Goal: Task Accomplishment & Management: Use online tool/utility

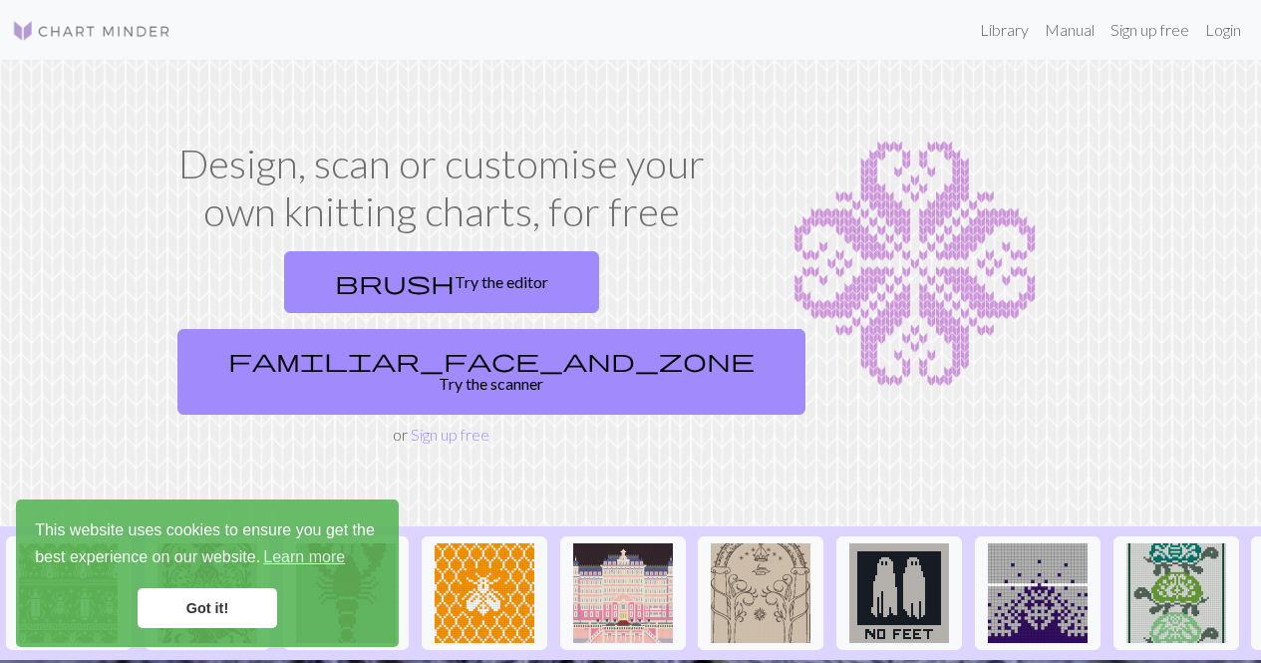
click at [234, 620] on link "Got it!" at bounding box center [208, 608] width 140 height 40
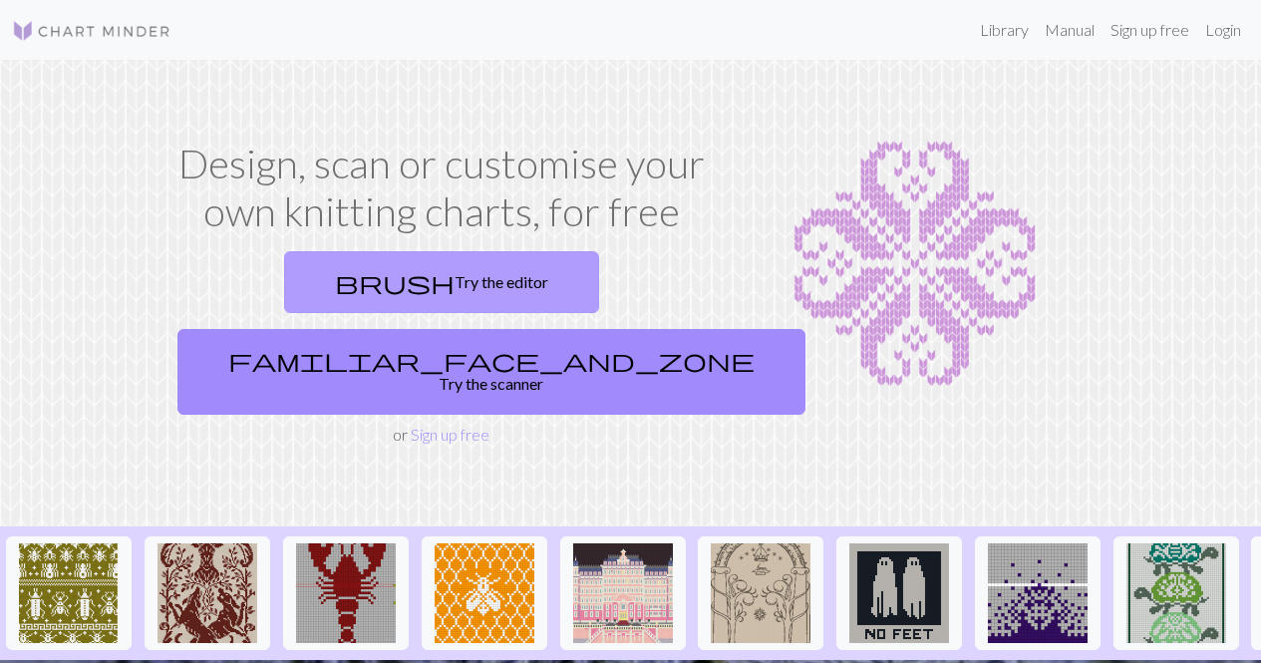
click at [360, 289] on link "brush Try the editor" at bounding box center [441, 282] width 315 height 62
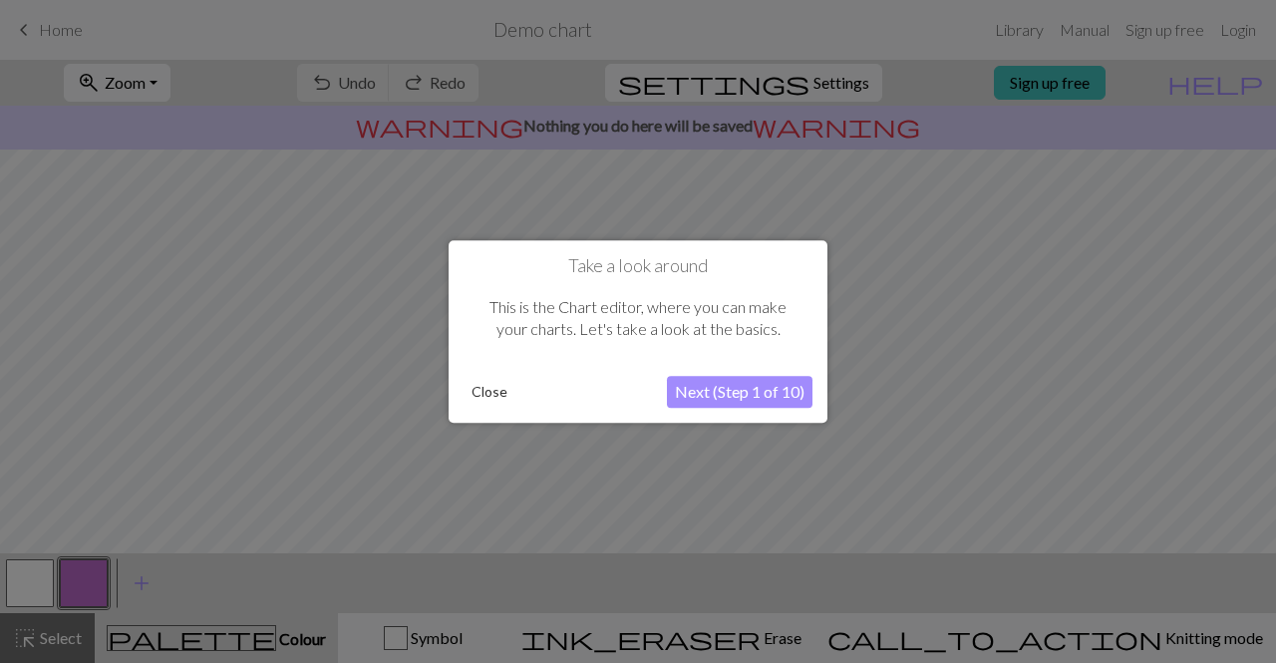
click at [709, 384] on button "Next (Step 1 of 10)" at bounding box center [740, 392] width 146 height 32
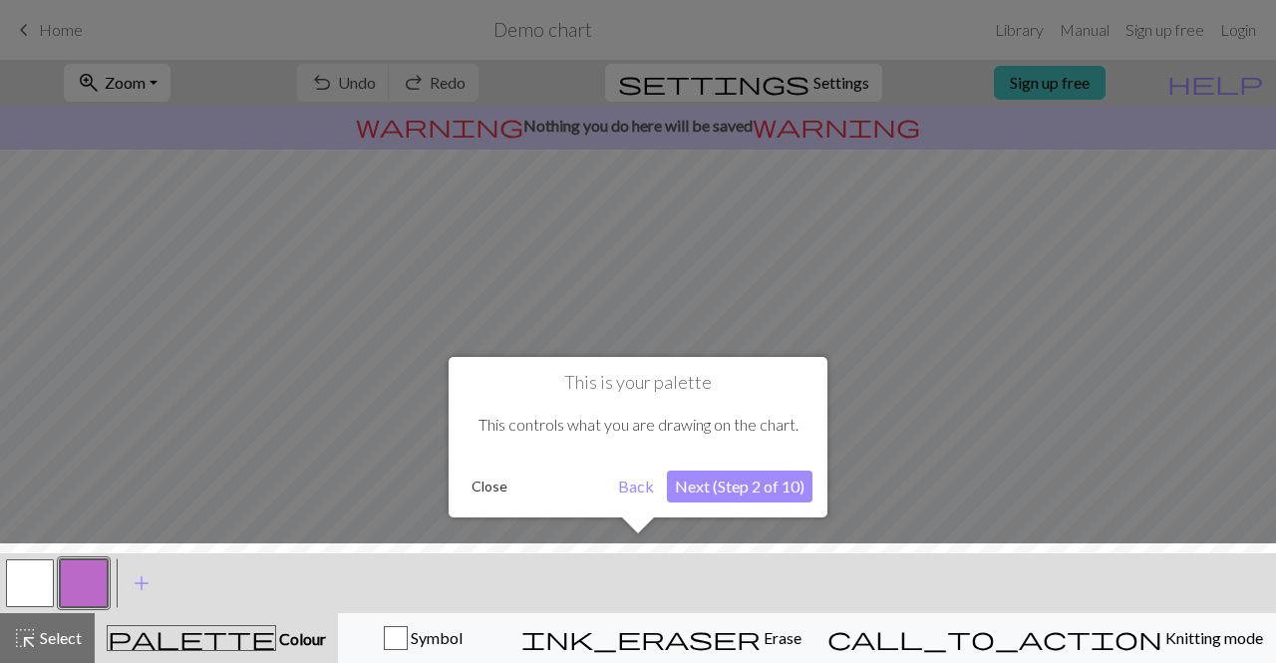
click at [643, 482] on button "Back" at bounding box center [636, 487] width 52 height 32
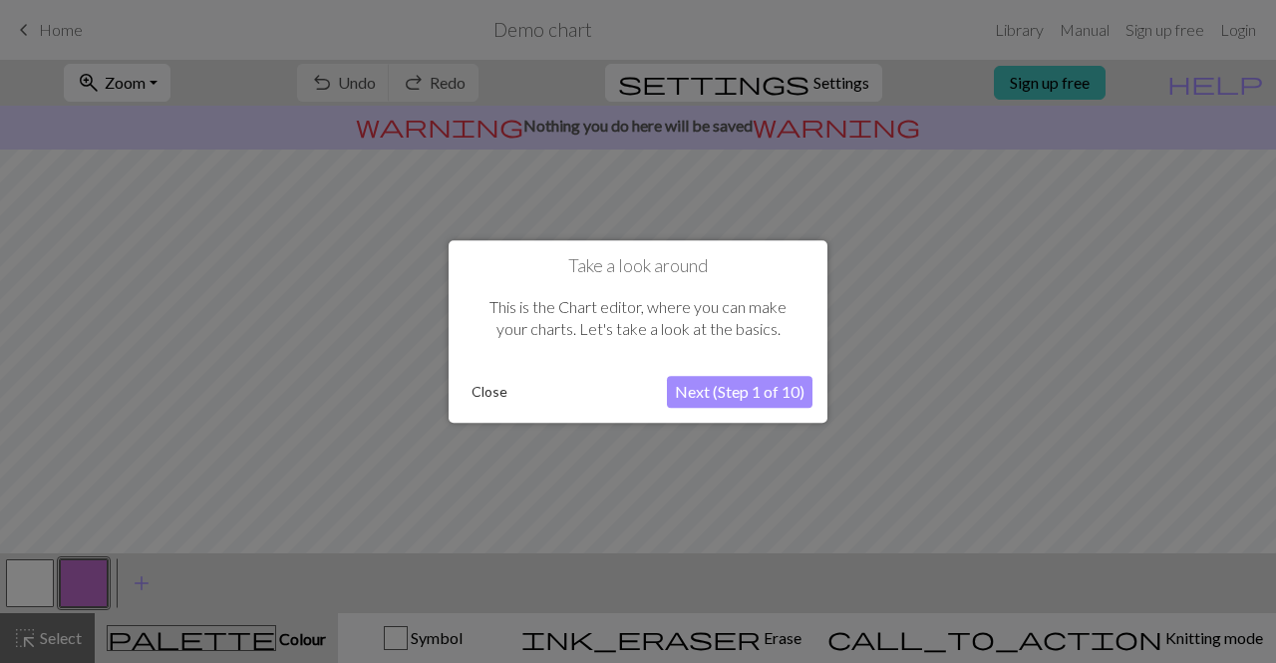
click at [496, 379] on button "Close" at bounding box center [490, 392] width 52 height 30
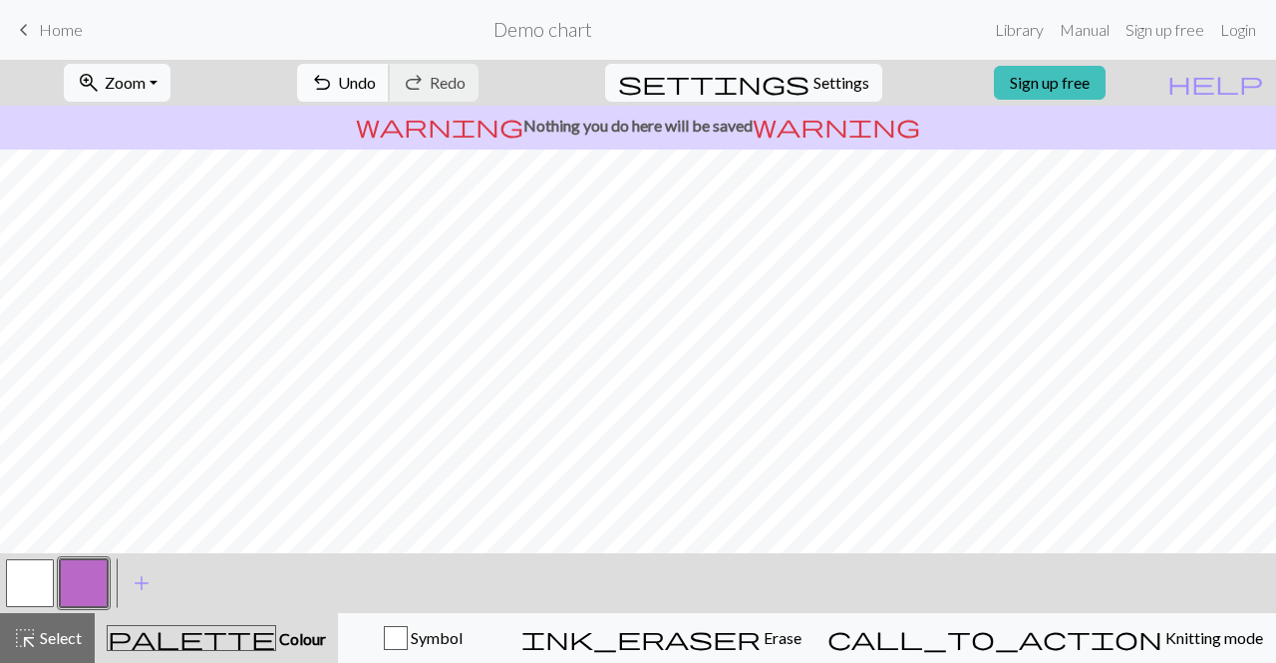
click at [376, 80] on span "Undo" at bounding box center [357, 82] width 38 height 19
click at [462, 80] on div "undo Undo Undo redo Redo Redo" at bounding box center [387, 83] width 211 height 46
click at [28, 594] on button "button" at bounding box center [30, 583] width 48 height 48
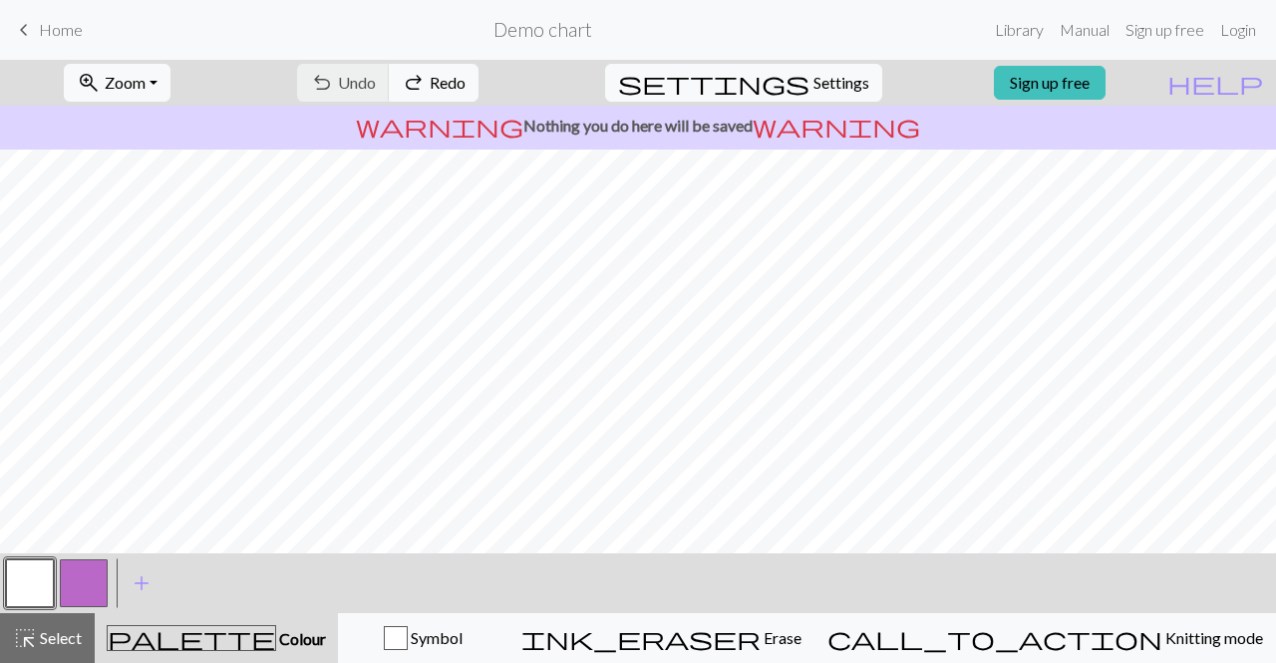
click at [93, 590] on button "button" at bounding box center [84, 583] width 48 height 48
click at [1127, 30] on link "Sign up free" at bounding box center [1165, 30] width 95 height 40
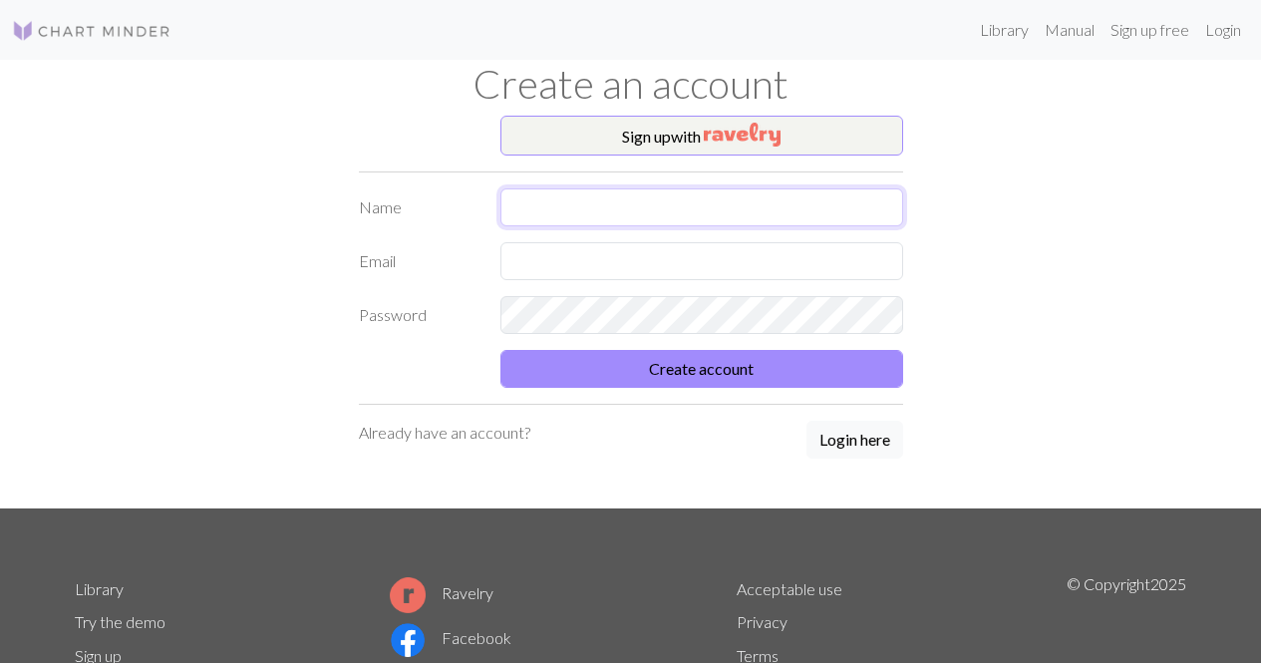
click at [614, 200] on input "text" at bounding box center [702, 207] width 403 height 38
type input "[PERSON_NAME]"
click at [593, 270] on input "text" at bounding box center [702, 261] width 403 height 38
type input "claire.dreher1@gmail.com"
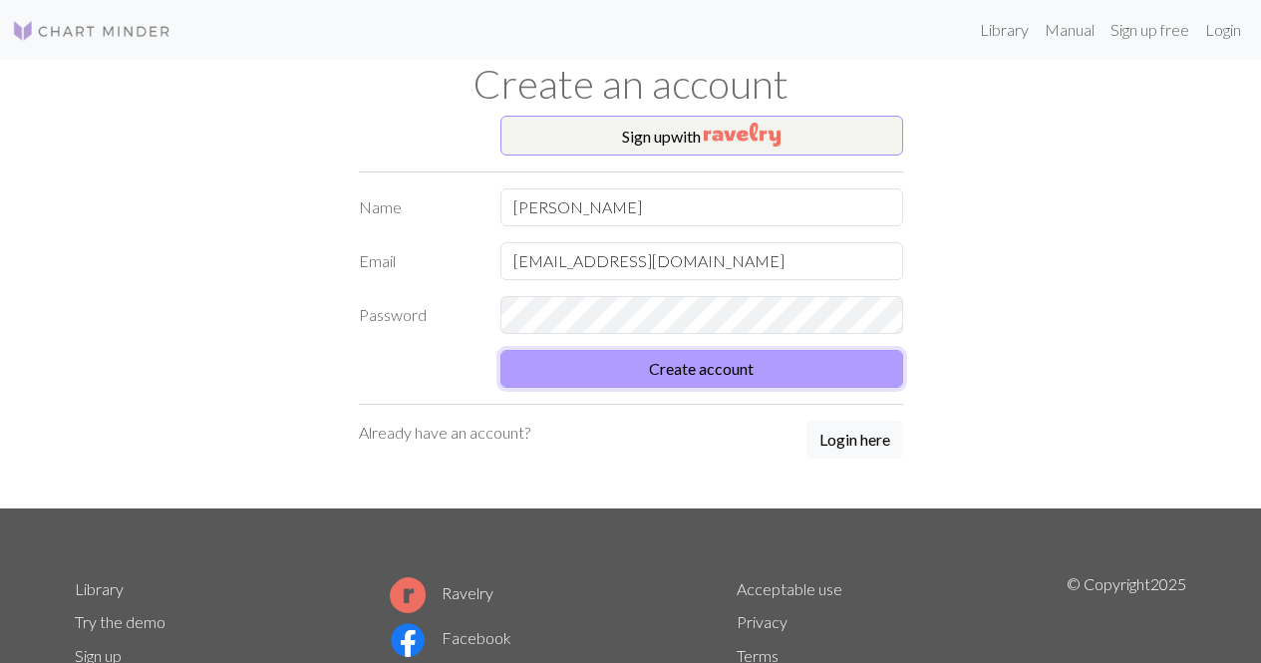
click at [773, 374] on button "Create account" at bounding box center [702, 369] width 403 height 38
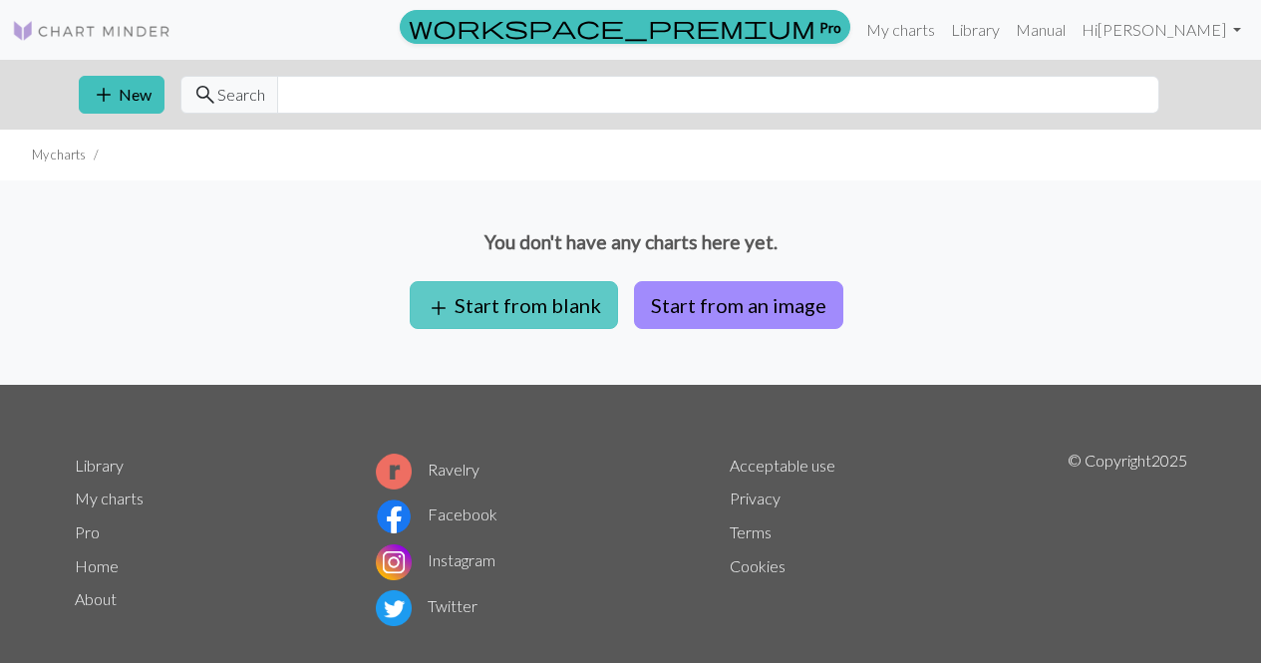
click at [547, 304] on button "add Start from blank" at bounding box center [514, 305] width 208 height 48
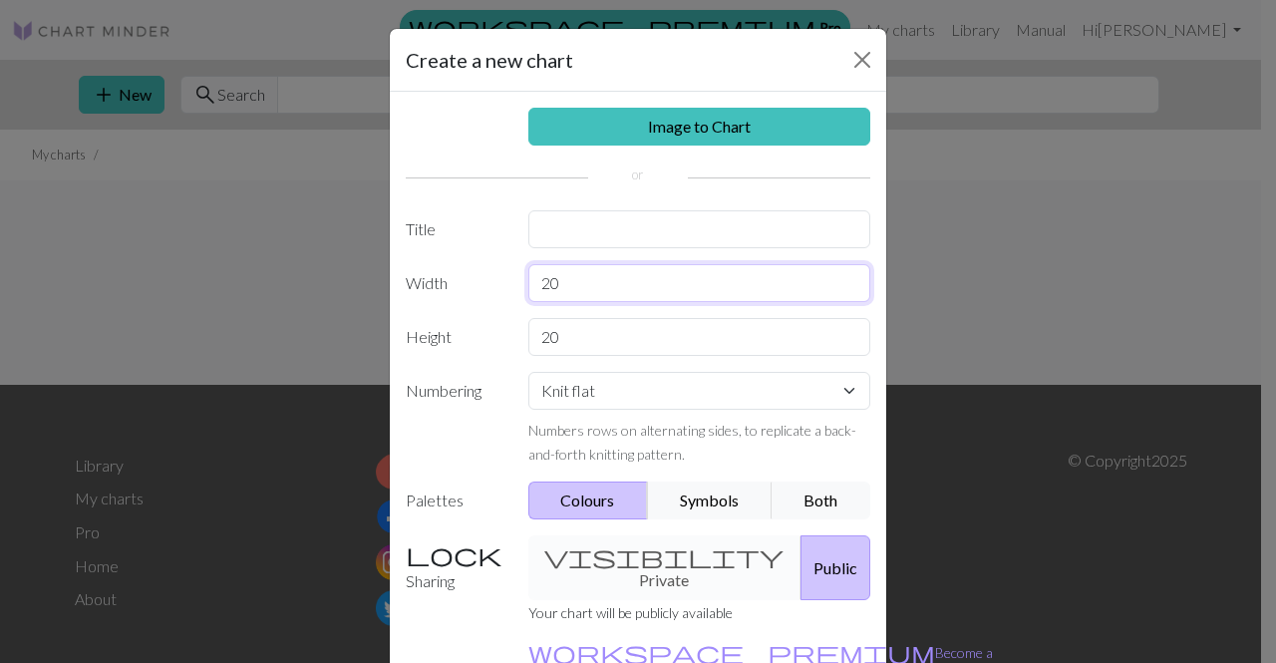
drag, startPoint x: 588, startPoint y: 283, endPoint x: 519, endPoint y: 284, distance: 68.8
click at [519, 284] on div "20" at bounding box center [699, 283] width 367 height 38
type input "130"
drag, startPoint x: 607, startPoint y: 335, endPoint x: 494, endPoint y: 320, distance: 114.6
click at [494, 320] on div "Height 20" at bounding box center [638, 337] width 489 height 38
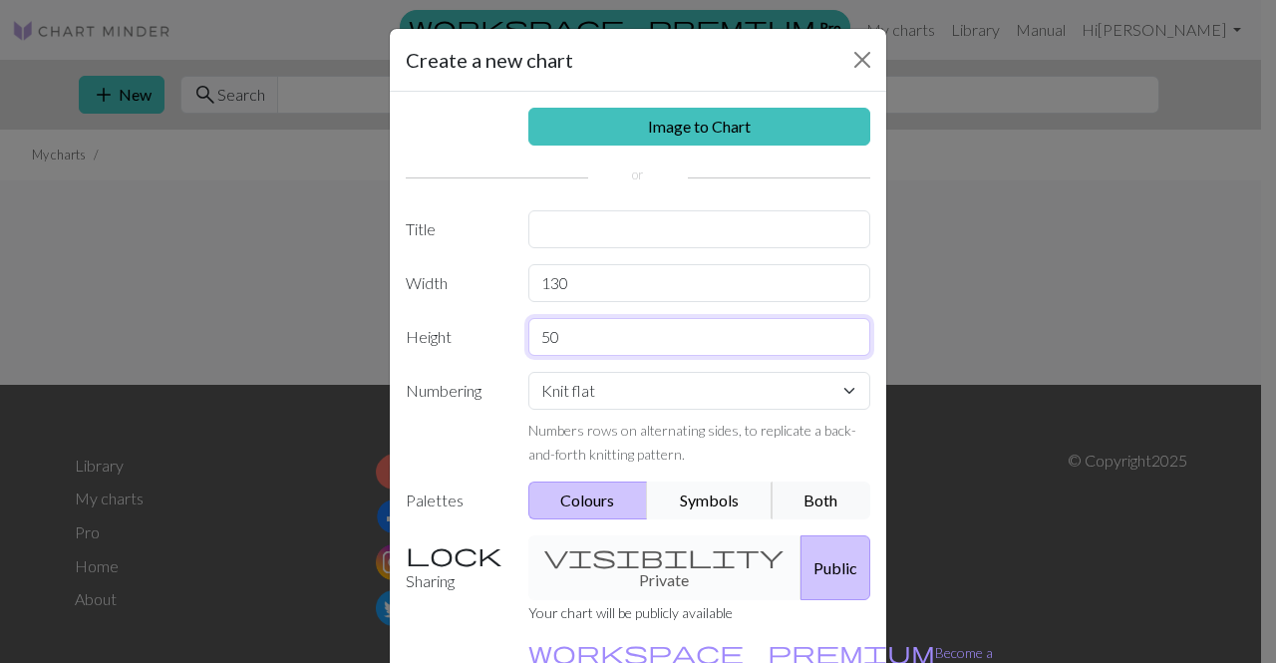
type input "50"
click at [725, 505] on button "Symbols" at bounding box center [710, 501] width 126 height 38
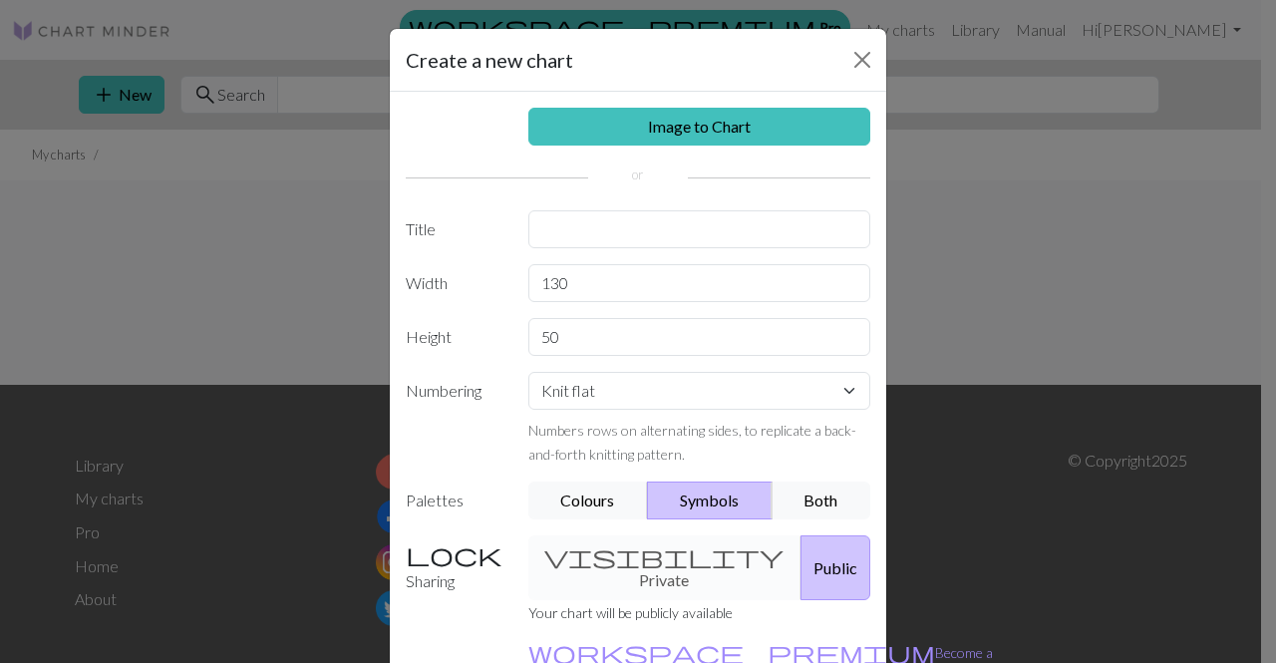
click at [692, 447] on div "Numbers rows on alternating sides, to replicate a back-and-forth knitting patte…" at bounding box center [699, 442] width 343 height 48
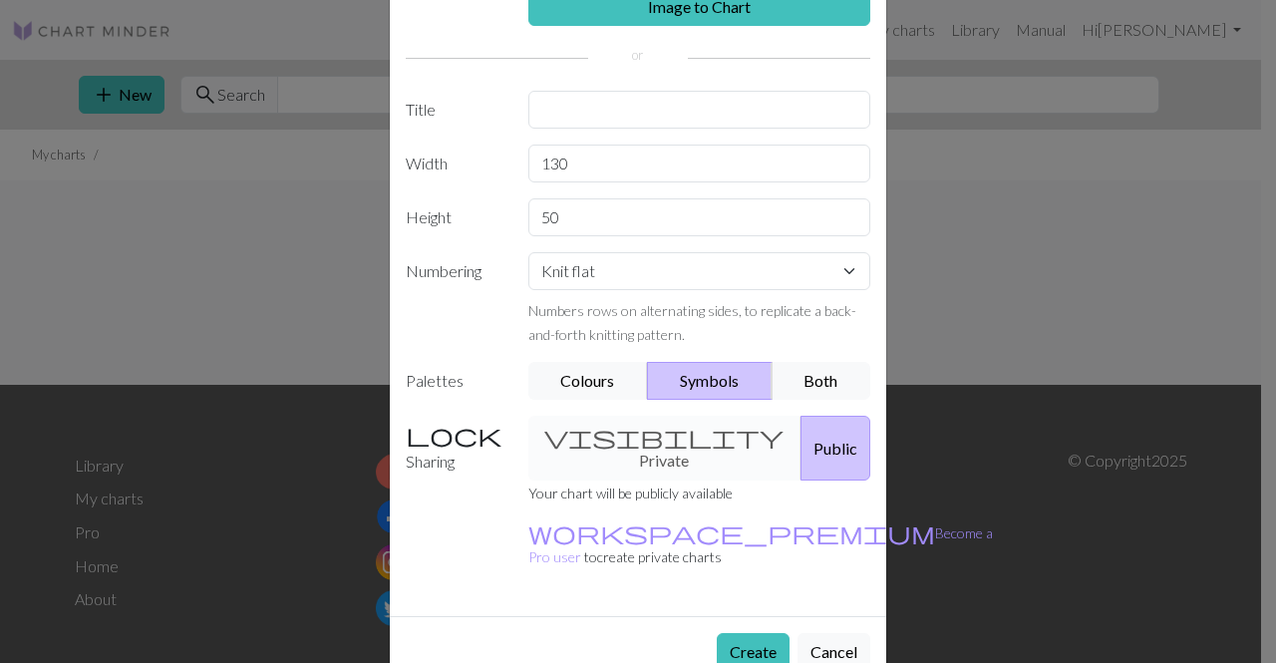
scroll to position [124, 0]
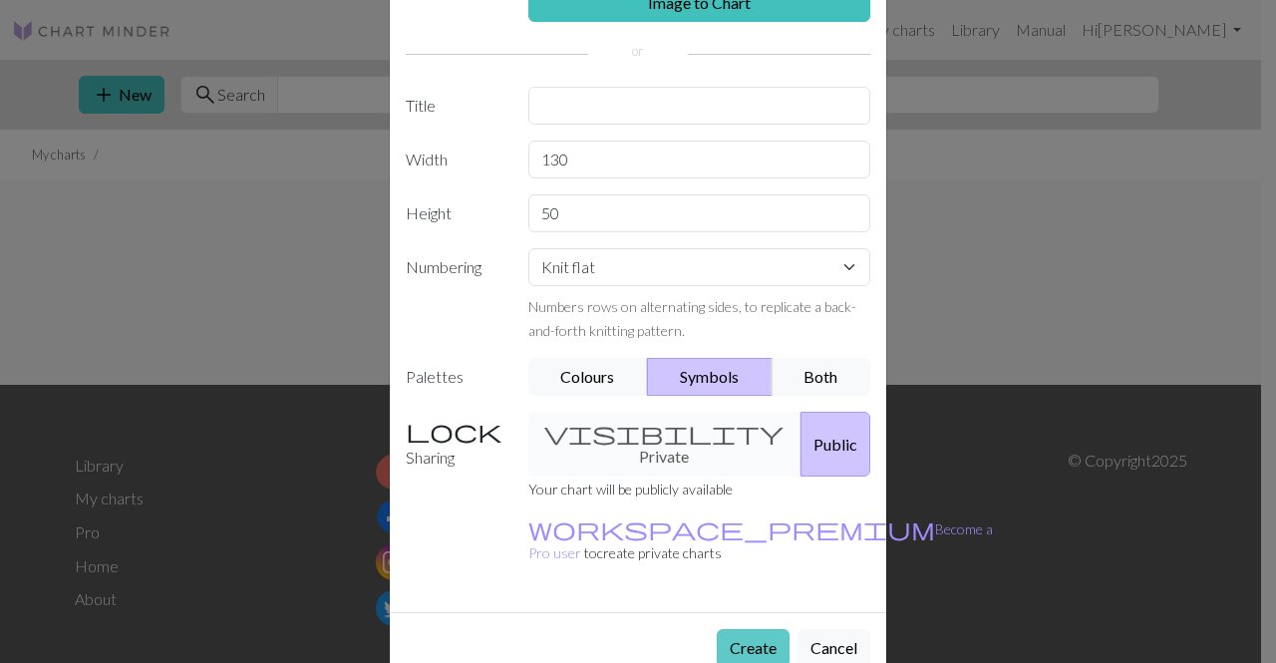
click at [757, 629] on button "Create" at bounding box center [753, 648] width 73 height 38
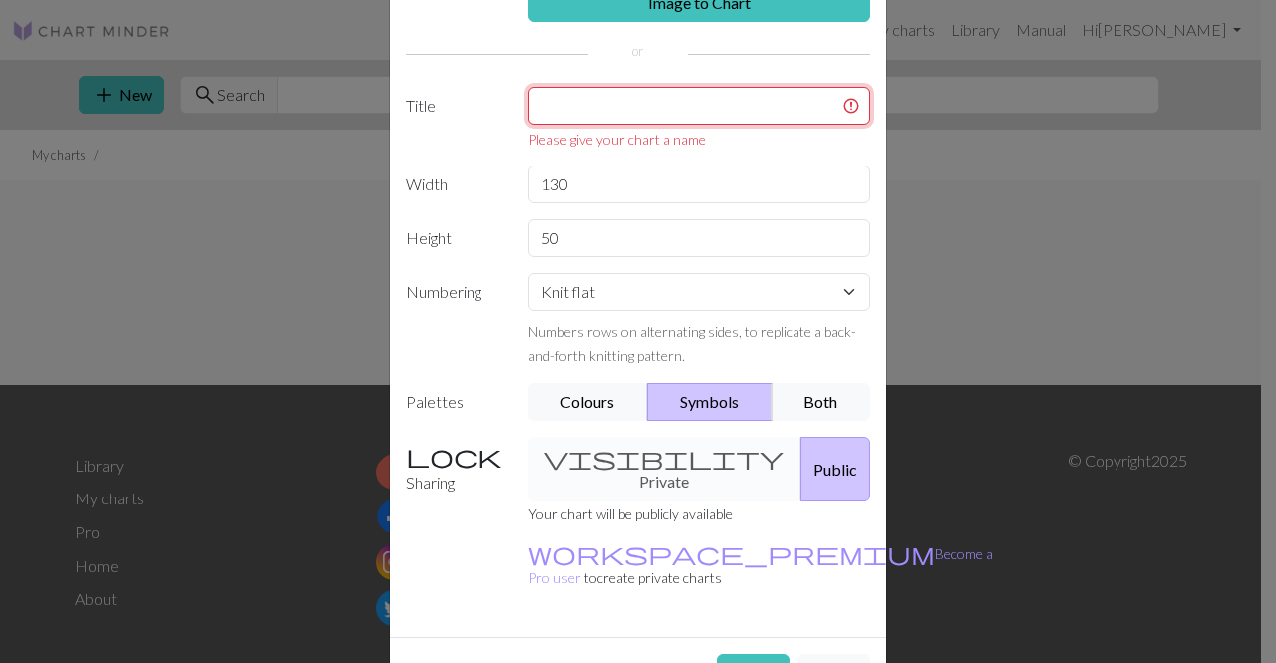
click at [664, 99] on input "text" at bounding box center [699, 106] width 343 height 38
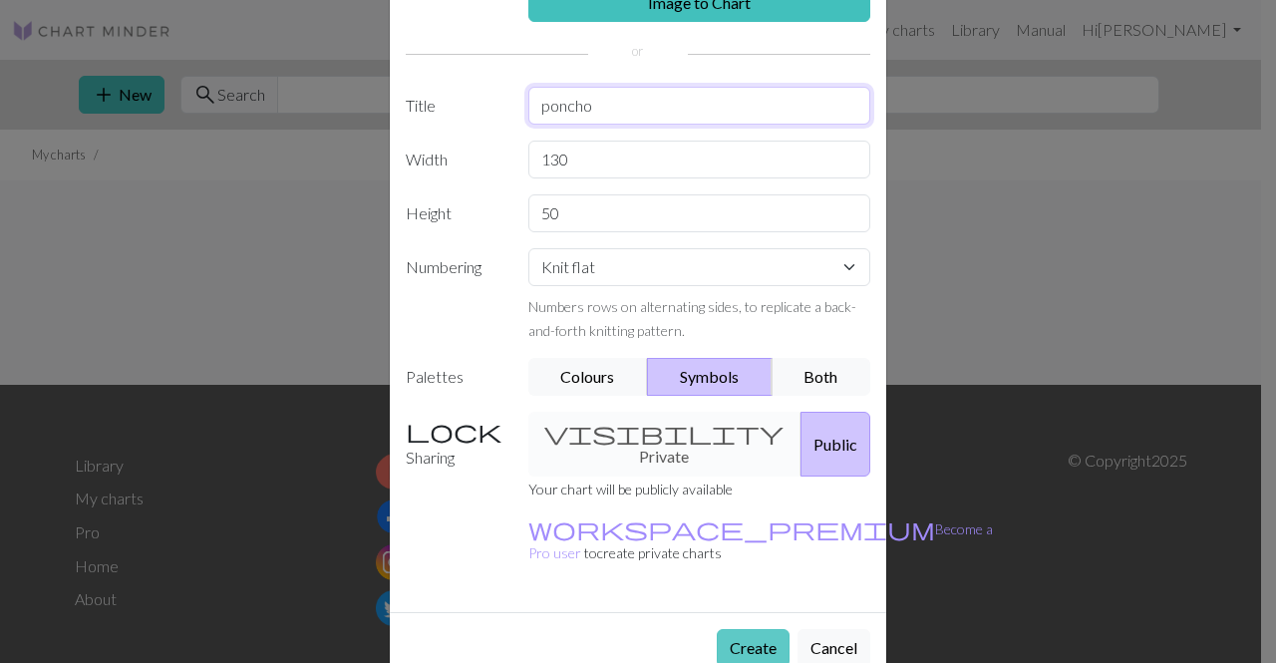
type input "poncho"
click at [744, 629] on button "Create" at bounding box center [753, 648] width 73 height 38
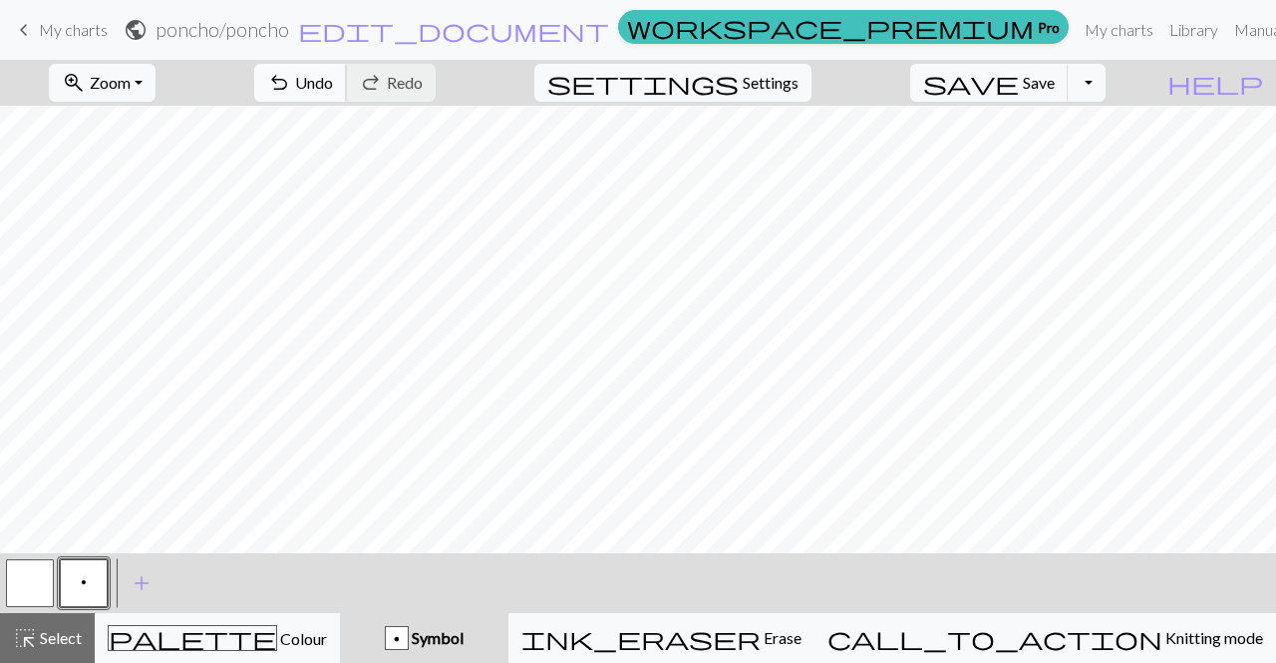
click at [333, 80] on span "Undo" at bounding box center [314, 82] width 38 height 19
click at [509, 624] on button "p Symbol" at bounding box center [424, 638] width 169 height 50
click at [495, 630] on div "p Symbol" at bounding box center [424, 638] width 145 height 24
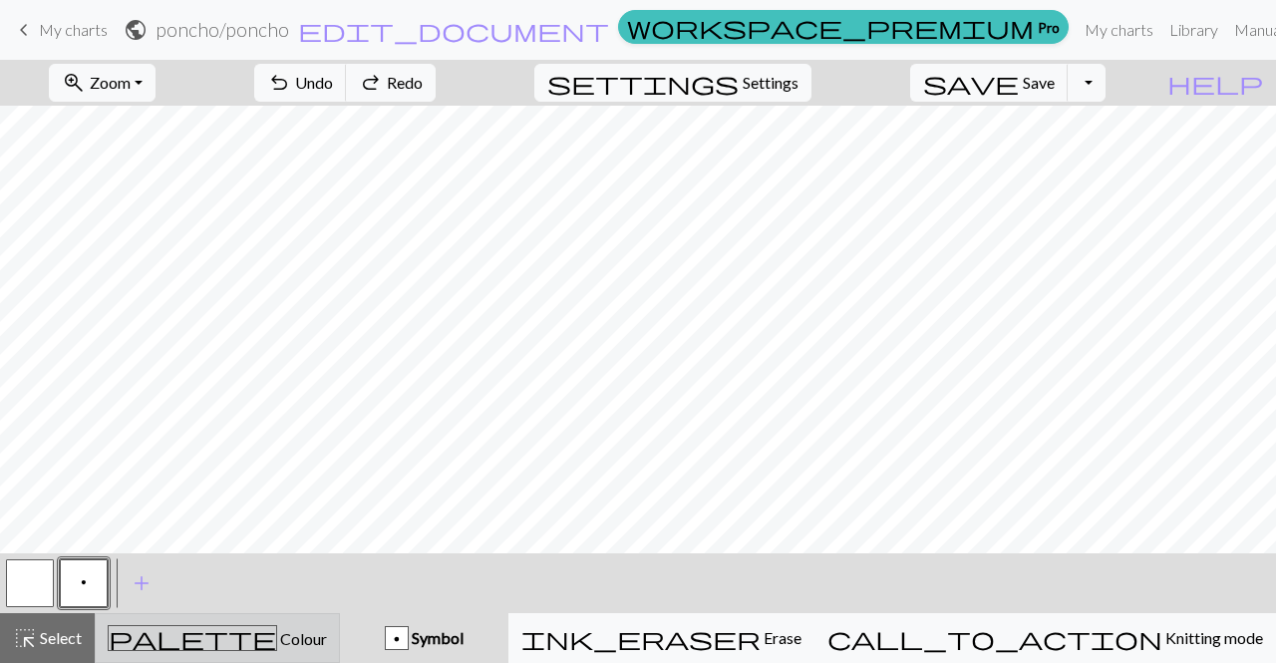
click at [301, 632] on div "palette Colour Colour" at bounding box center [217, 638] width 219 height 26
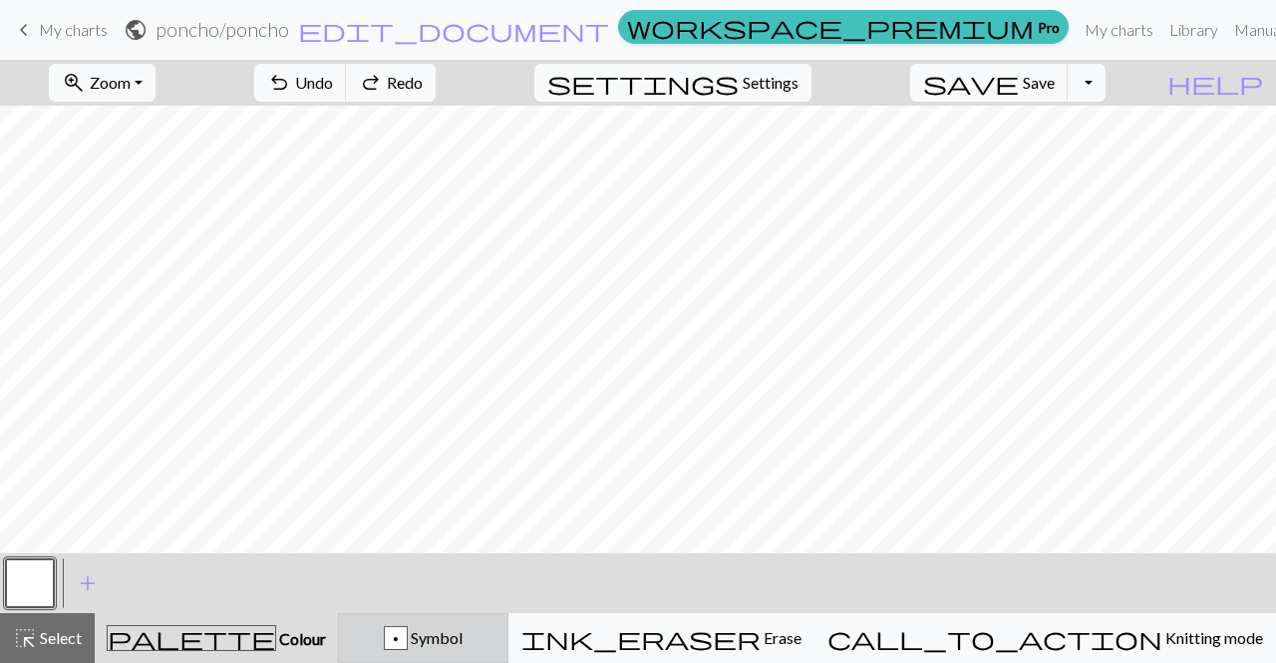
click at [465, 631] on div "p Symbol" at bounding box center [423, 638] width 145 height 24
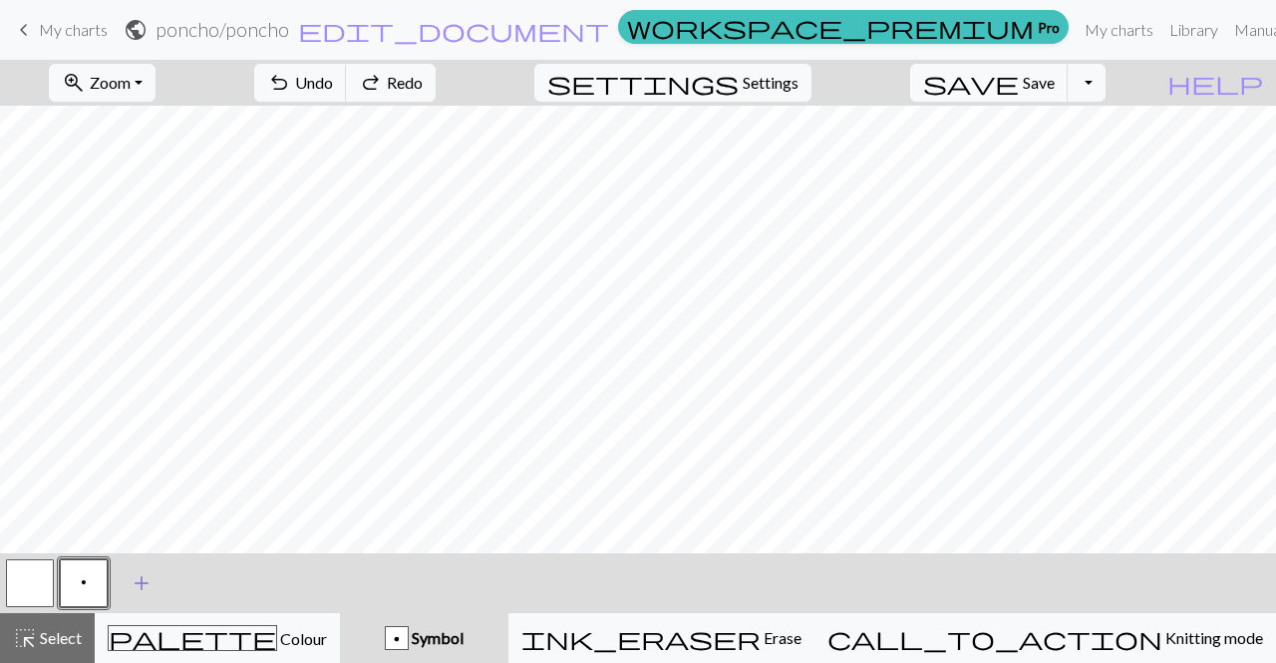
click at [144, 574] on span "add" at bounding box center [142, 583] width 24 height 28
click at [123, 582] on button "button" at bounding box center [138, 583] width 48 height 48
click at [494, 636] on div "Symbol" at bounding box center [424, 638] width 145 height 24
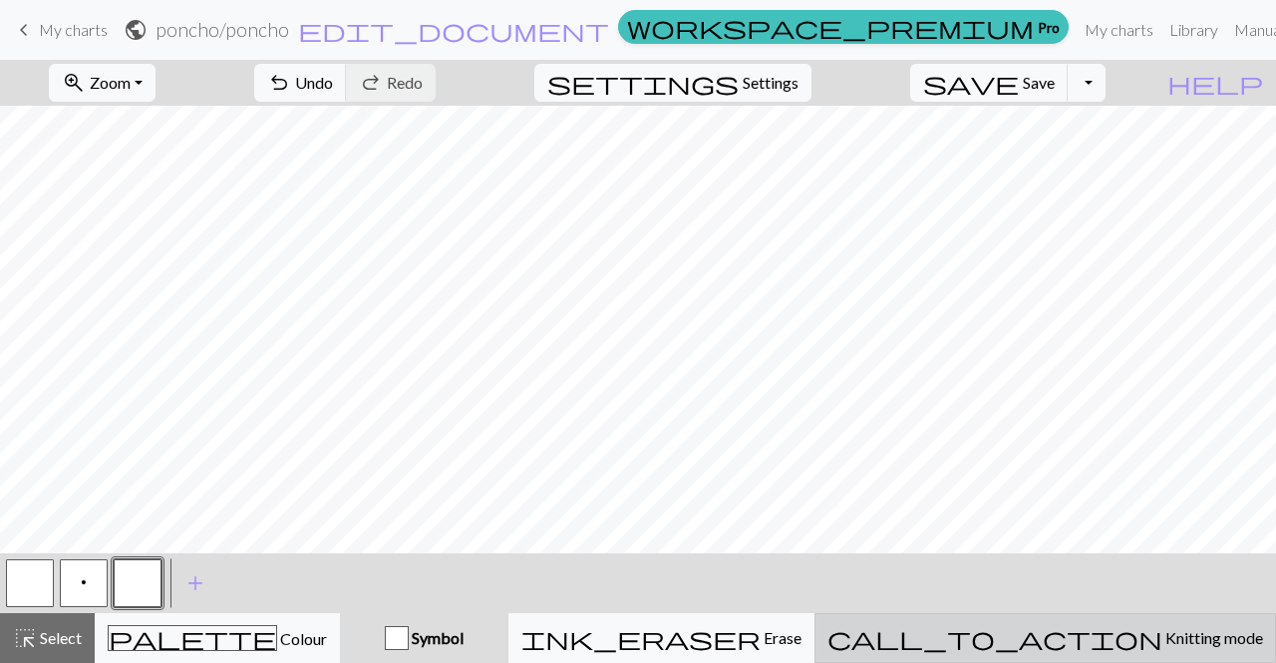
click at [1100, 619] on button "call_to_action Knitting mode Knitting mode" at bounding box center [1046, 638] width 462 height 50
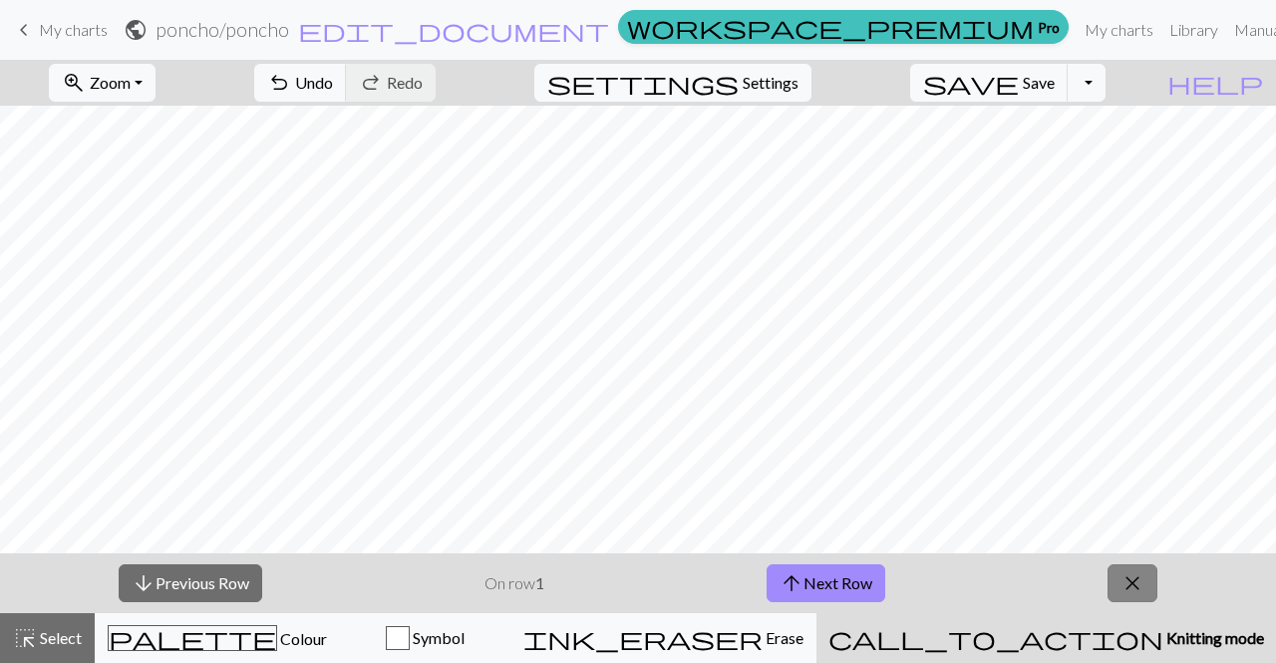
click at [1126, 583] on span "close" at bounding box center [1133, 583] width 24 height 28
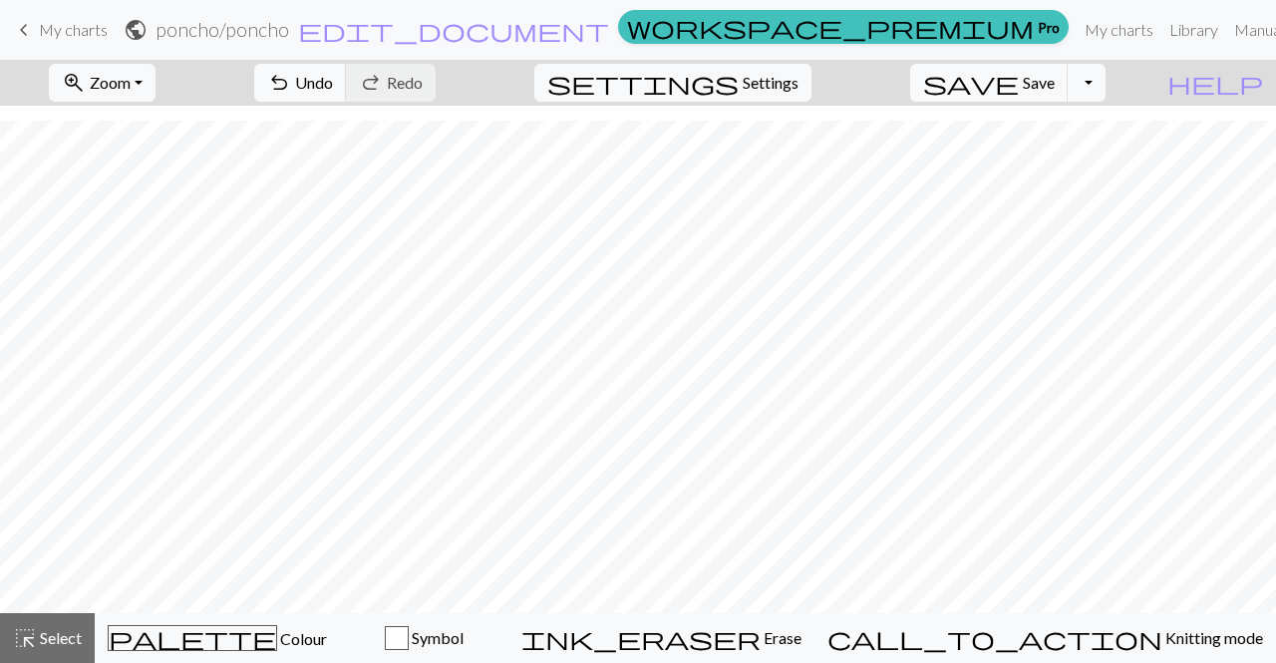
scroll to position [594, 850]
click at [464, 641] on span "Symbol" at bounding box center [436, 637] width 55 height 19
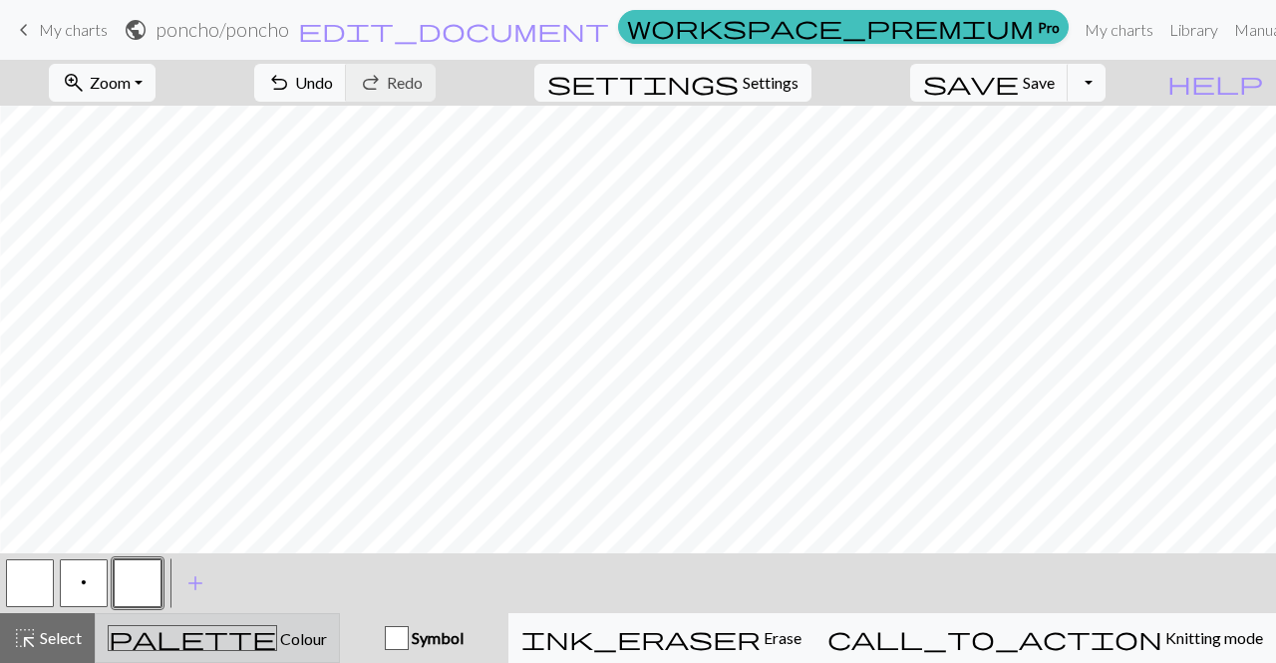
click at [311, 638] on div "palette Colour Colour" at bounding box center [217, 638] width 219 height 26
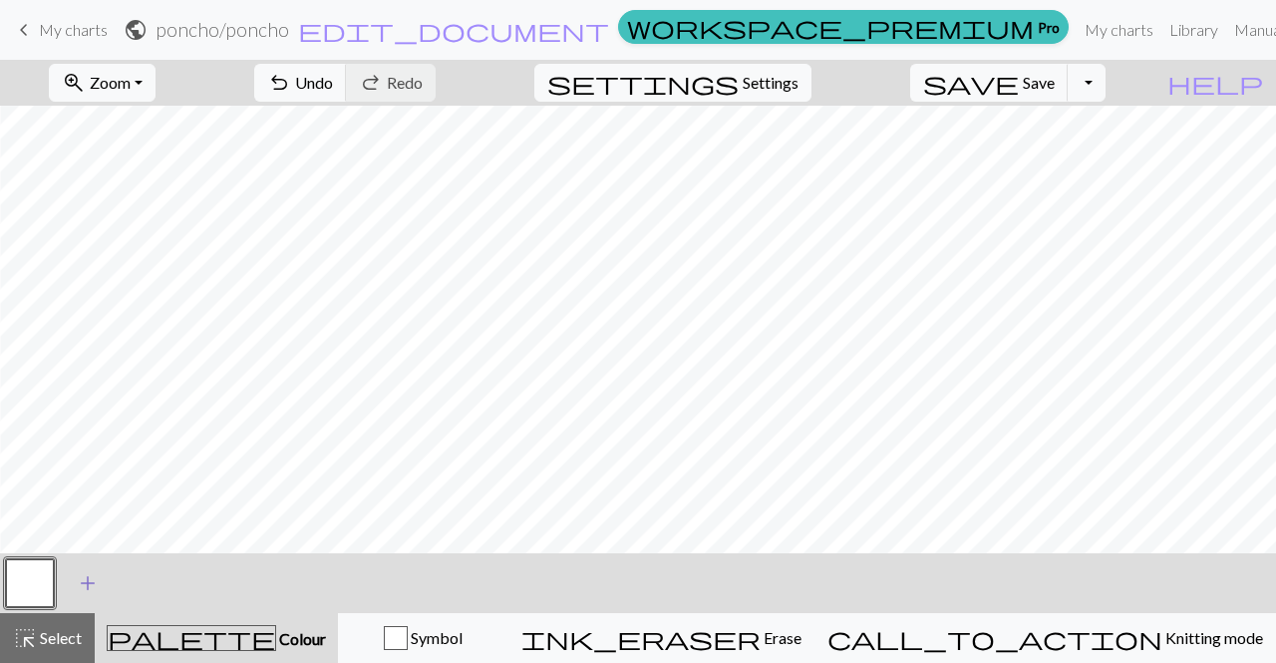
click at [75, 589] on button "add Add a colour" at bounding box center [88, 583] width 50 height 50
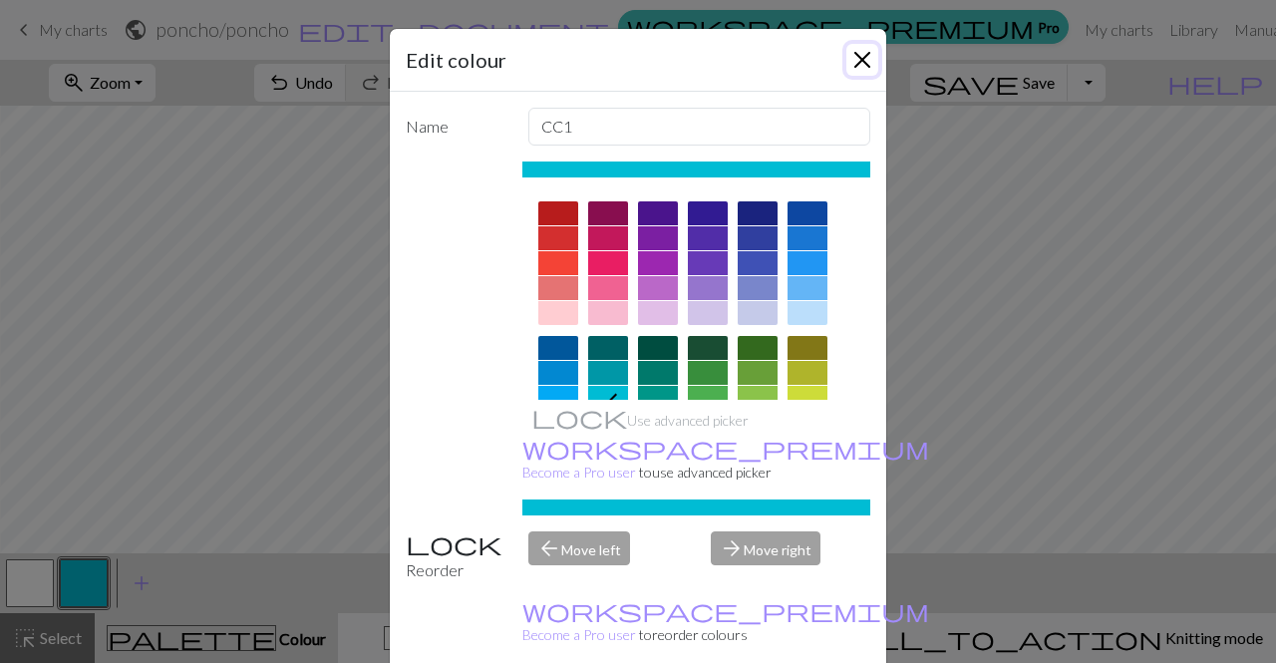
click at [855, 60] on button "Close" at bounding box center [863, 60] width 32 height 32
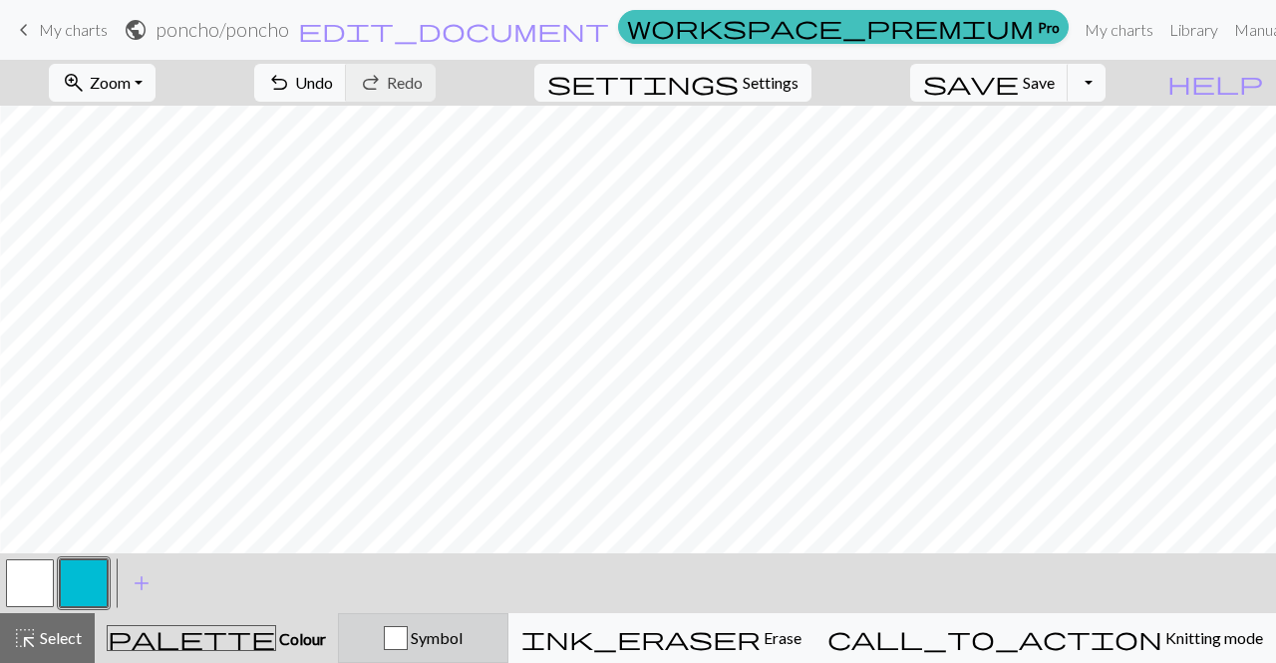
click at [463, 629] on span "Symbol" at bounding box center [435, 637] width 55 height 19
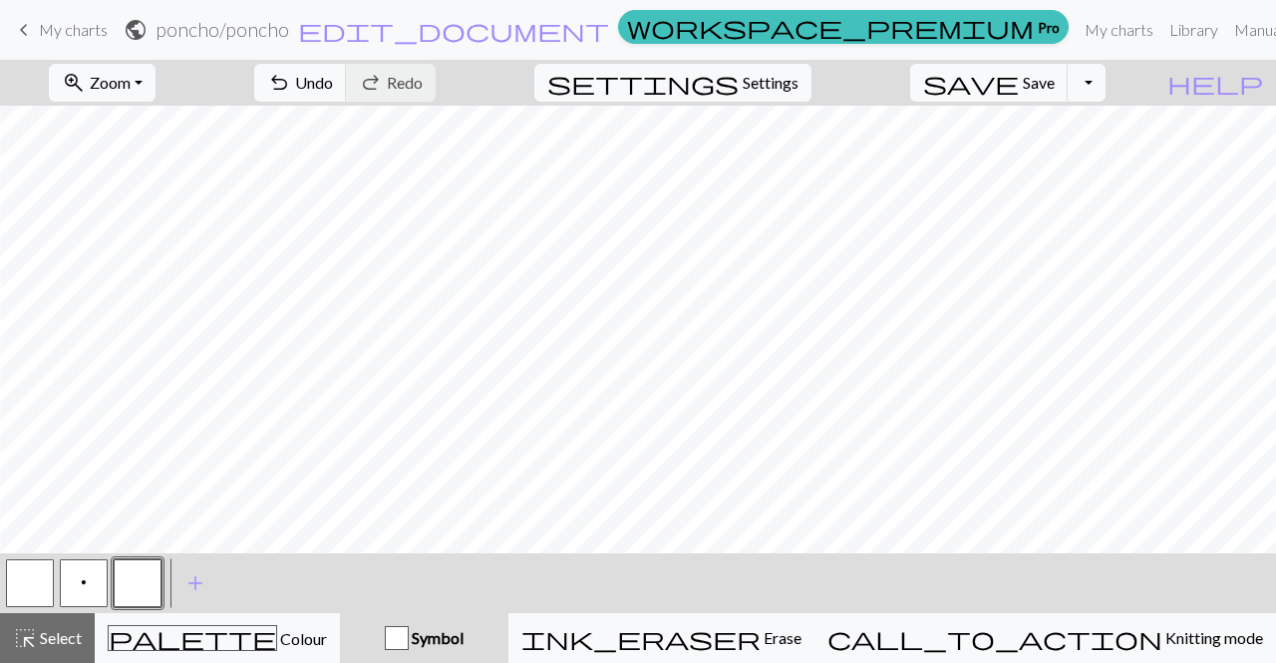
click at [138, 578] on button "button" at bounding box center [138, 583] width 48 height 48
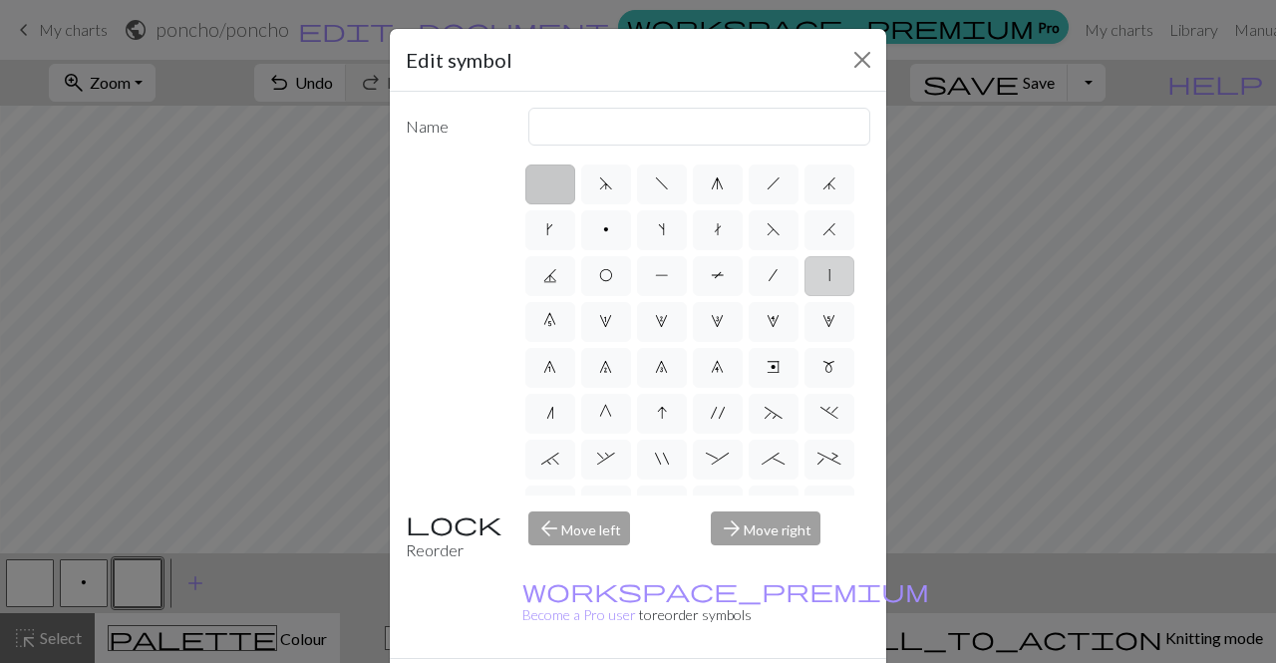
click at [805, 296] on label "|" at bounding box center [830, 276] width 50 height 40
click at [829, 276] on input "|" at bounding box center [835, 269] width 13 height 13
radio input "true"
type input "slip stitch"
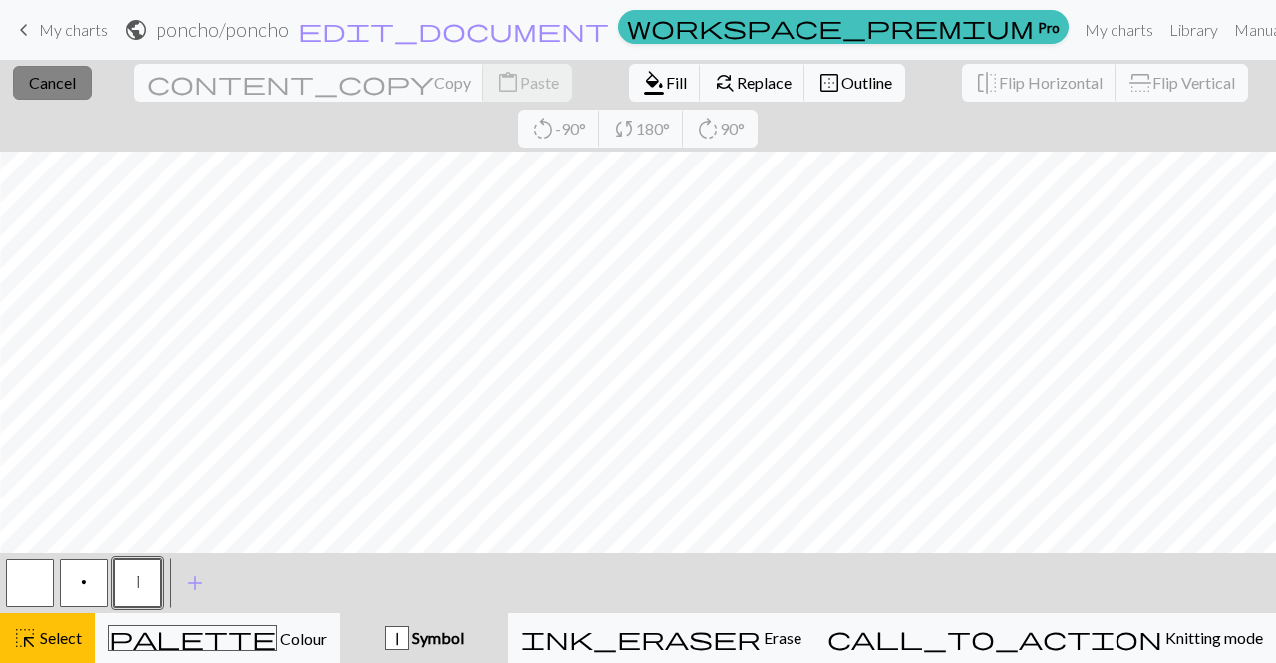
click at [63, 78] on span "Cancel" at bounding box center [52, 82] width 47 height 19
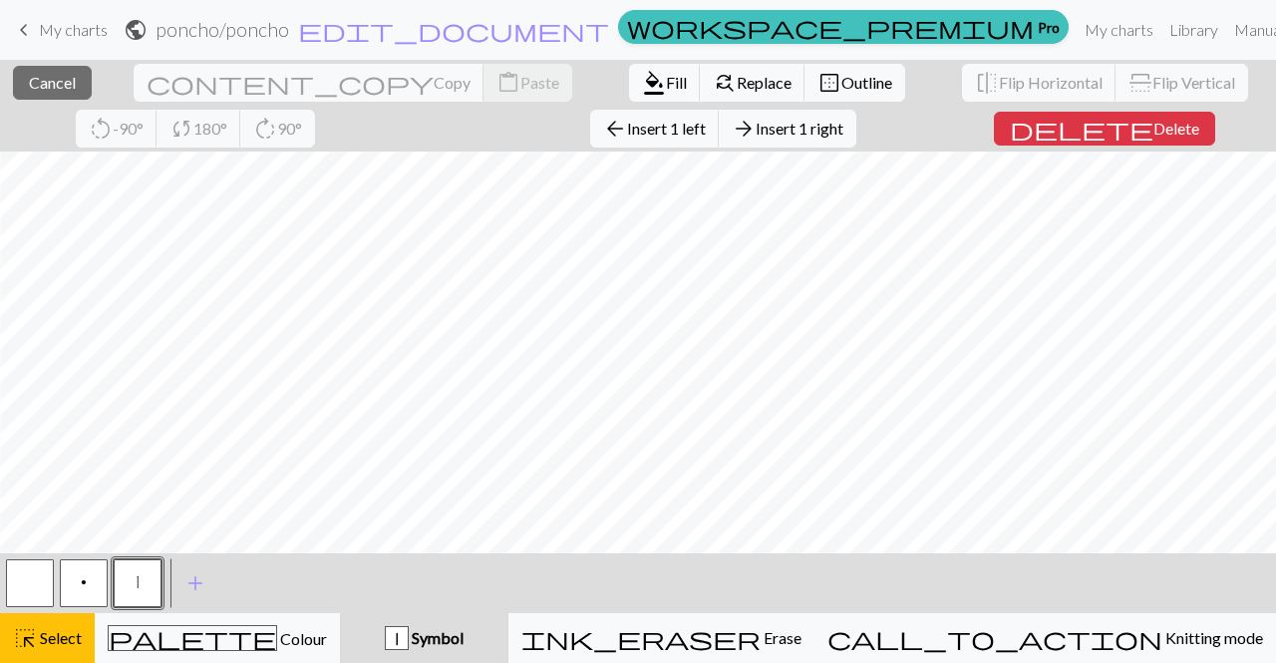
click at [61, 64] on div "close Cancel content_copy Copy content_paste Paste format_color_fill Fill find_…" at bounding box center [638, 106] width 1276 height 92
click at [56, 85] on span "Cancel" at bounding box center [52, 82] width 47 height 19
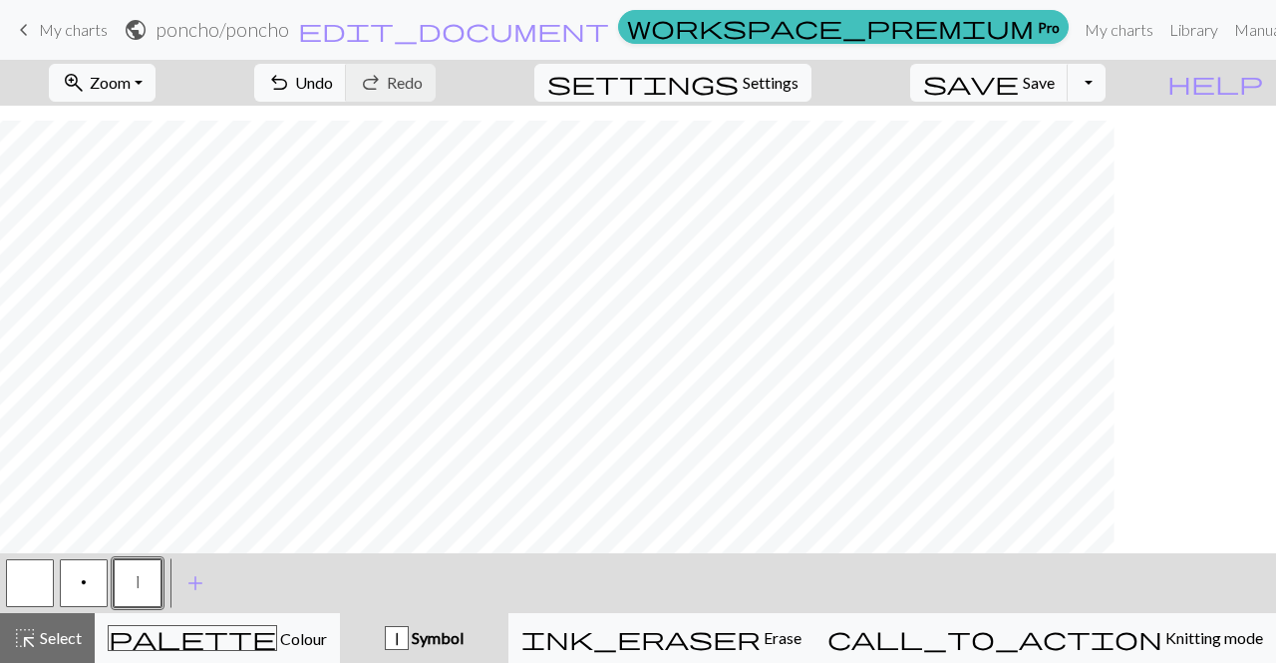
scroll to position [374, 687]
click at [209, 571] on button "add Add a symbol" at bounding box center [196, 583] width 50 height 50
click at [183, 580] on button "button" at bounding box center [192, 583] width 48 height 48
click at [190, 578] on button "button" at bounding box center [192, 583] width 48 height 48
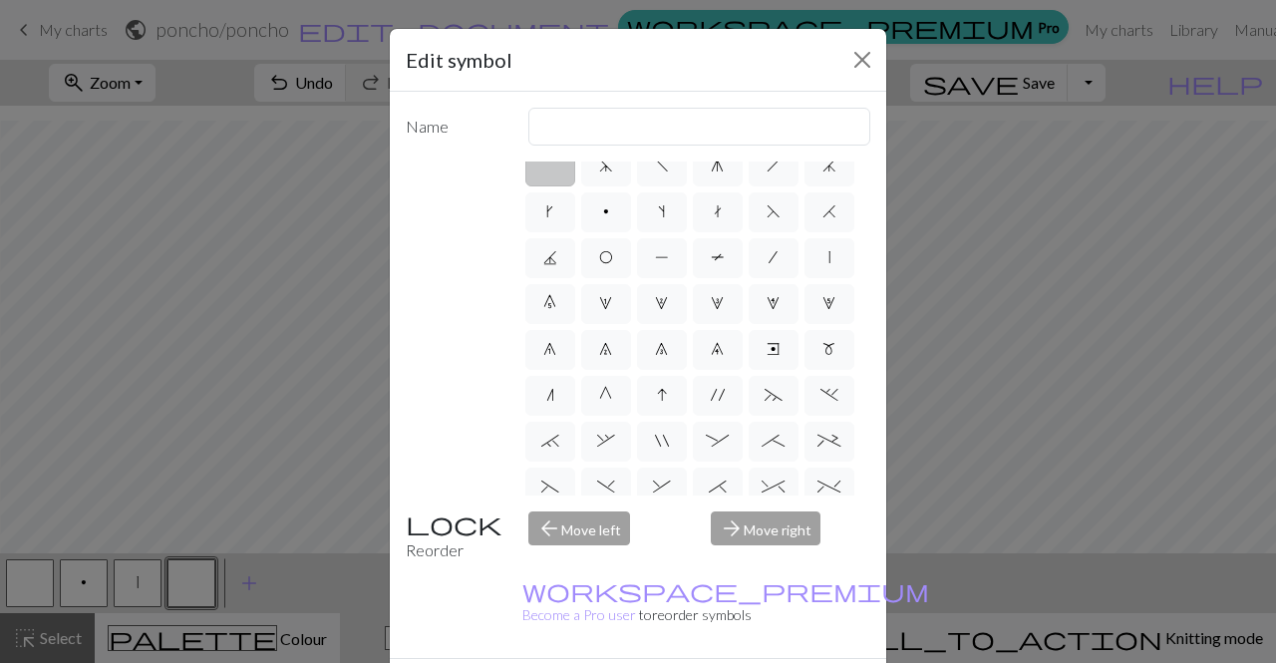
scroll to position [0, 0]
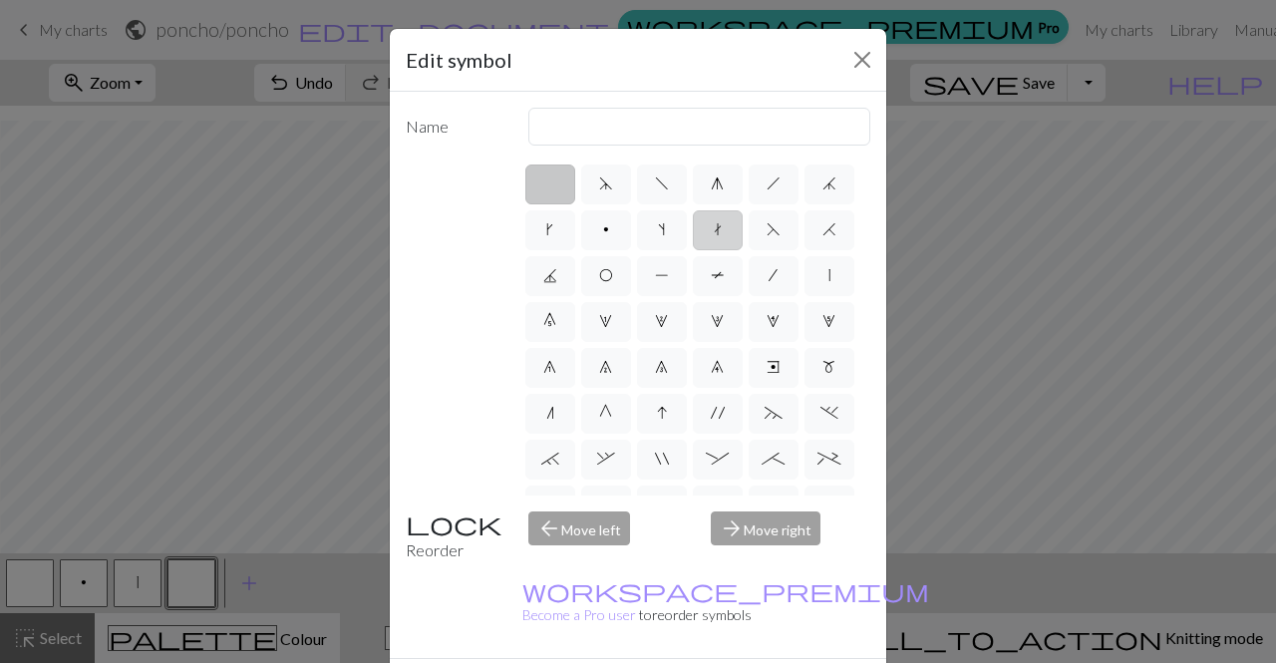
click at [743, 231] on label "t" at bounding box center [718, 230] width 50 height 40
click at [727, 230] on input "t" at bounding box center [720, 223] width 13 height 13
radio input "true"
type input "ktbl"
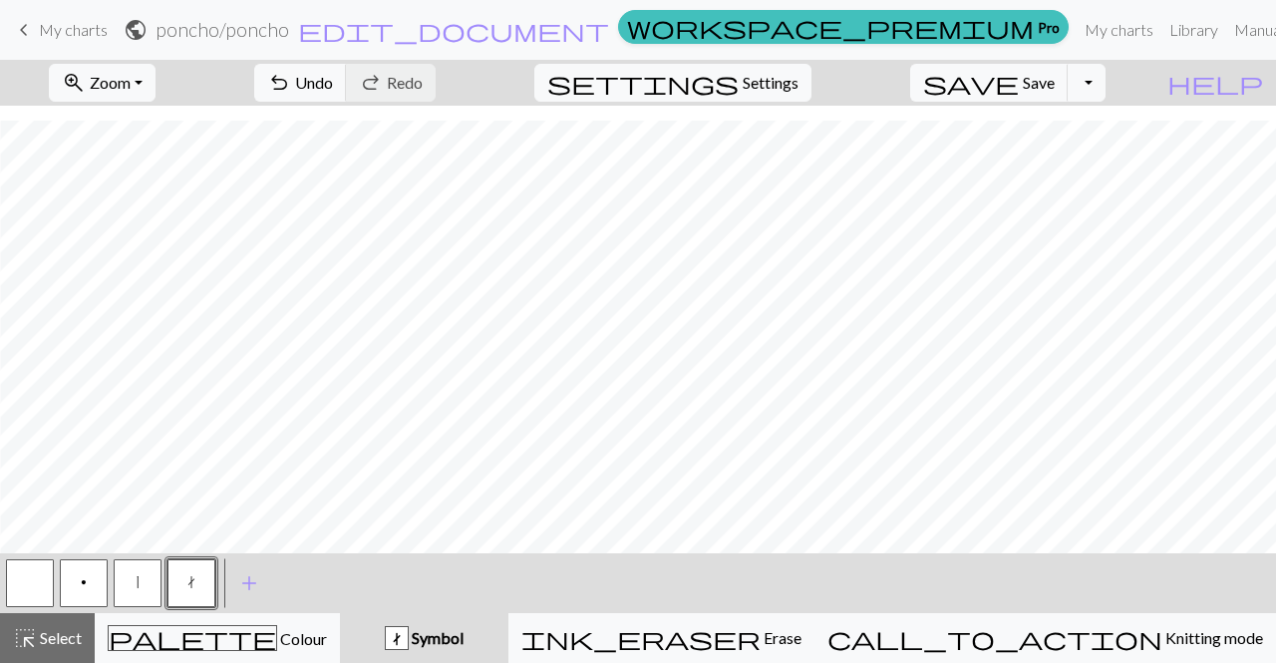
click at [49, 587] on button "button" at bounding box center [30, 583] width 48 height 48
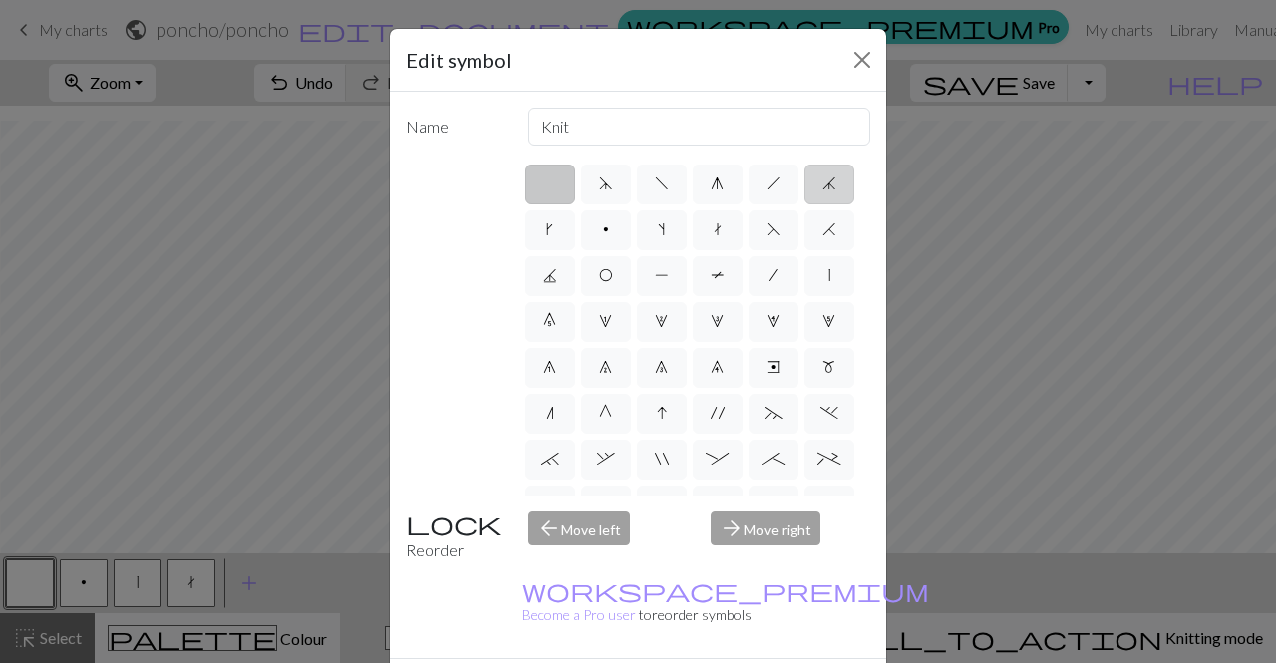
click at [823, 191] on span "j" at bounding box center [830, 183] width 14 height 16
click at [823, 184] on input "j" at bounding box center [829, 177] width 13 height 13
radio input "true"
type input "k3tog"
drag, startPoint x: 547, startPoint y: 235, endPoint x: 686, endPoint y: 508, distance: 305.5
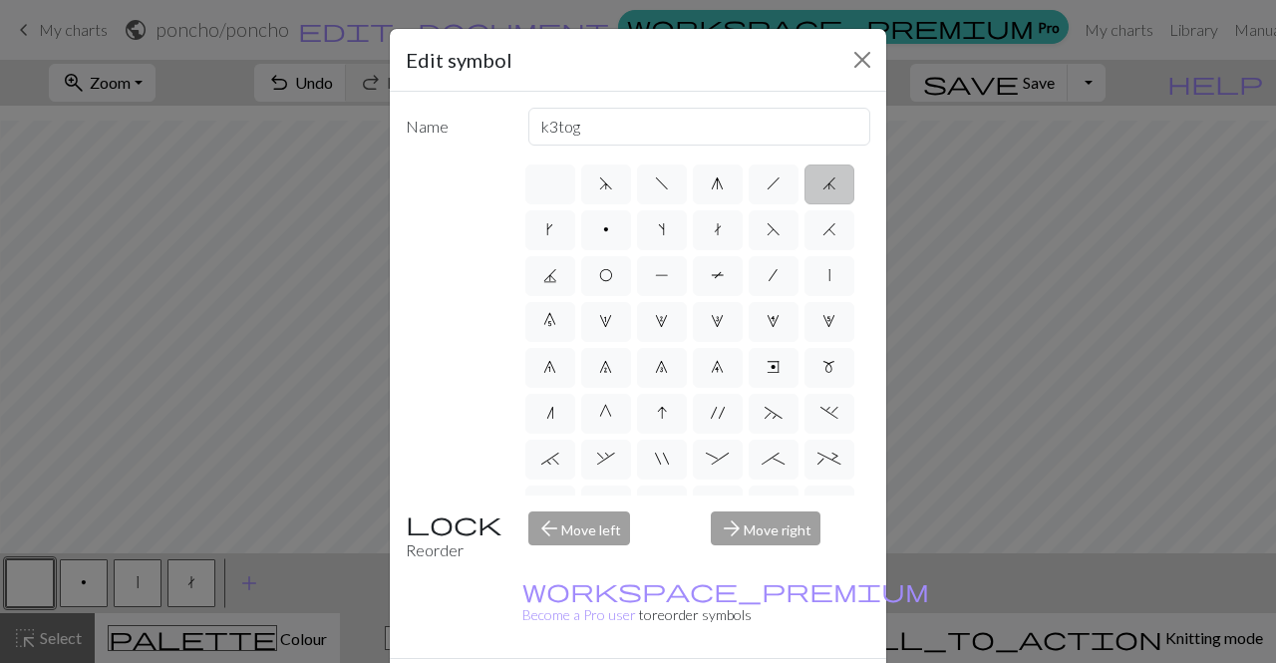
click at [686, 508] on div "Name k3tog d f g h j k p s t F H J O P T / | 0 1 2 3 4 5 6 7 8 9 e m n G I ' ~ …" at bounding box center [638, 375] width 497 height 566
drag, startPoint x: 762, startPoint y: 330, endPoint x: 719, endPoint y: 321, distance: 43.8
click at [575, 321] on label "0" at bounding box center [550, 322] width 50 height 40
click at [556, 321] on input "0" at bounding box center [549, 315] width 13 height 13
radio input "true"
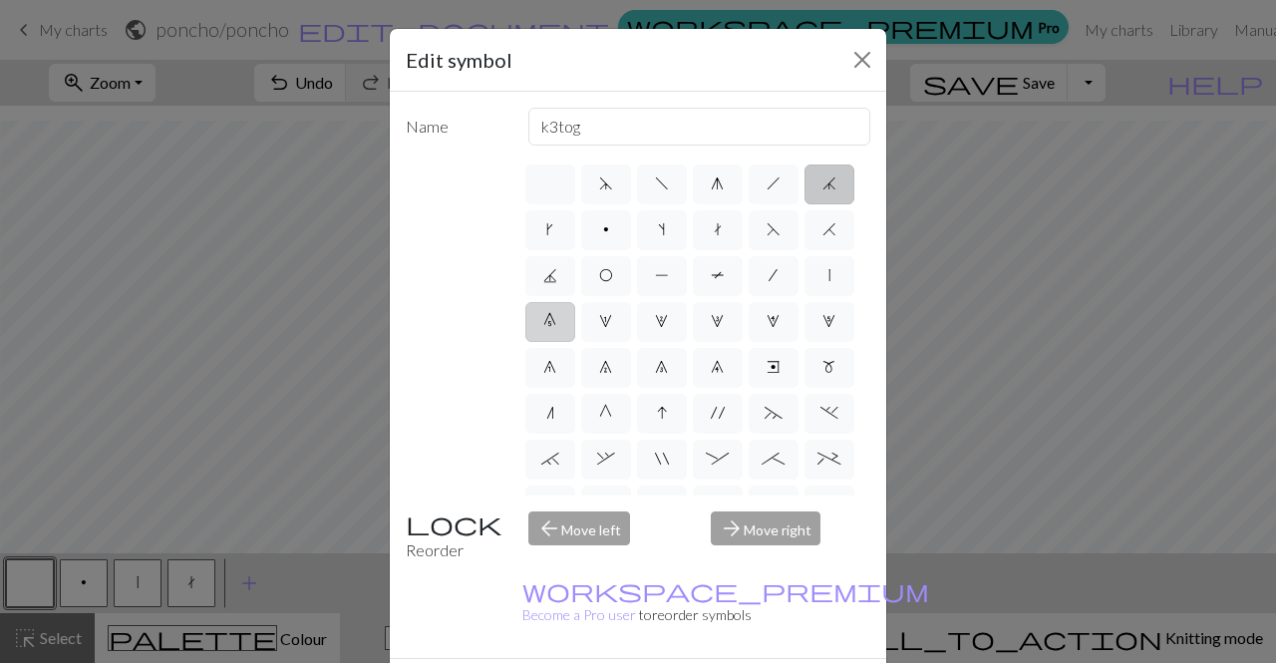
type input "decrease 5"
click at [631, 312] on label "1" at bounding box center [606, 322] width 50 height 40
click at [612, 312] on input "1" at bounding box center [605, 315] width 13 height 13
radio input "true"
type input "increase 1"
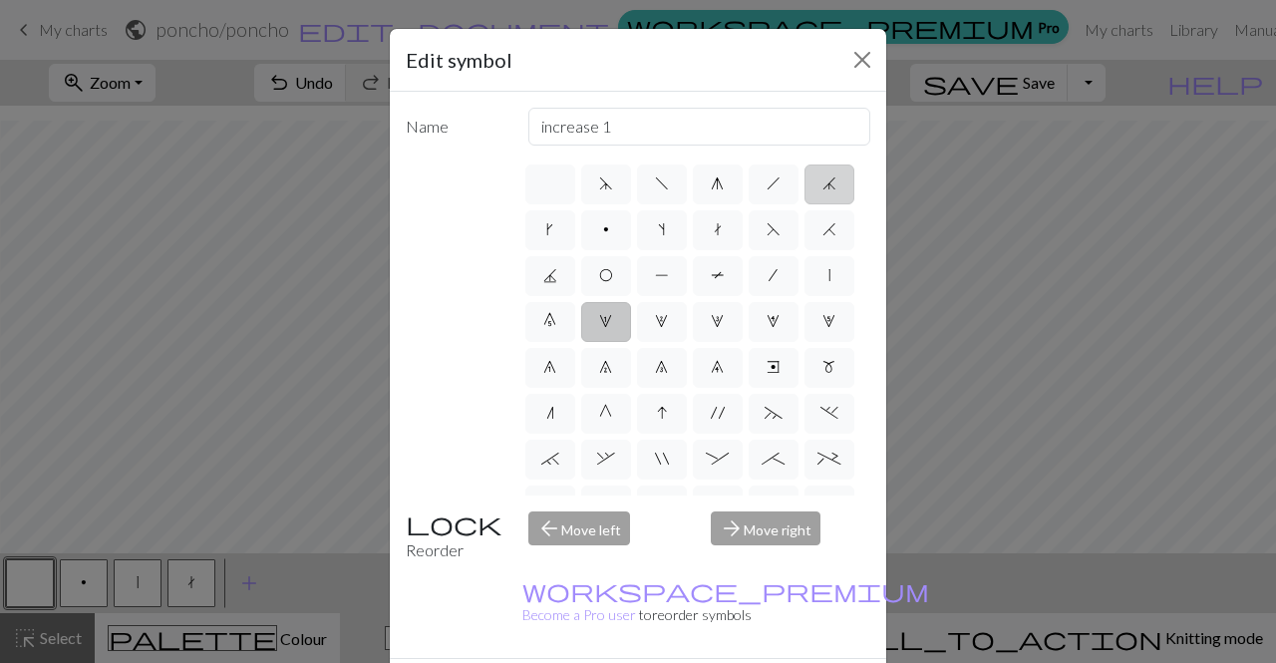
click at [805, 204] on label "j" at bounding box center [830, 185] width 50 height 40
click at [823, 184] on input "j" at bounding box center [829, 177] width 13 height 13
radio input "true"
type input "k3tog"
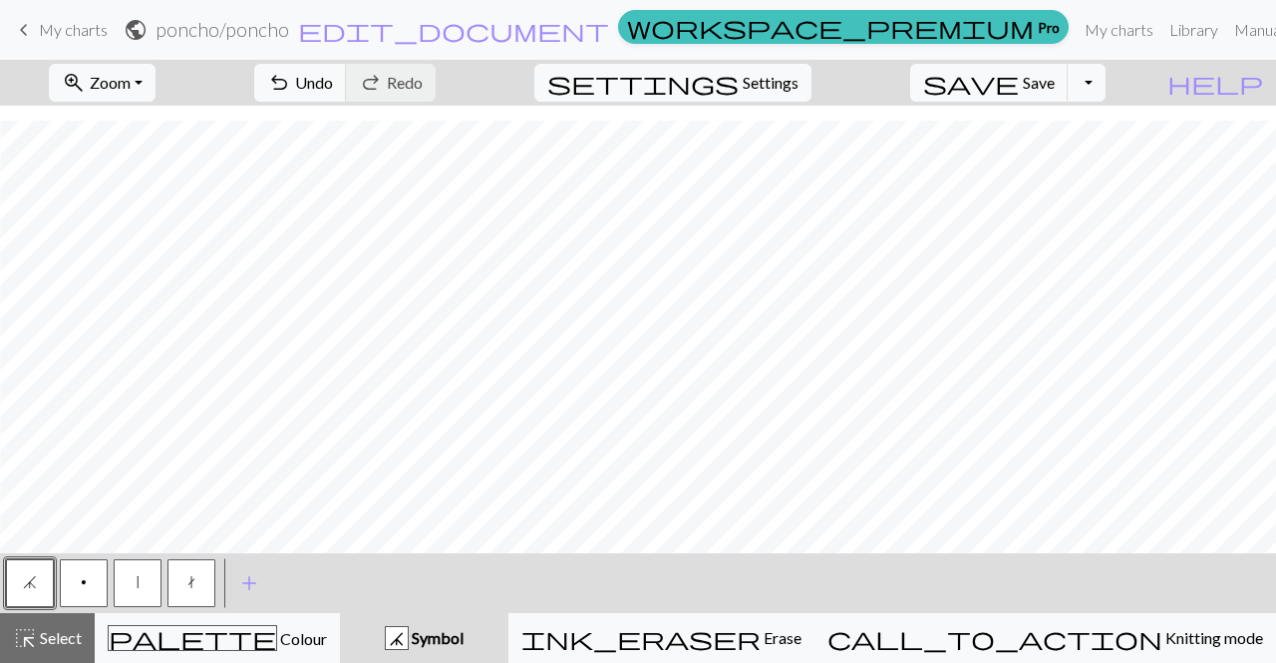
click at [46, 571] on button "j" at bounding box center [30, 583] width 48 height 48
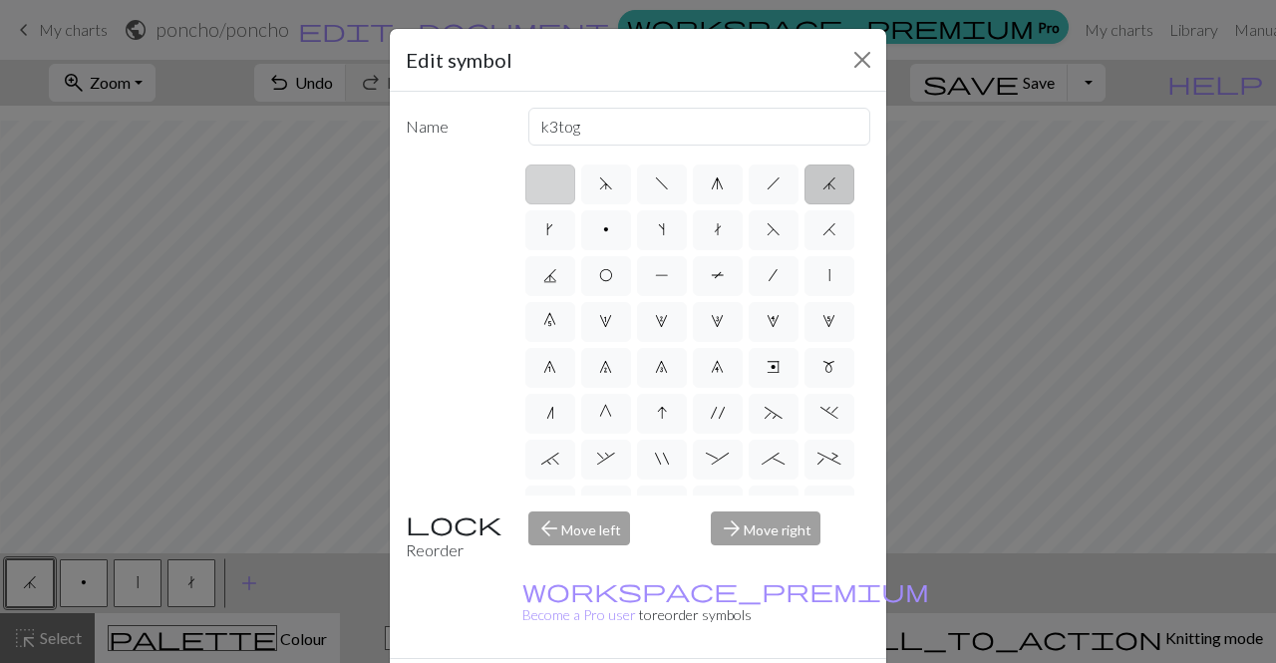
click at [537, 182] on label at bounding box center [550, 185] width 50 height 40
click at [550, 182] on input "radio" at bounding box center [556, 177] width 13 height 13
radio input "true"
type input "Knit"
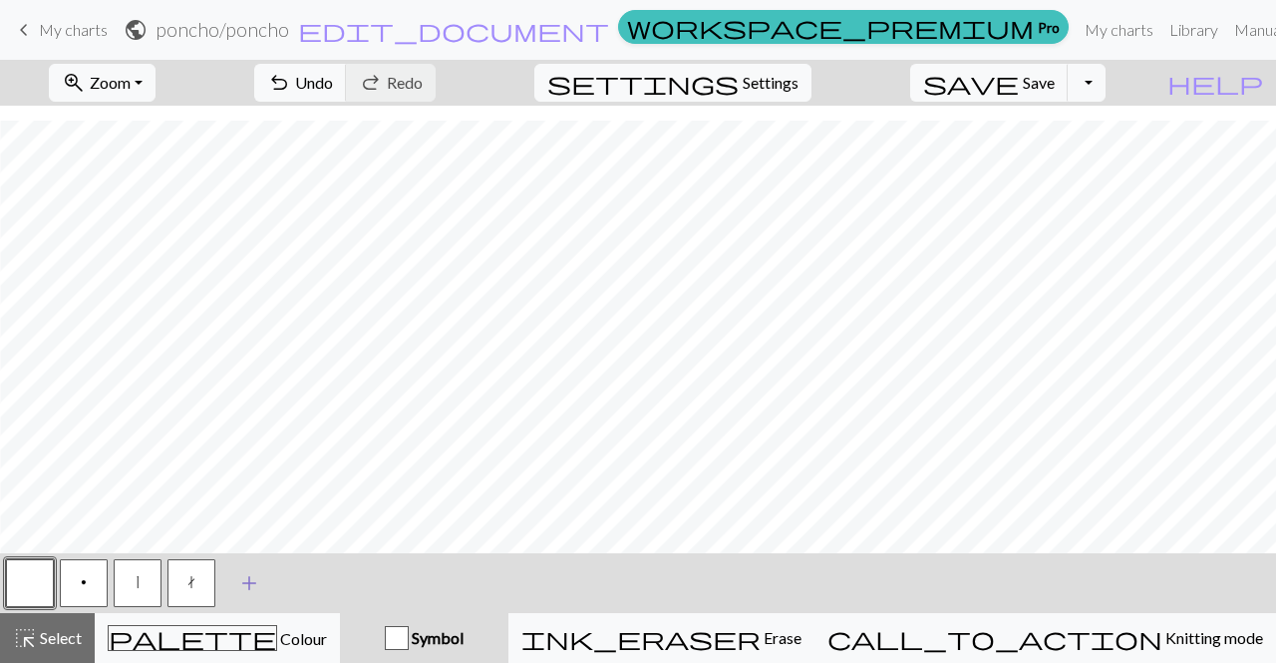
click at [240, 586] on span "add" at bounding box center [249, 583] width 24 height 28
click at [221, 582] on button "button" at bounding box center [245, 583] width 48 height 48
click at [240, 582] on button "button" at bounding box center [245, 583] width 48 height 48
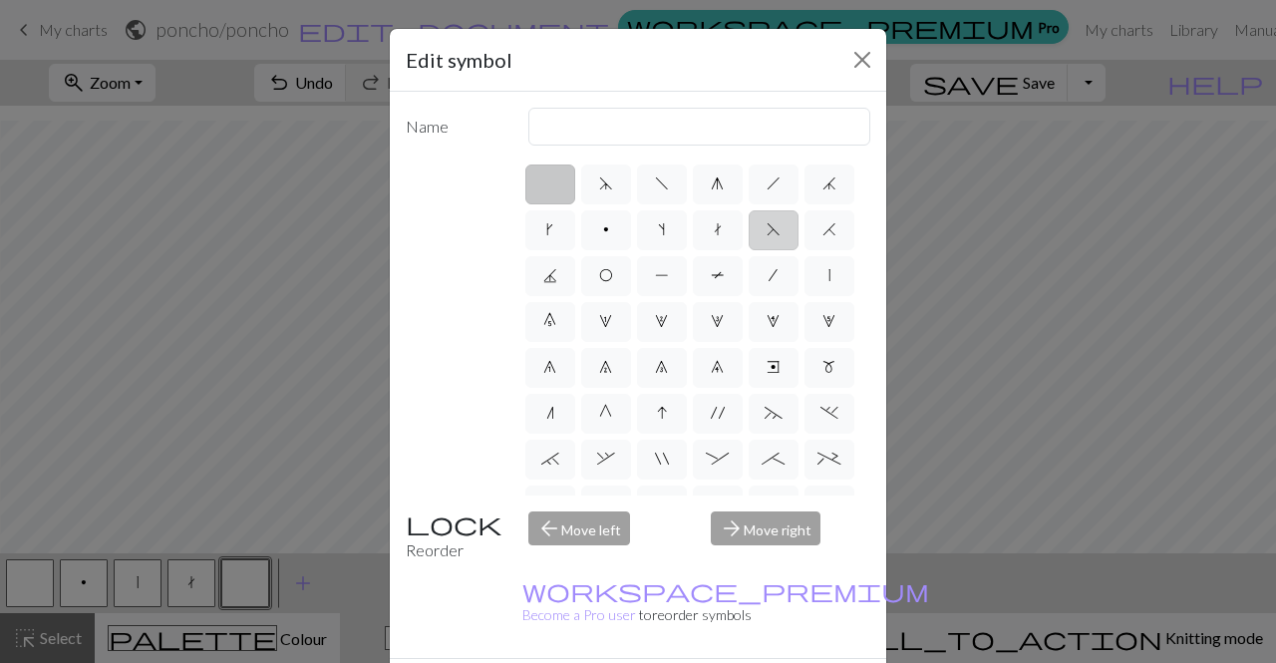
click at [767, 237] on span "F" at bounding box center [774, 229] width 14 height 16
click at [767, 230] on input "F" at bounding box center [773, 223] width 13 height 13
radio input "true"
type input "ssk"
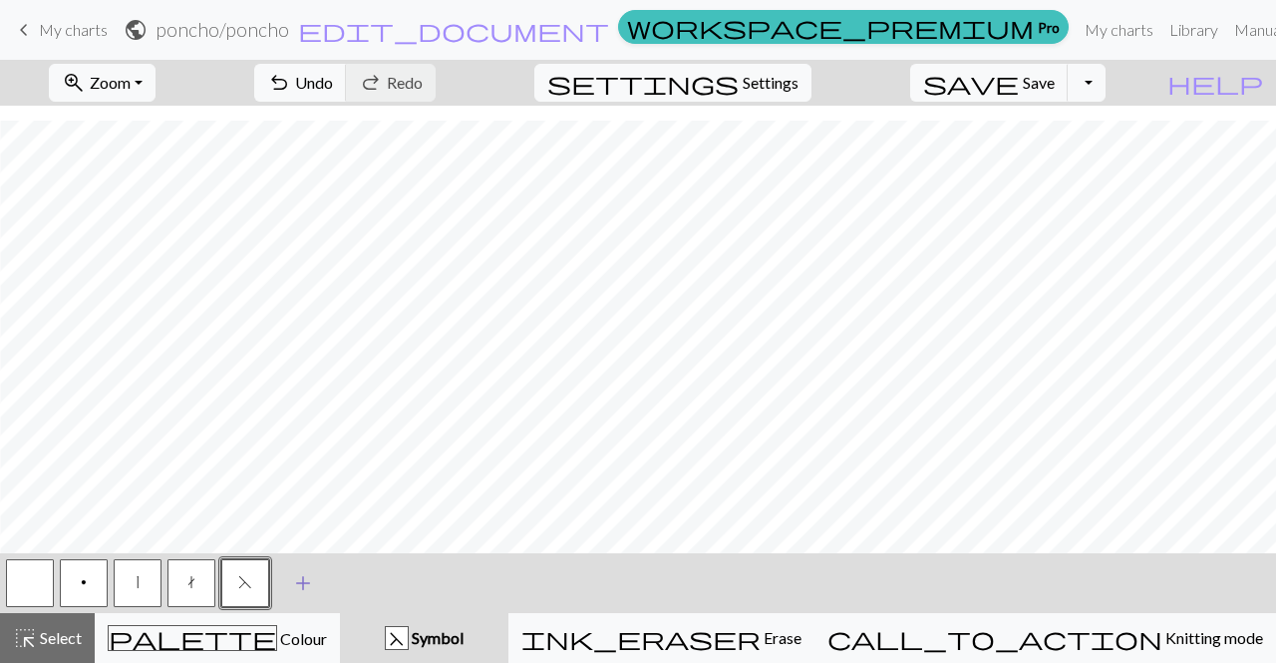
click at [303, 572] on span "add" at bounding box center [303, 583] width 24 height 28
click at [303, 572] on button "button" at bounding box center [299, 583] width 48 height 48
click at [296, 588] on button "button" at bounding box center [299, 583] width 48 height 48
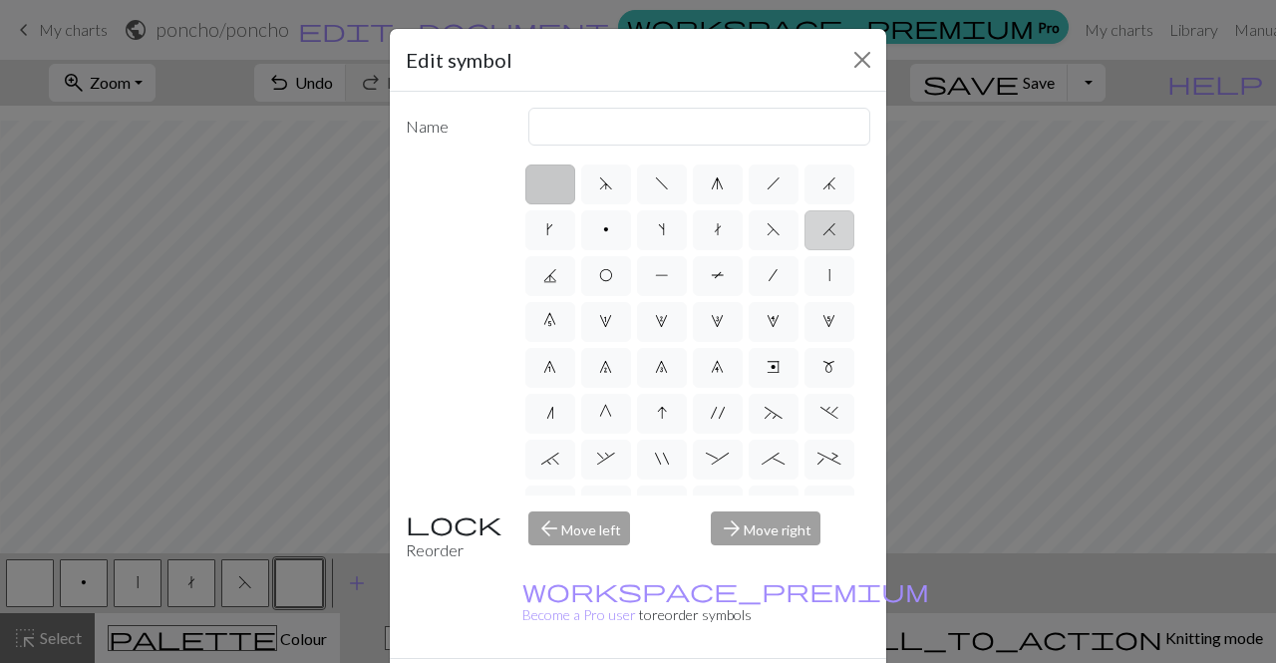
click at [805, 250] on label "H" at bounding box center [830, 230] width 50 height 40
click at [823, 230] on input "H" at bounding box center [829, 223] width 13 height 13
radio input "true"
type input "k2tog"
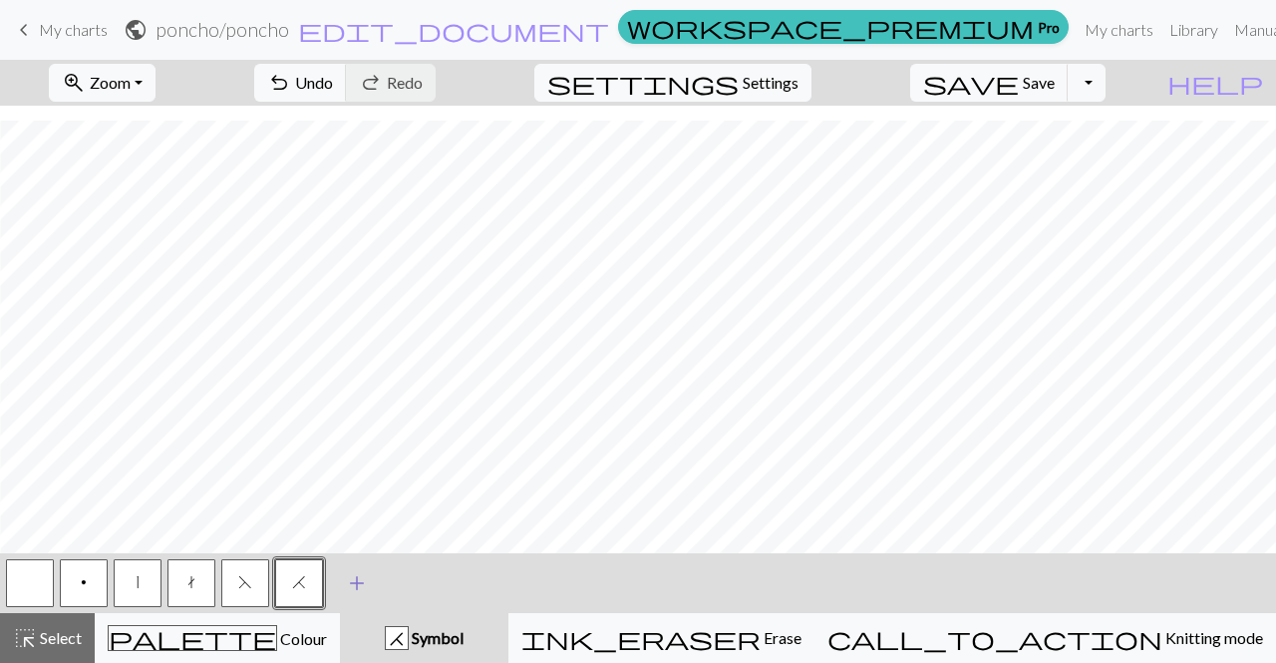
click at [356, 589] on span "add" at bounding box center [357, 583] width 24 height 28
click at [352, 575] on button "button" at bounding box center [353, 583] width 48 height 48
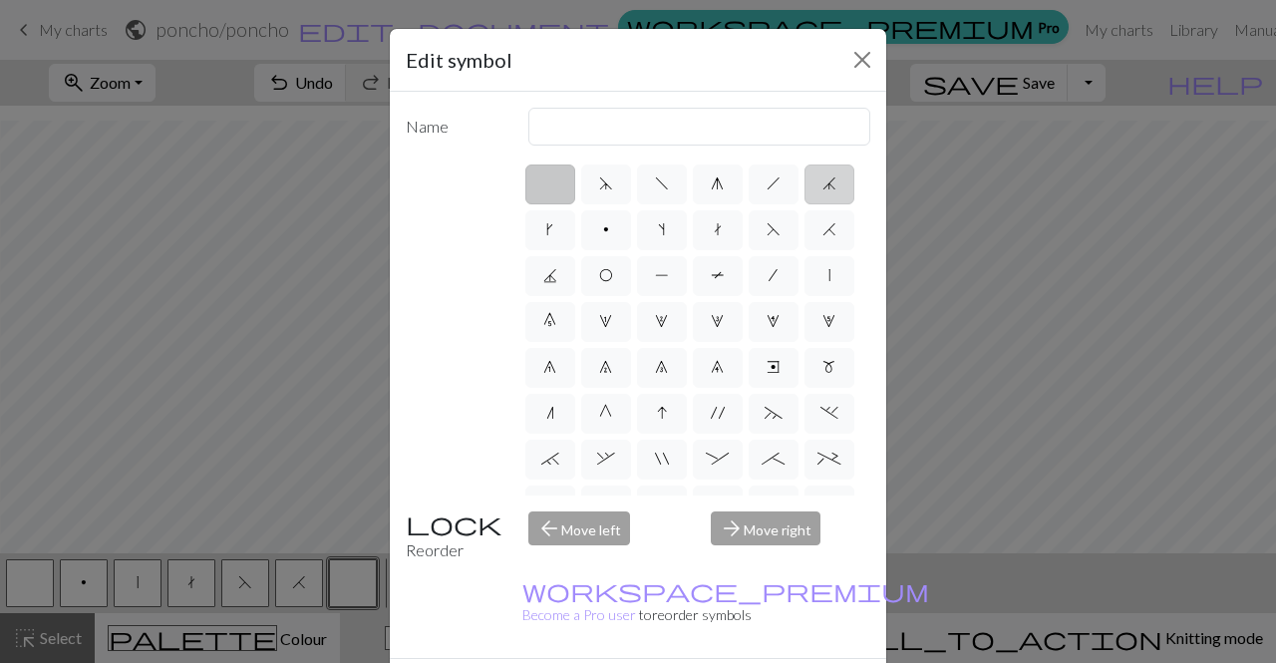
click at [823, 191] on span "j" at bounding box center [830, 183] width 14 height 16
click at [823, 184] on input "j" at bounding box center [829, 177] width 13 height 13
radio input "true"
type input "k3tog"
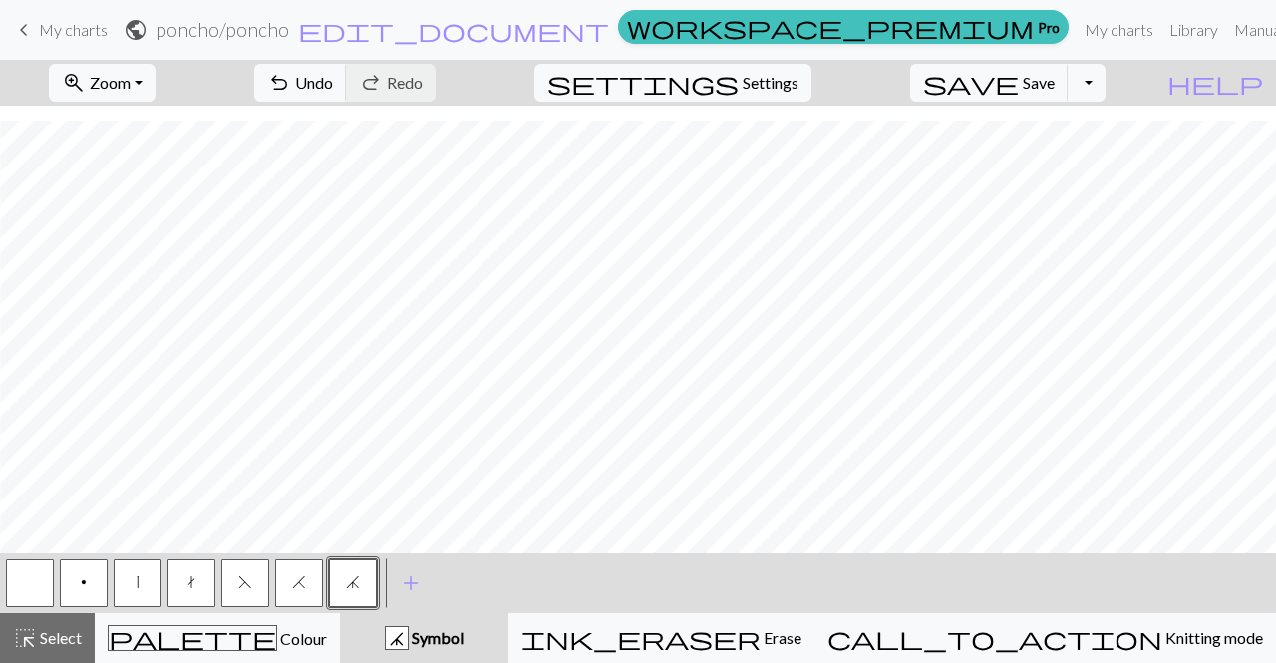
click at [317, 589] on button "H" at bounding box center [299, 583] width 48 height 48
click at [357, 585] on span "j" at bounding box center [353, 582] width 14 height 16
click at [30, 594] on button "button" at bounding box center [30, 583] width 48 height 48
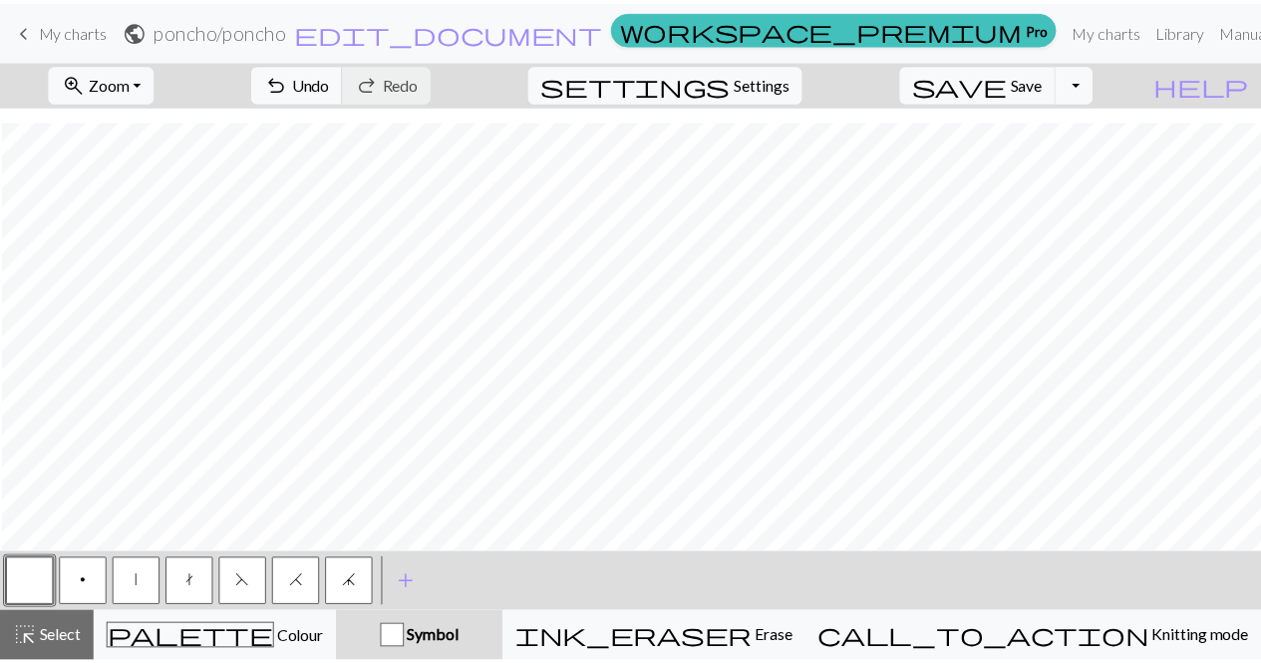
scroll to position [374, 692]
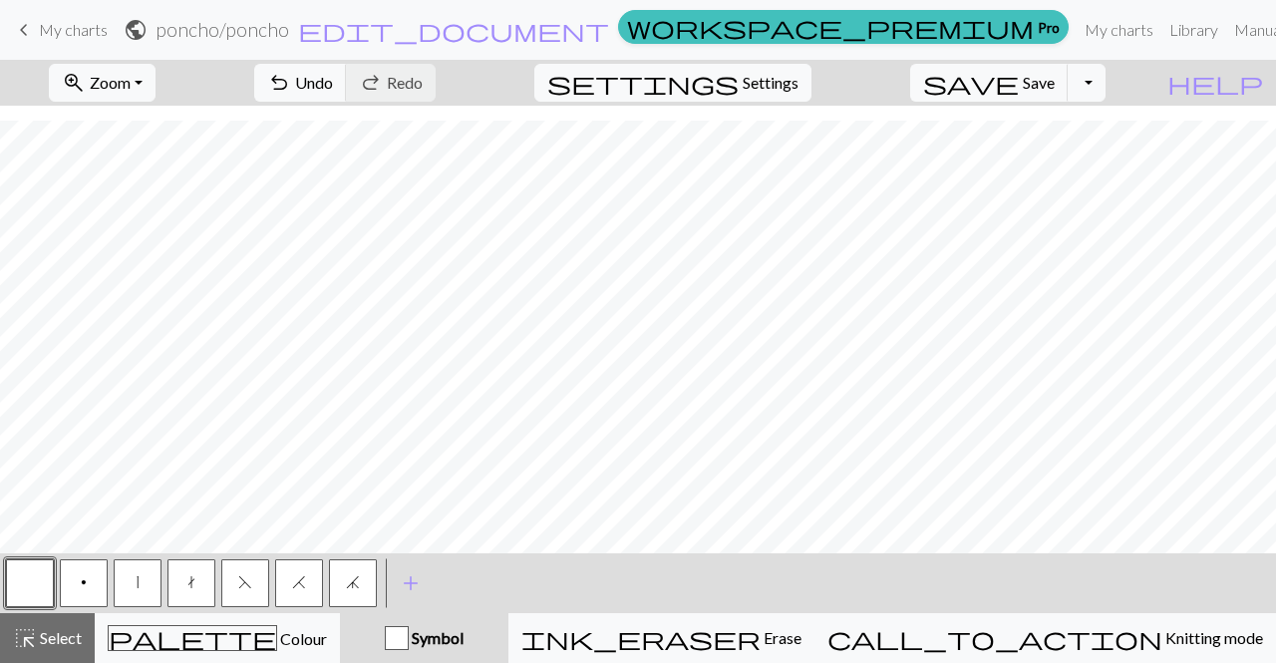
click at [205, 594] on button "t" at bounding box center [192, 583] width 48 height 48
click at [254, 590] on button "F" at bounding box center [245, 583] width 48 height 48
click at [20, 583] on button "button" at bounding box center [30, 583] width 48 height 48
click at [69, 25] on span "My charts" at bounding box center [73, 29] width 69 height 19
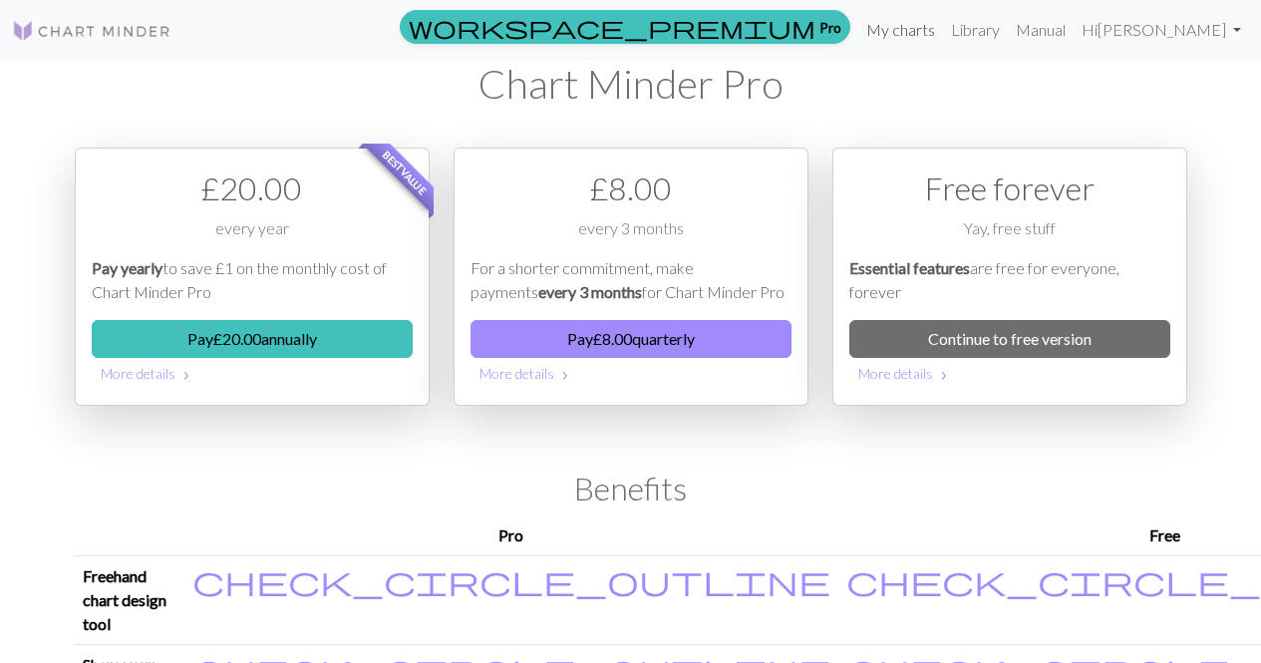
click at [943, 31] on link "My charts" at bounding box center [900, 30] width 85 height 40
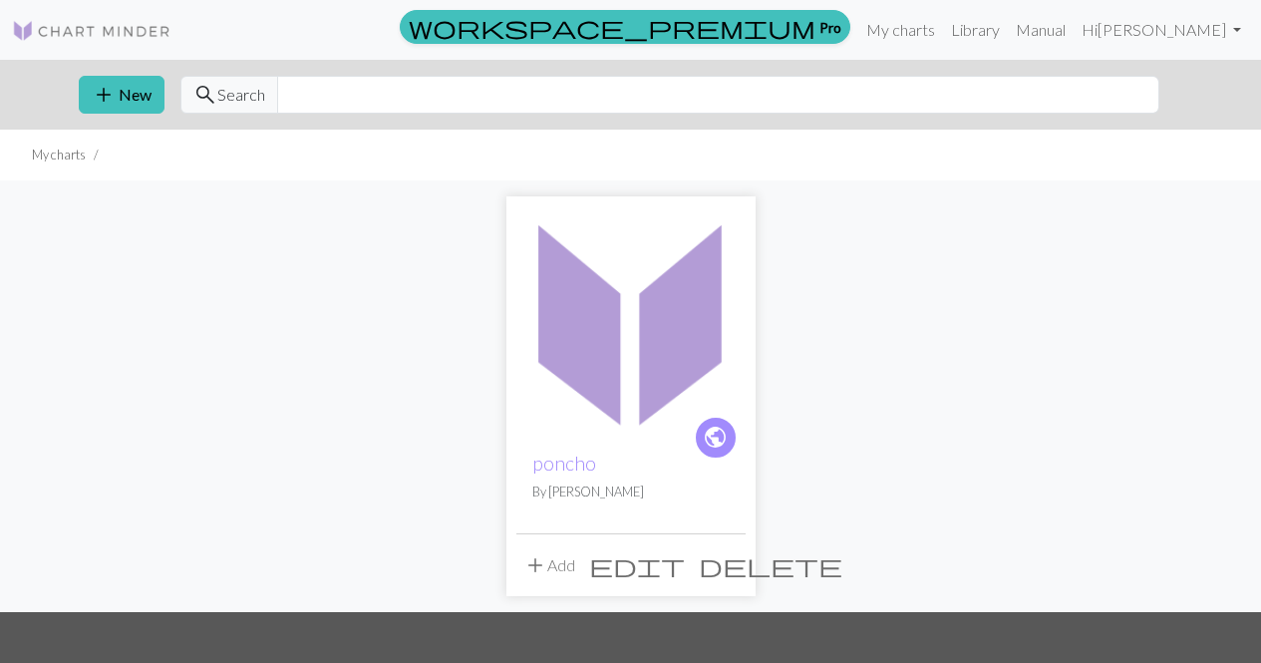
click at [722, 560] on span "delete" at bounding box center [771, 565] width 144 height 28
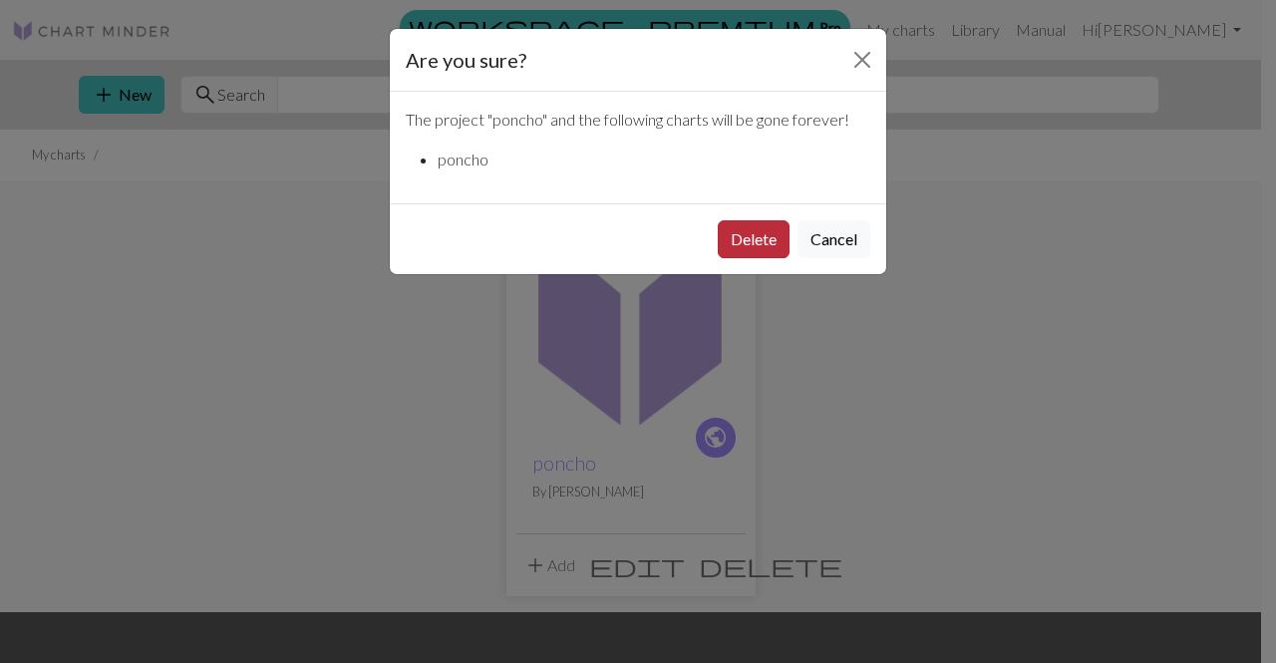
click at [764, 232] on button "Delete" at bounding box center [754, 239] width 72 height 38
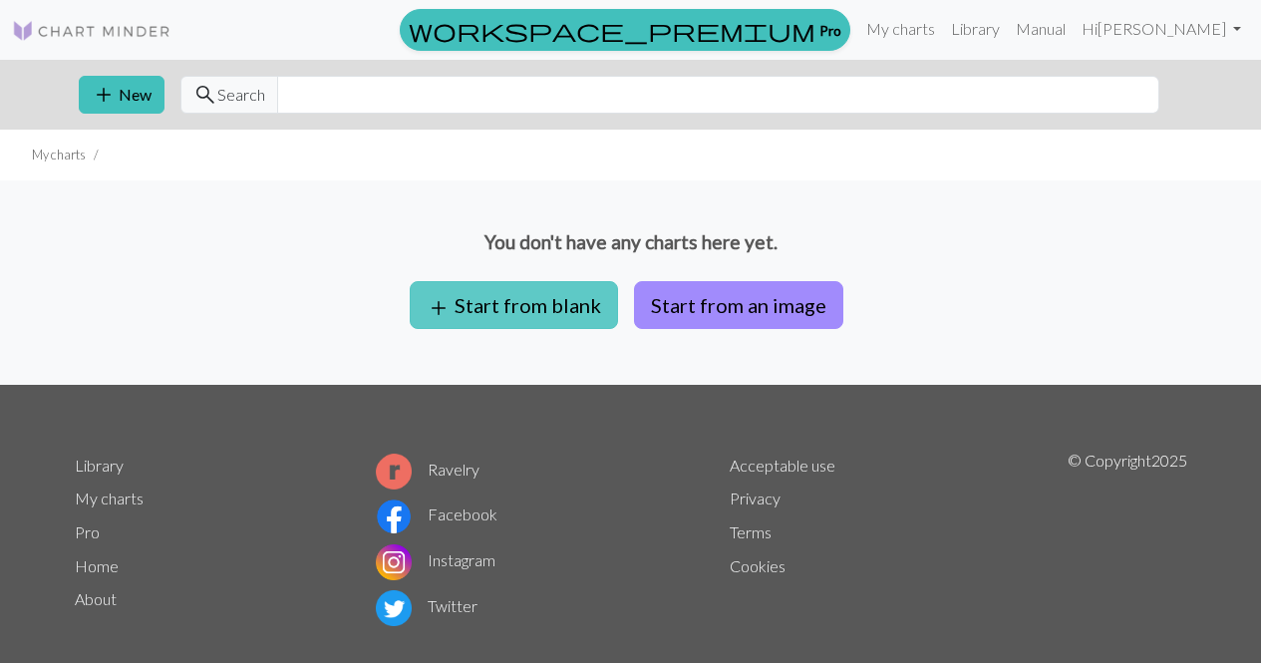
click at [570, 305] on button "add Start from blank" at bounding box center [514, 305] width 208 height 48
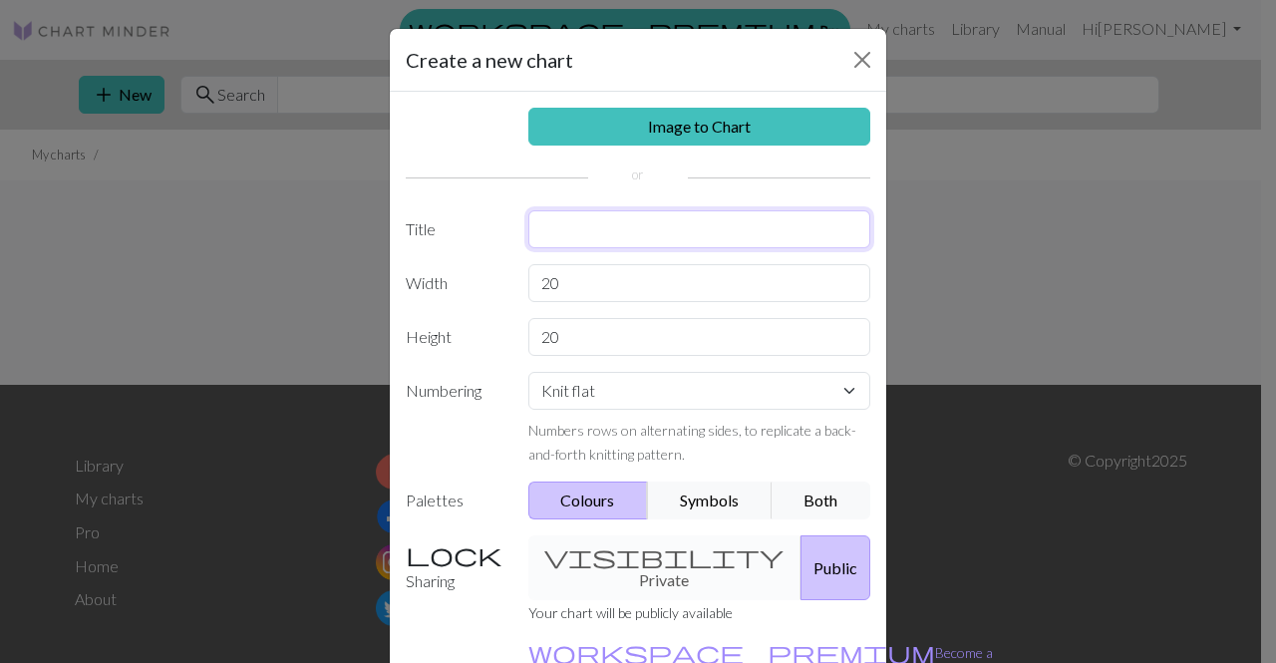
click at [635, 225] on input "text" at bounding box center [699, 229] width 343 height 38
type input "poncho"
drag, startPoint x: 579, startPoint y: 275, endPoint x: 512, endPoint y: 278, distance: 66.9
click at [516, 278] on div "20" at bounding box center [699, 283] width 367 height 38
type input "65"
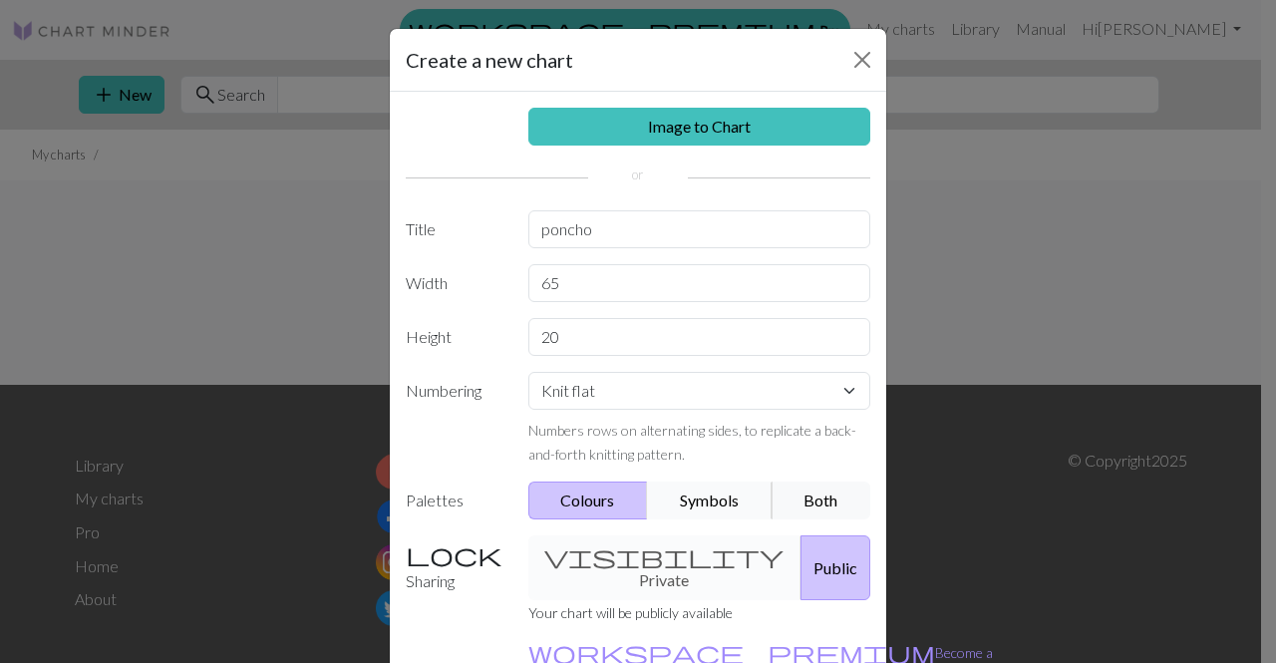
click at [685, 505] on button "Symbols" at bounding box center [710, 501] width 126 height 38
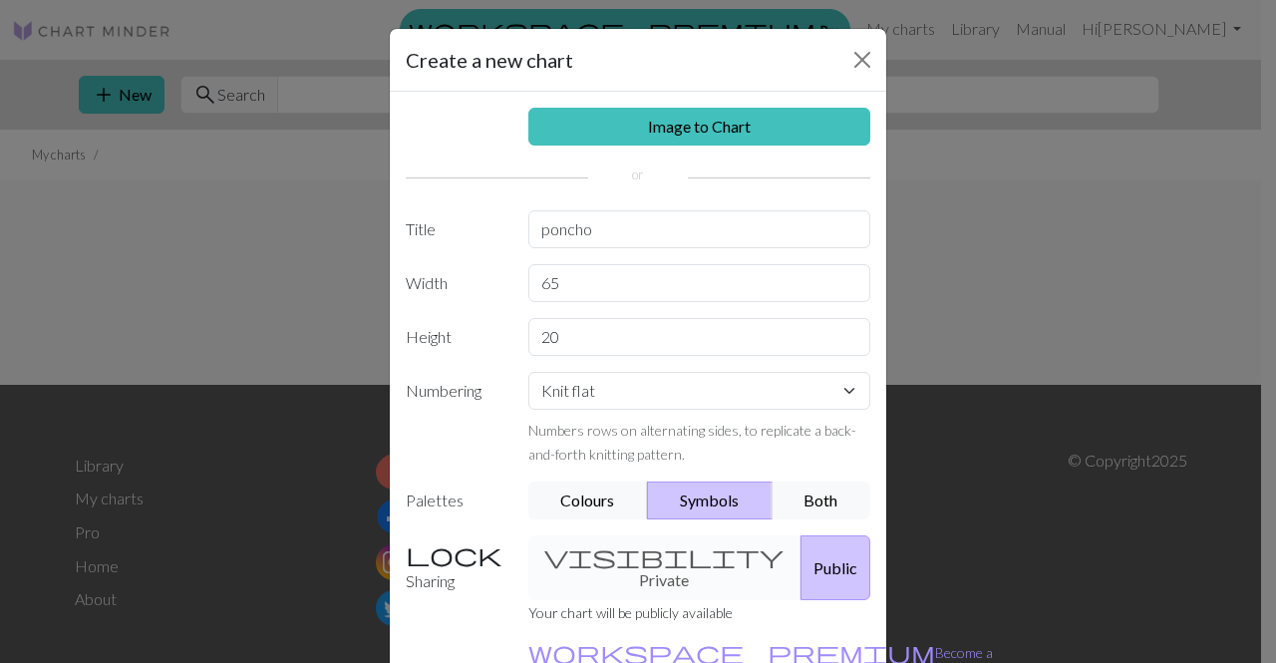
scroll to position [124, 0]
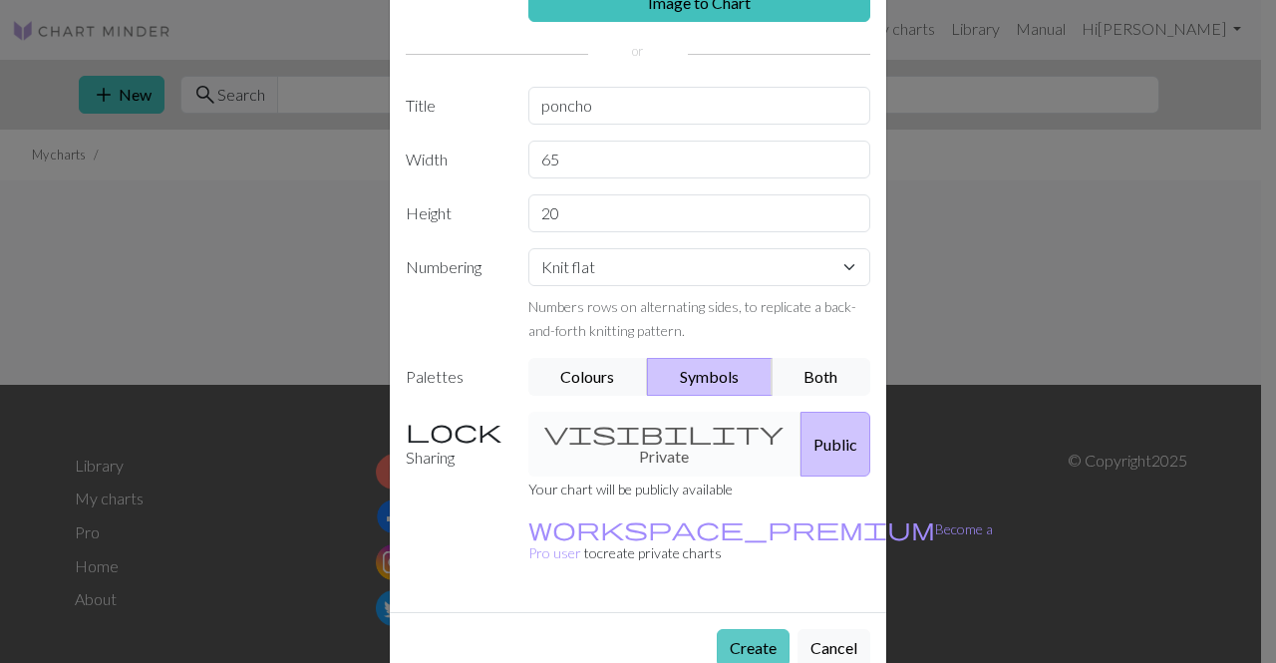
click at [755, 629] on button "Create" at bounding box center [753, 648] width 73 height 38
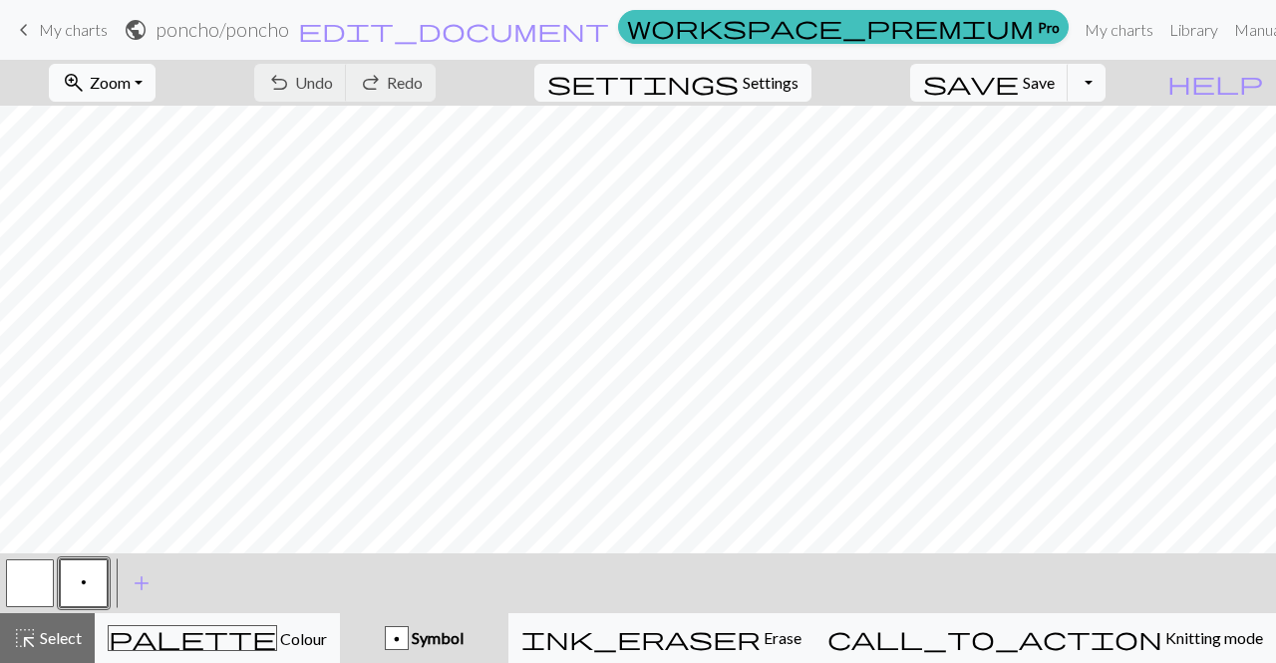
click at [156, 82] on button "zoom_in Zoom Zoom" at bounding box center [102, 83] width 107 height 38
click at [164, 149] on button "Fit width" at bounding box center [129, 159] width 158 height 32
click at [134, 573] on span "add" at bounding box center [142, 583] width 24 height 28
click at [134, 573] on button "button" at bounding box center [138, 583] width 48 height 48
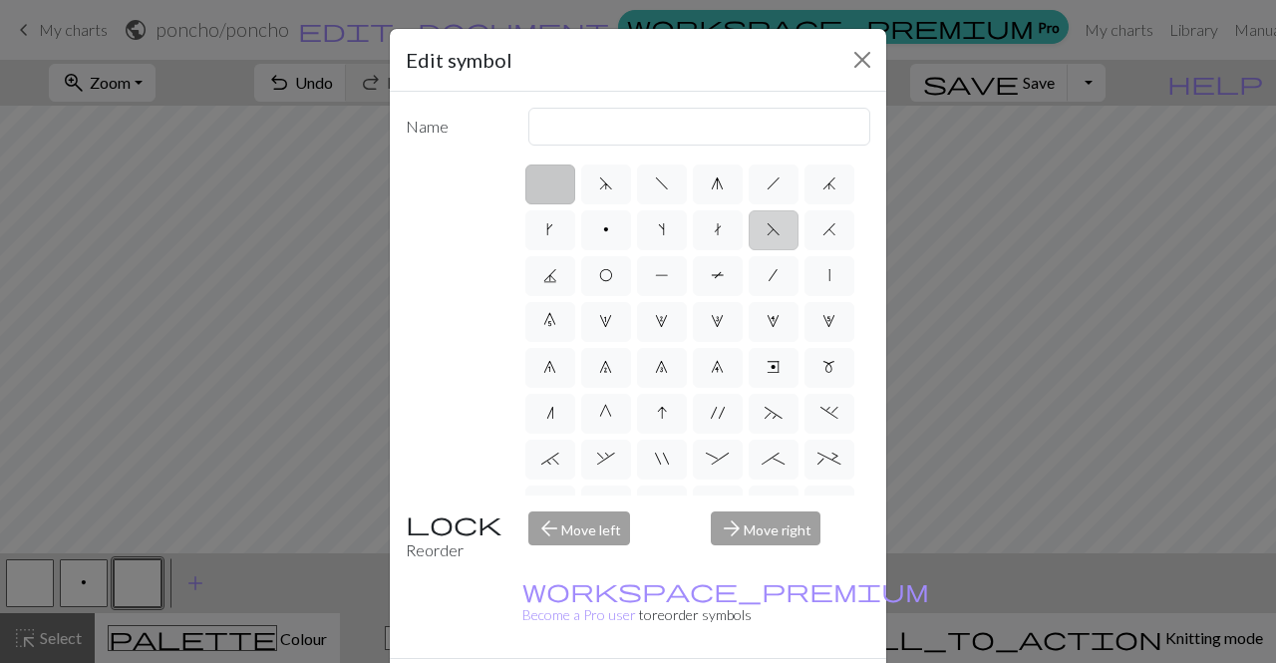
click at [749, 250] on label "F" at bounding box center [774, 230] width 50 height 40
click at [767, 230] on input "F" at bounding box center [773, 223] width 13 height 13
radio input "true"
type input "ssk"
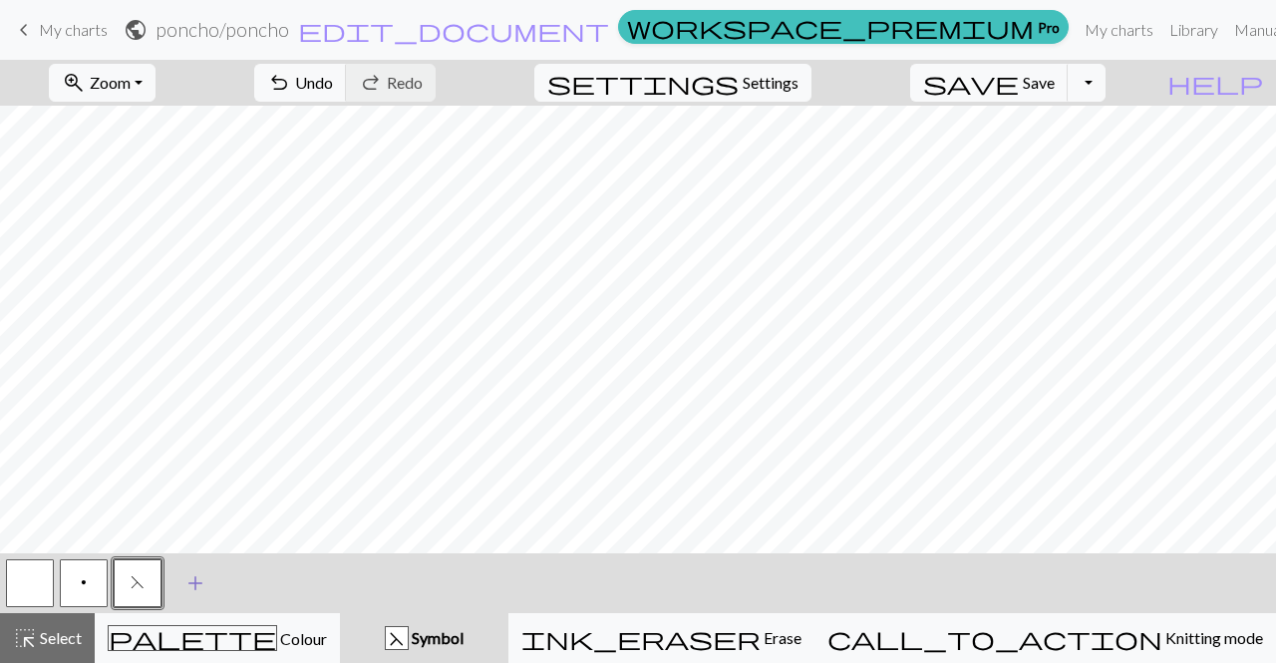
click at [196, 586] on span "add" at bounding box center [195, 583] width 24 height 28
click at [185, 580] on button "button" at bounding box center [192, 583] width 48 height 48
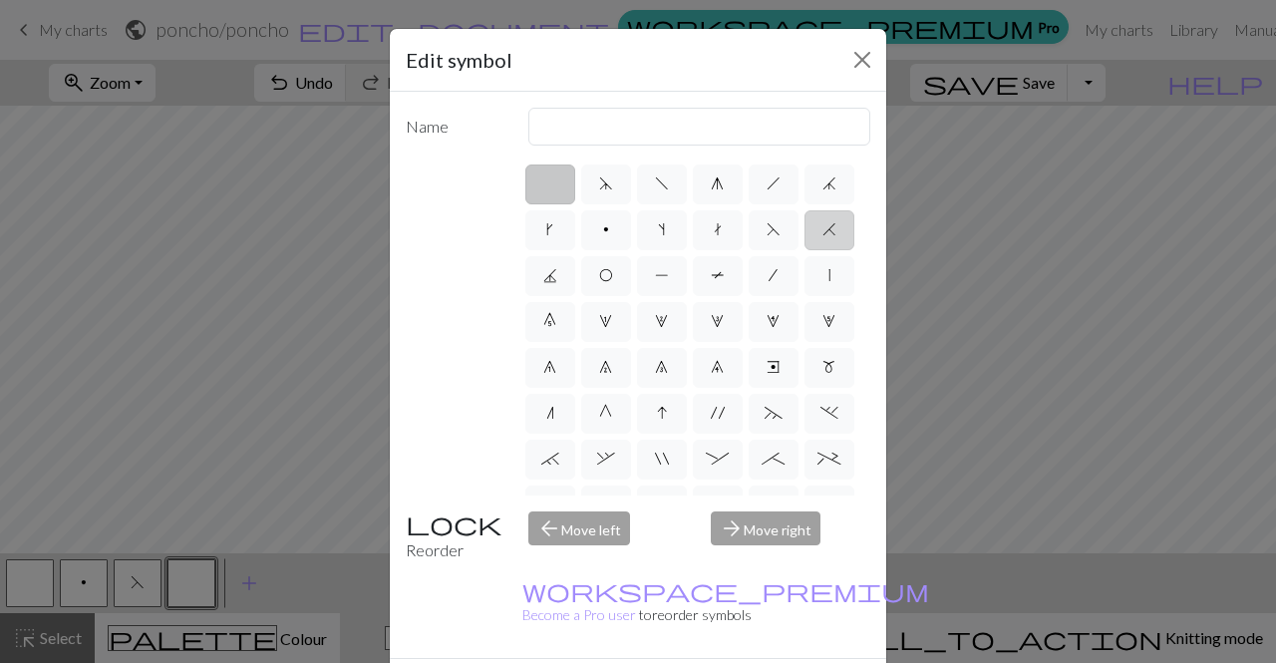
click at [823, 237] on span "H" at bounding box center [830, 229] width 14 height 16
click at [823, 230] on input "H" at bounding box center [829, 223] width 13 height 13
radio input "true"
type input "k2tog"
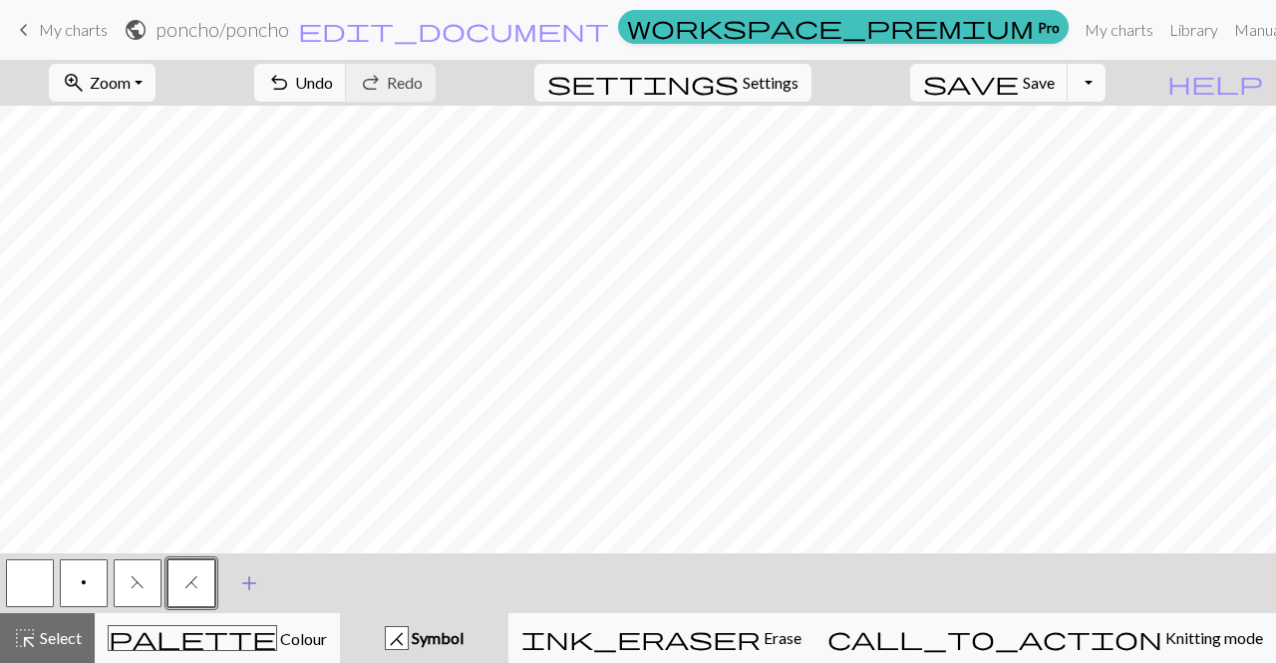
click at [234, 590] on button "add Add a symbol" at bounding box center [249, 583] width 50 height 50
click at [248, 585] on button "button" at bounding box center [245, 583] width 48 height 48
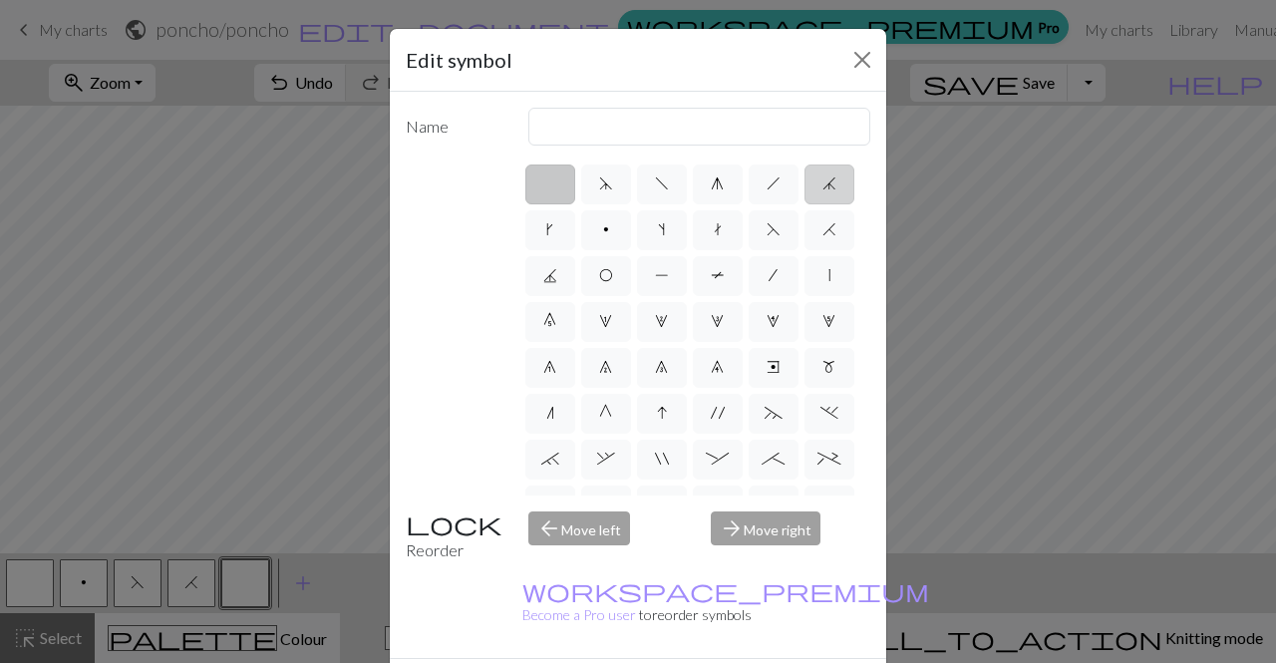
click at [805, 204] on label "j" at bounding box center [830, 185] width 50 height 40
click at [823, 184] on input "j" at bounding box center [829, 177] width 13 height 13
radio input "true"
type input "k3tog"
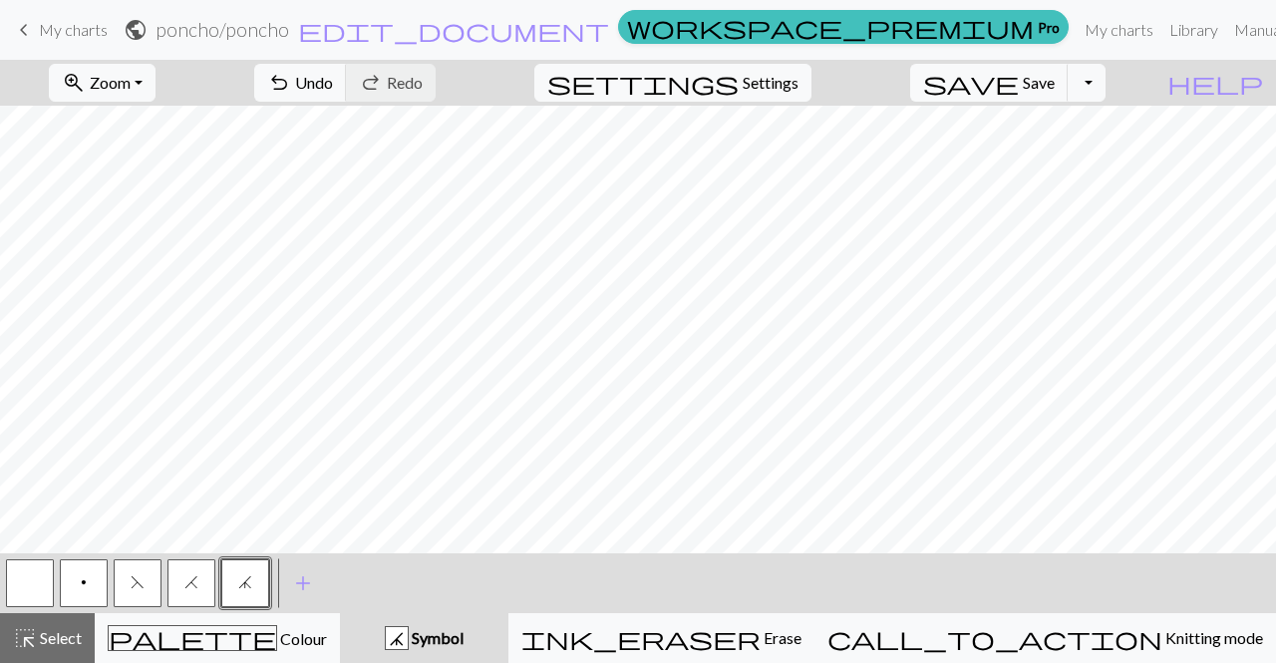
click at [143, 575] on span "F" at bounding box center [138, 582] width 14 height 16
click at [296, 581] on span "add" at bounding box center [303, 583] width 24 height 28
click at [296, 581] on button "button" at bounding box center [299, 583] width 48 height 48
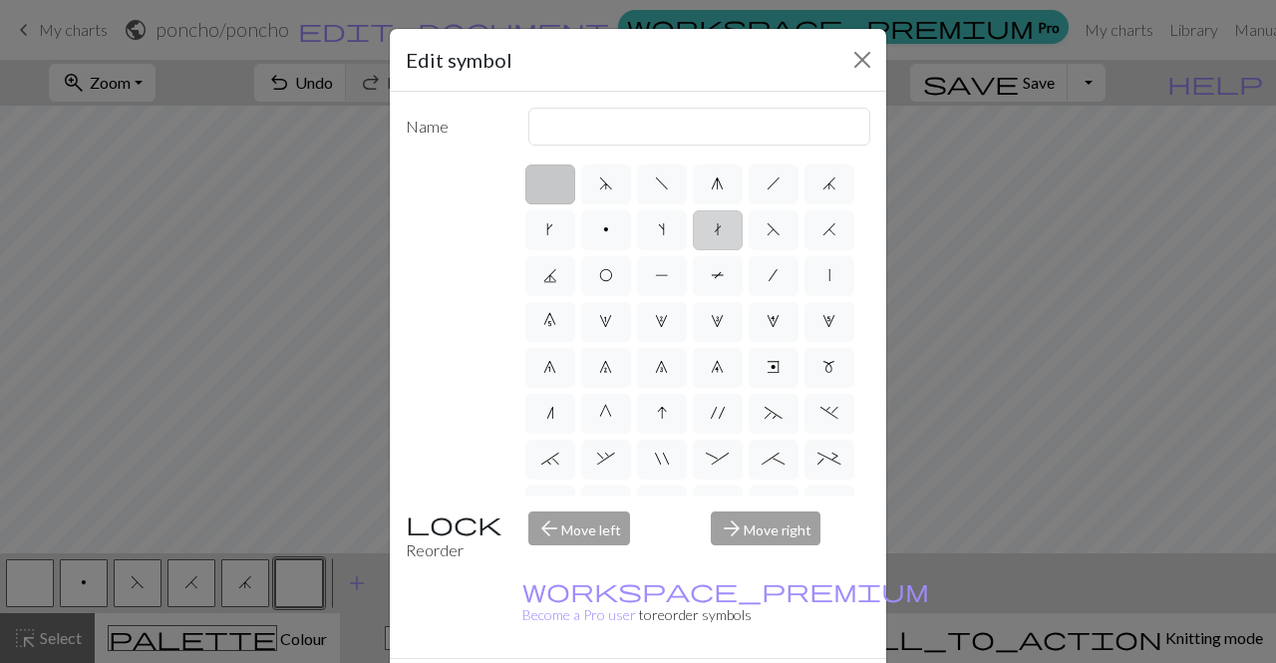
click at [743, 224] on label "t" at bounding box center [718, 230] width 50 height 40
click at [727, 224] on input "t" at bounding box center [720, 223] width 13 height 13
radio input "true"
type input "ktbl"
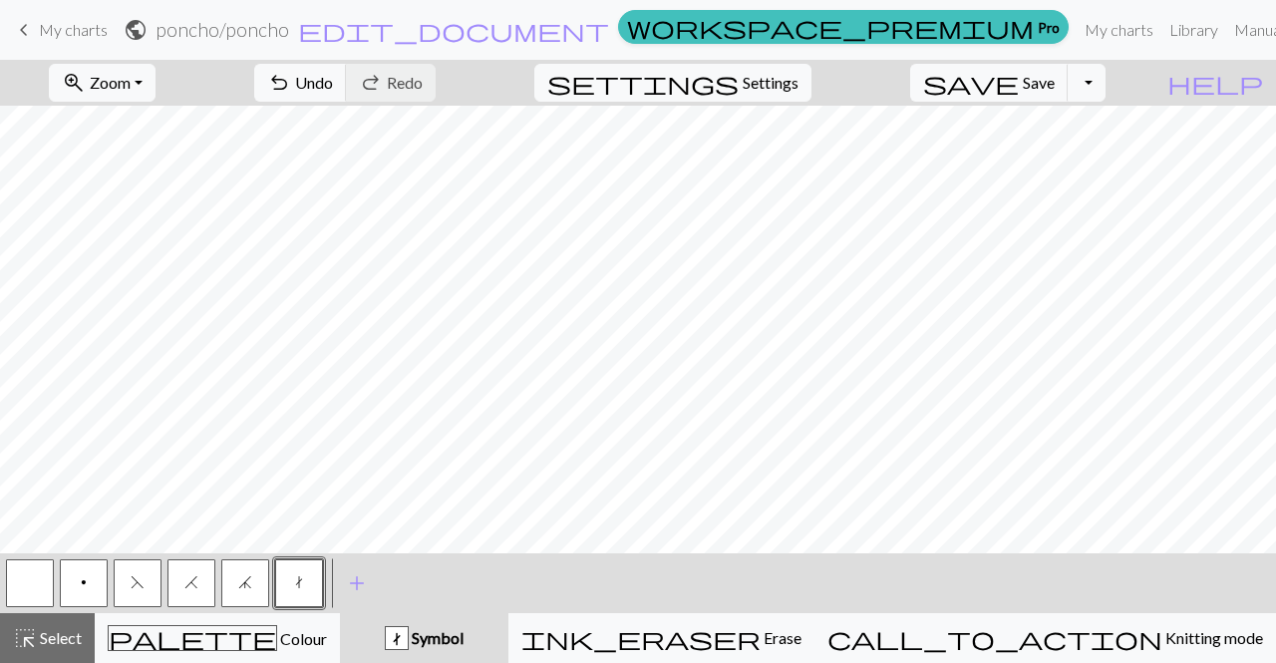
click at [187, 582] on span "H" at bounding box center [191, 582] width 14 height 16
click at [249, 568] on button "j" at bounding box center [245, 583] width 48 height 48
click at [193, 589] on span "H" at bounding box center [191, 582] width 14 height 16
click at [143, 587] on span "F" at bounding box center [138, 582] width 14 height 16
click at [310, 587] on button "t" at bounding box center [299, 583] width 48 height 48
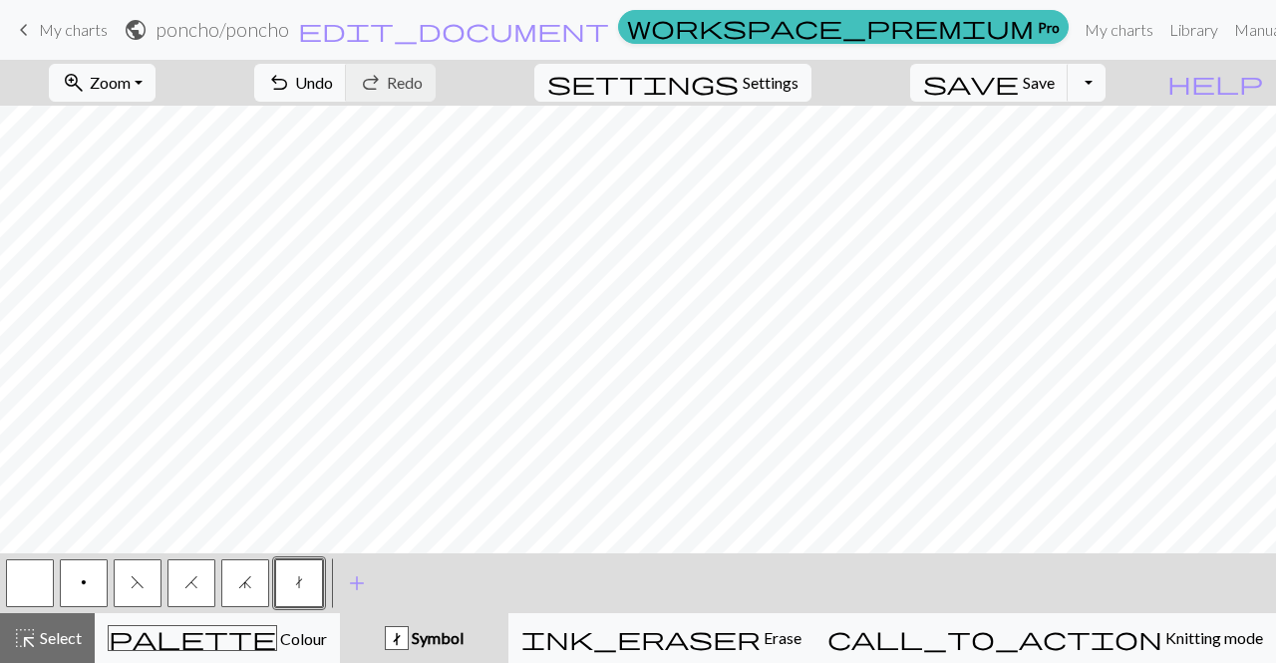
click at [206, 584] on button "H" at bounding box center [192, 583] width 48 height 48
click at [39, 586] on button "button" at bounding box center [30, 583] width 48 height 48
click at [246, 582] on span "j" at bounding box center [245, 582] width 14 height 16
click at [144, 589] on span "F" at bounding box center [138, 582] width 14 height 16
click at [309, 587] on button "t" at bounding box center [299, 583] width 48 height 48
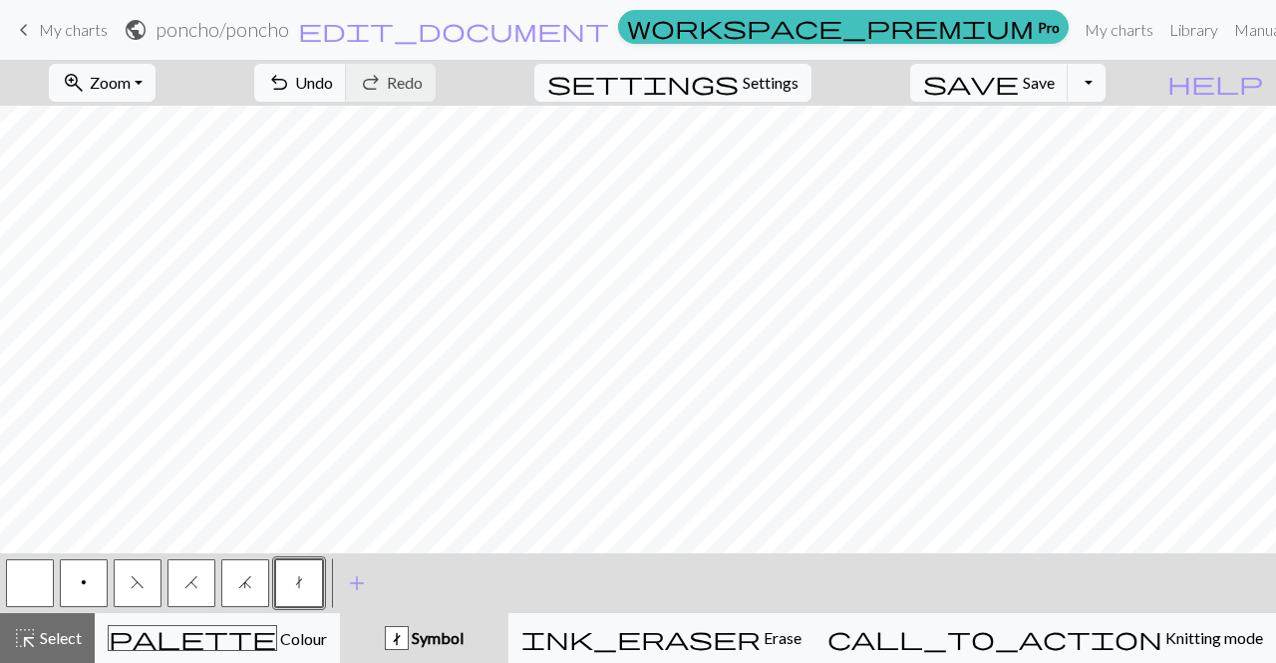
click at [204, 590] on button "H" at bounding box center [192, 583] width 48 height 48
click at [260, 591] on button "j" at bounding box center [245, 583] width 48 height 48
click at [135, 588] on span "F" at bounding box center [138, 582] width 14 height 16
click at [300, 595] on button "t" at bounding box center [299, 583] width 48 height 48
click at [207, 584] on button "H" at bounding box center [192, 583] width 48 height 48
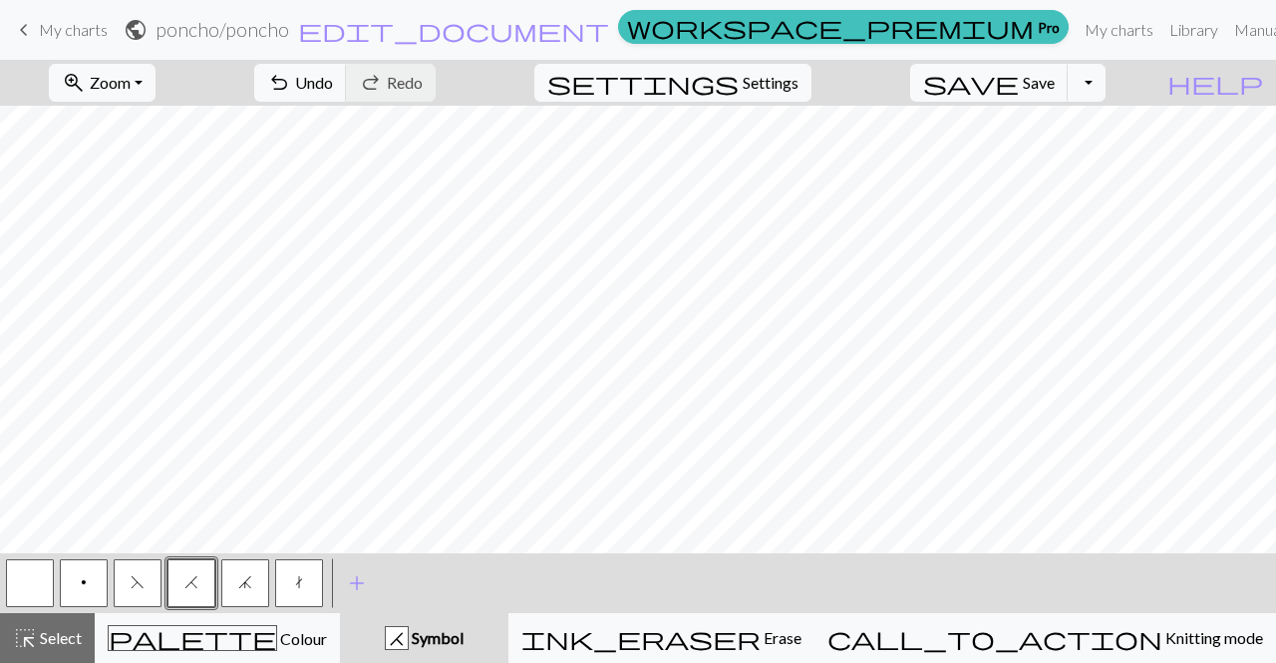
click at [251, 579] on span "j" at bounding box center [245, 582] width 14 height 16
click at [151, 586] on button "F" at bounding box center [138, 583] width 48 height 48
click at [13, 581] on button "button" at bounding box center [30, 583] width 48 height 48
click at [296, 588] on span "t" at bounding box center [299, 582] width 8 height 16
click at [173, 581] on button "H" at bounding box center [192, 583] width 48 height 48
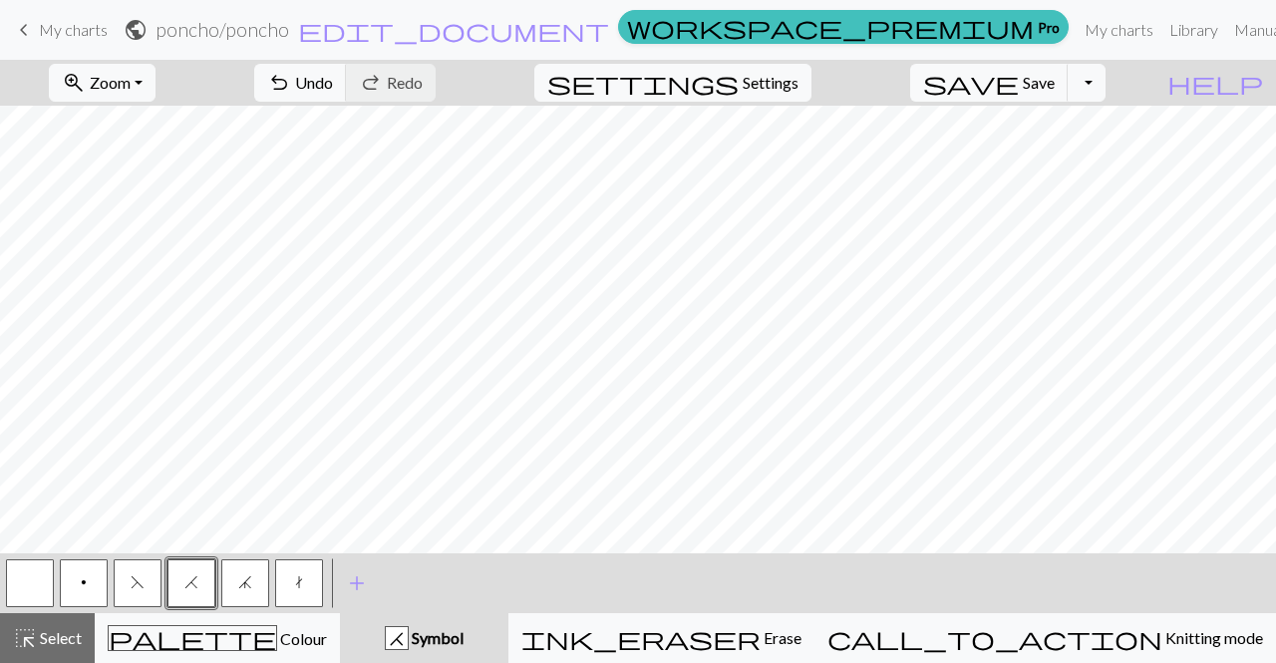
click at [249, 571] on button "j" at bounding box center [245, 583] width 48 height 48
click at [143, 576] on span "F" at bounding box center [138, 582] width 14 height 16
click at [299, 575] on span "t" at bounding box center [299, 582] width 8 height 16
click at [199, 584] on button "H" at bounding box center [192, 583] width 48 height 48
click at [153, 580] on button "F" at bounding box center [138, 583] width 48 height 48
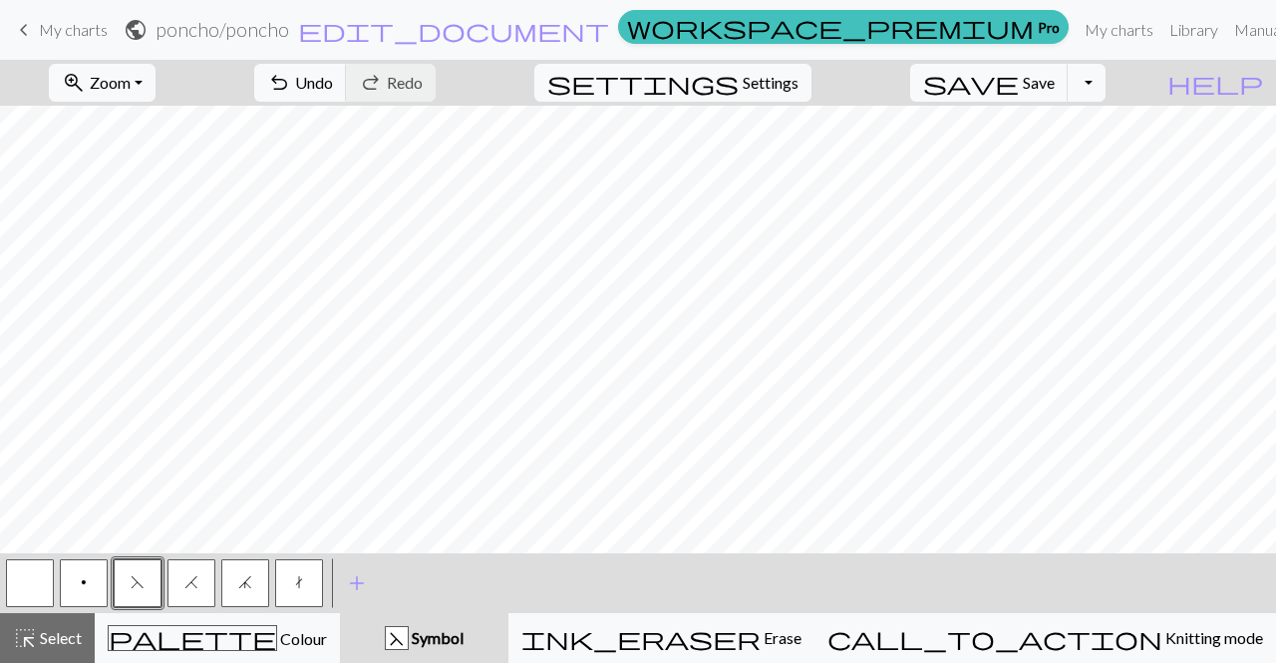
click at [252, 593] on button "j" at bounding box center [245, 583] width 48 height 48
click at [137, 583] on span "F" at bounding box center [138, 582] width 14 height 16
click at [296, 576] on span "t" at bounding box center [299, 582] width 8 height 16
click at [192, 585] on span "H" at bounding box center [191, 582] width 14 height 16
click at [41, 593] on button "button" at bounding box center [30, 583] width 48 height 48
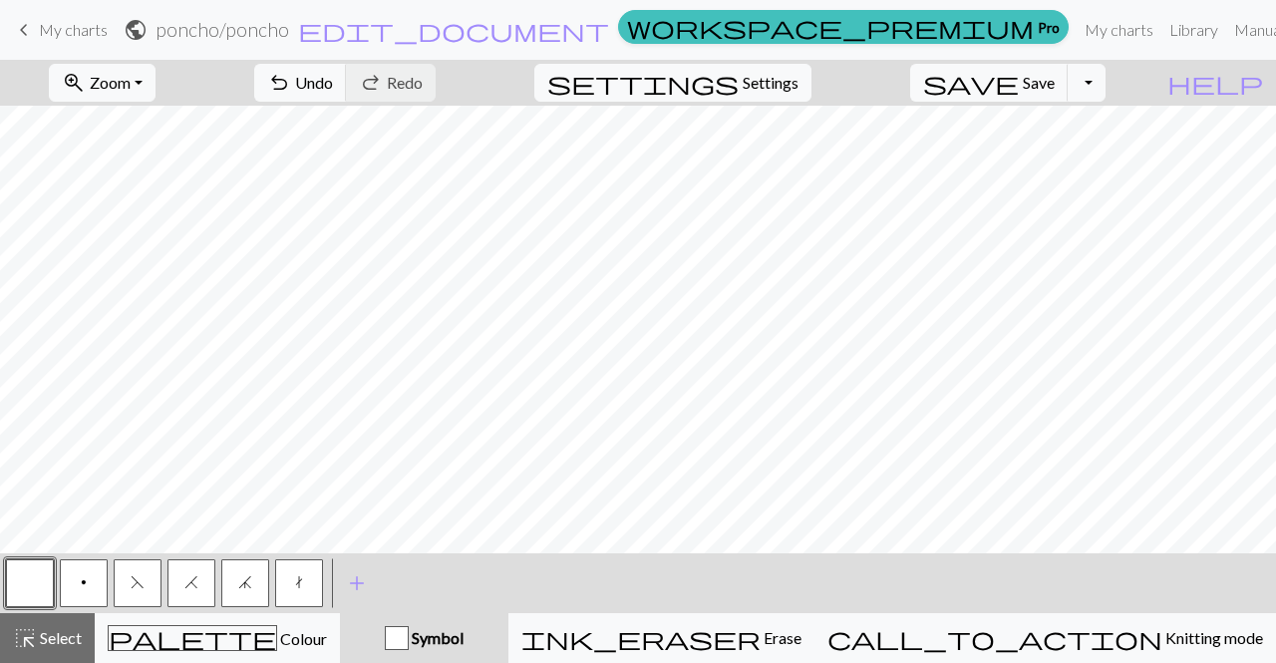
click at [237, 584] on button "j" at bounding box center [245, 583] width 48 height 48
click at [144, 576] on span "F" at bounding box center [138, 582] width 14 height 16
click at [306, 577] on button "t" at bounding box center [299, 583] width 48 height 48
click at [187, 579] on span "H" at bounding box center [191, 582] width 14 height 16
click at [258, 584] on button "j" at bounding box center [245, 583] width 48 height 48
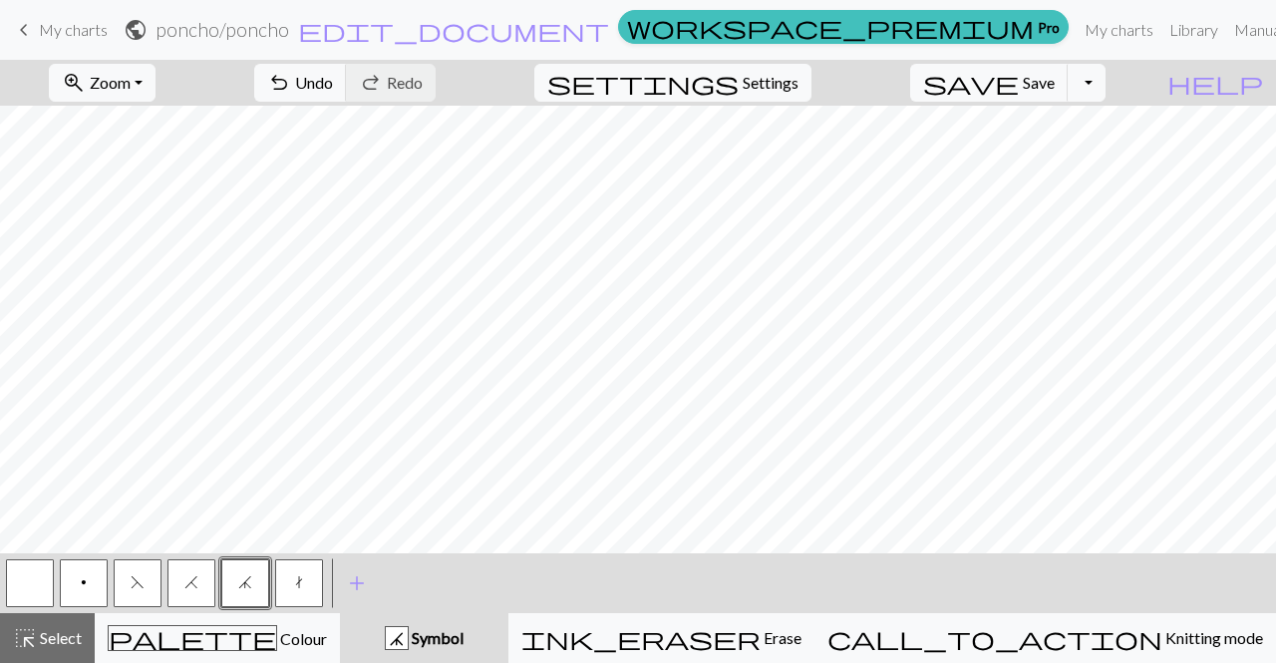
click at [135, 585] on span "F" at bounding box center [138, 582] width 14 height 16
click at [293, 587] on button "t" at bounding box center [299, 583] width 48 height 48
click at [194, 577] on span "H" at bounding box center [191, 582] width 14 height 16
click at [257, 576] on button "j" at bounding box center [245, 583] width 48 height 48
click at [147, 589] on button "F" at bounding box center [138, 583] width 48 height 48
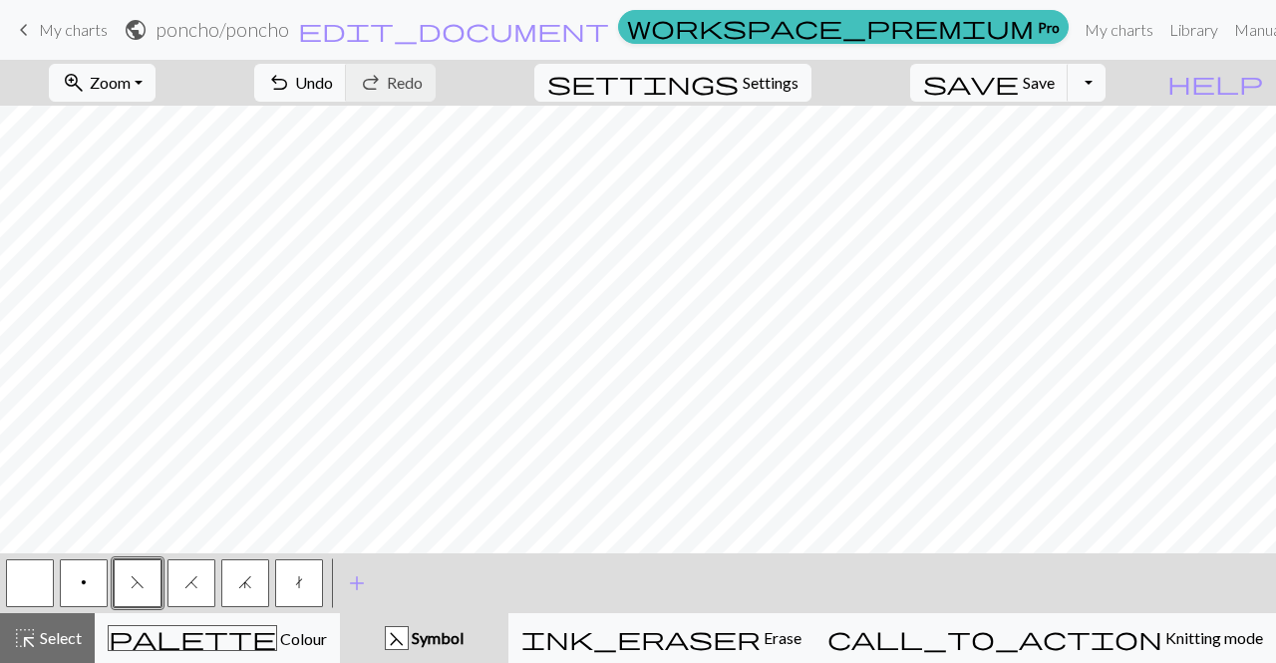
click at [252, 578] on button "j" at bounding box center [245, 583] width 48 height 48
click at [191, 573] on button "H" at bounding box center [192, 583] width 48 height 48
click at [132, 580] on span "F" at bounding box center [138, 582] width 14 height 16
click at [298, 581] on span "t" at bounding box center [299, 582] width 8 height 16
click at [198, 584] on button "H" at bounding box center [192, 583] width 48 height 48
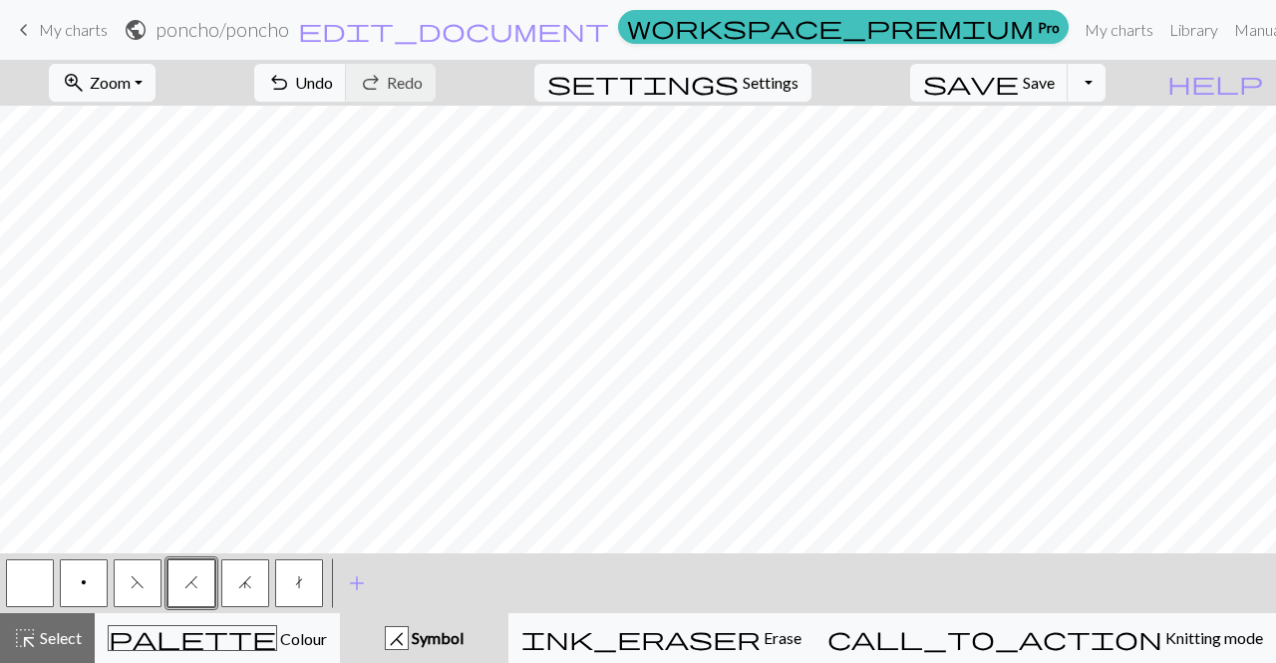
click at [259, 573] on button "j" at bounding box center [245, 583] width 48 height 48
click at [41, 580] on button "button" at bounding box center [30, 583] width 48 height 48
click at [143, 580] on span "F" at bounding box center [138, 582] width 14 height 16
click at [37, 591] on button "button" at bounding box center [30, 583] width 48 height 48
click at [303, 577] on button "t" at bounding box center [299, 583] width 48 height 48
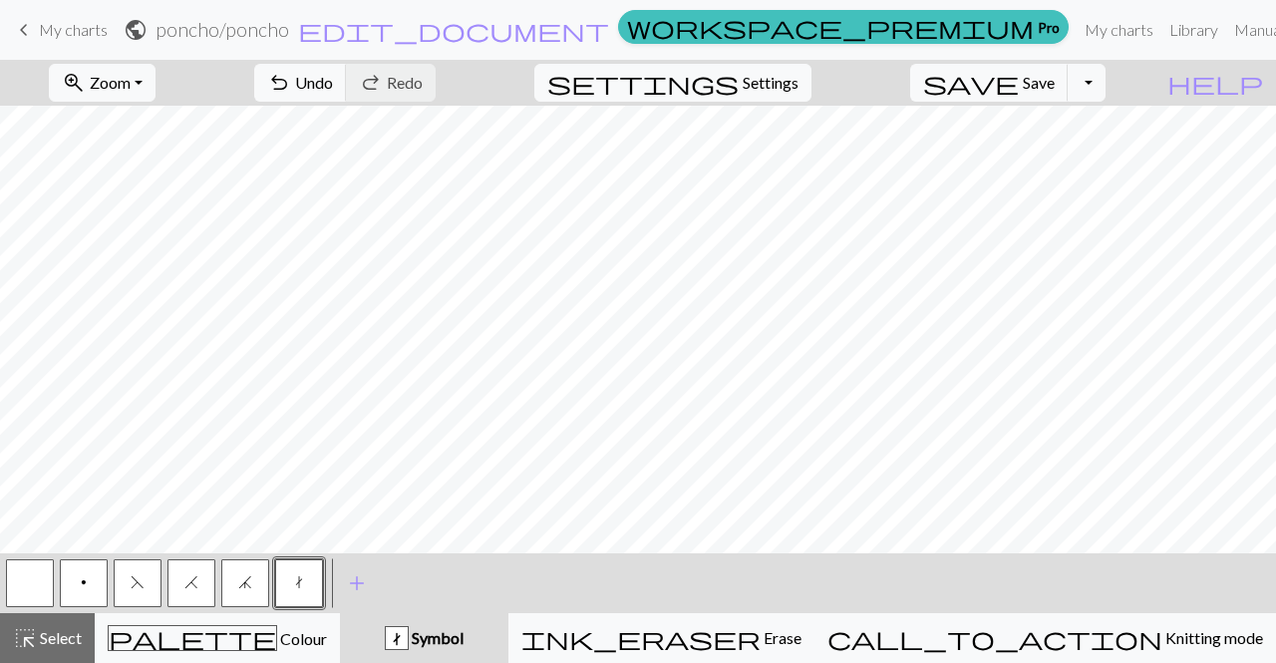
click at [198, 586] on button "H" at bounding box center [192, 583] width 48 height 48
click at [242, 576] on span "j" at bounding box center [245, 582] width 14 height 16
click at [136, 579] on span "F" at bounding box center [138, 582] width 14 height 16
click at [293, 578] on button "t" at bounding box center [299, 583] width 48 height 48
click at [186, 593] on button "H" at bounding box center [192, 583] width 48 height 48
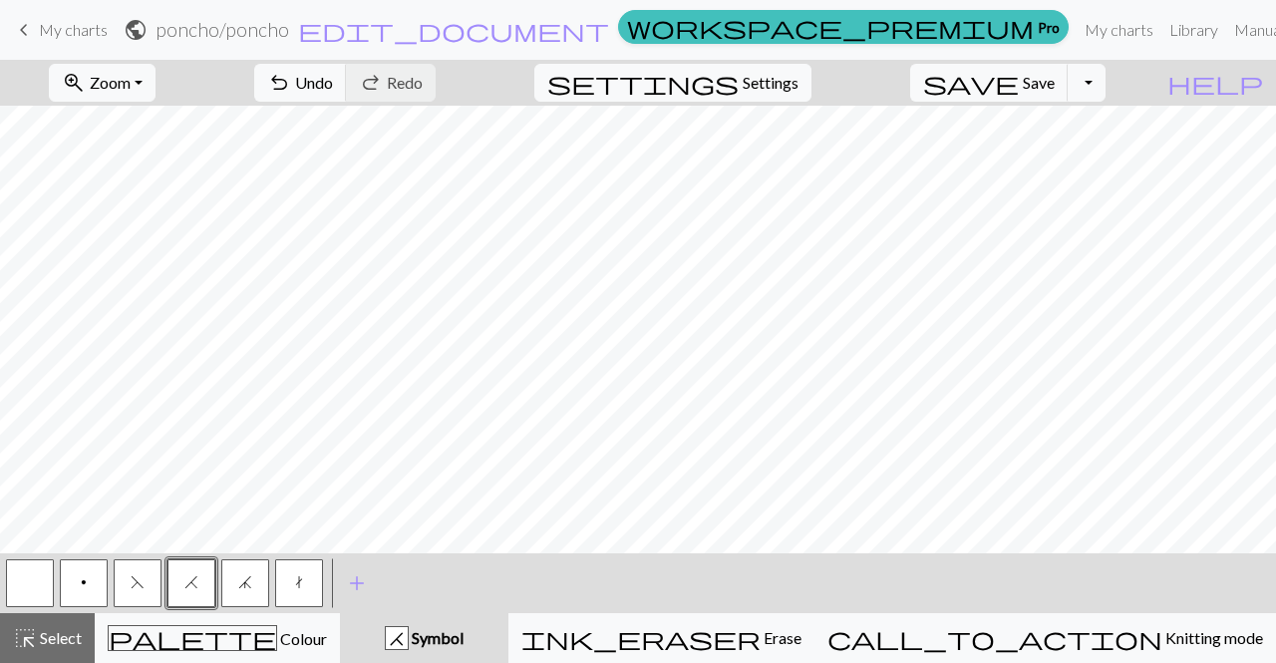
click at [250, 585] on span "j" at bounding box center [245, 582] width 14 height 16
click at [150, 578] on button "F" at bounding box center [138, 583] width 48 height 48
click at [302, 586] on span "t" at bounding box center [299, 582] width 8 height 16
click at [46, 23] on span "My charts" at bounding box center [73, 29] width 69 height 19
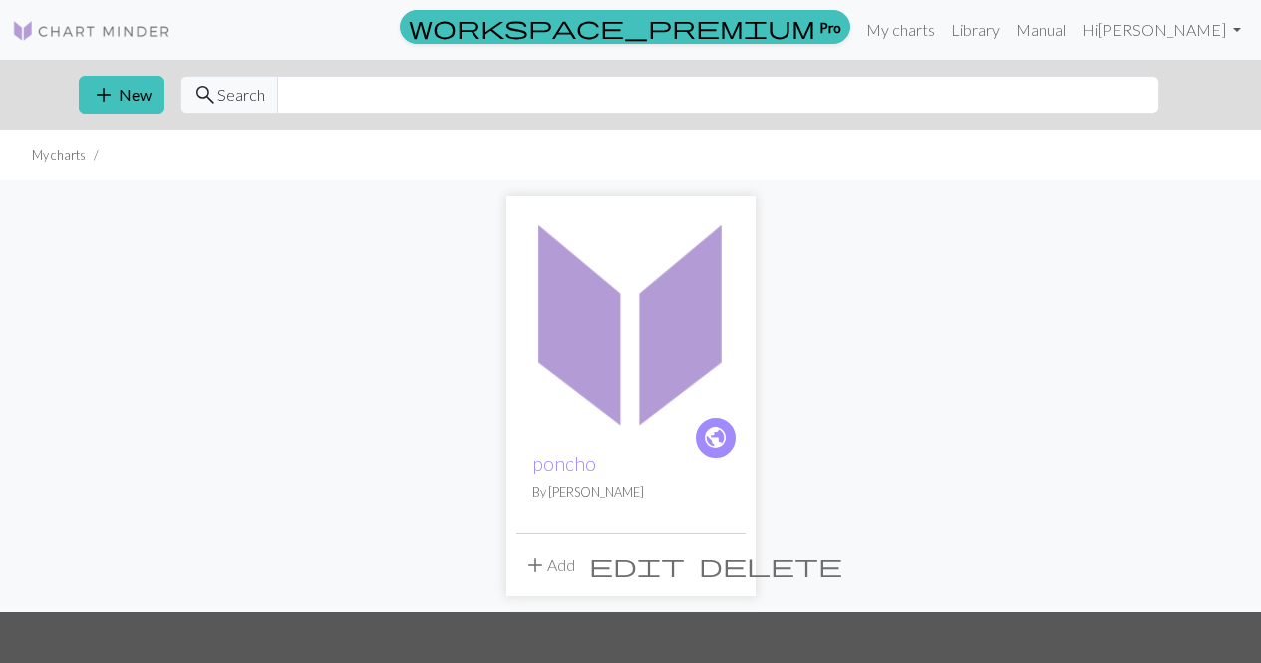
click at [556, 569] on button "add Add" at bounding box center [549, 565] width 66 height 38
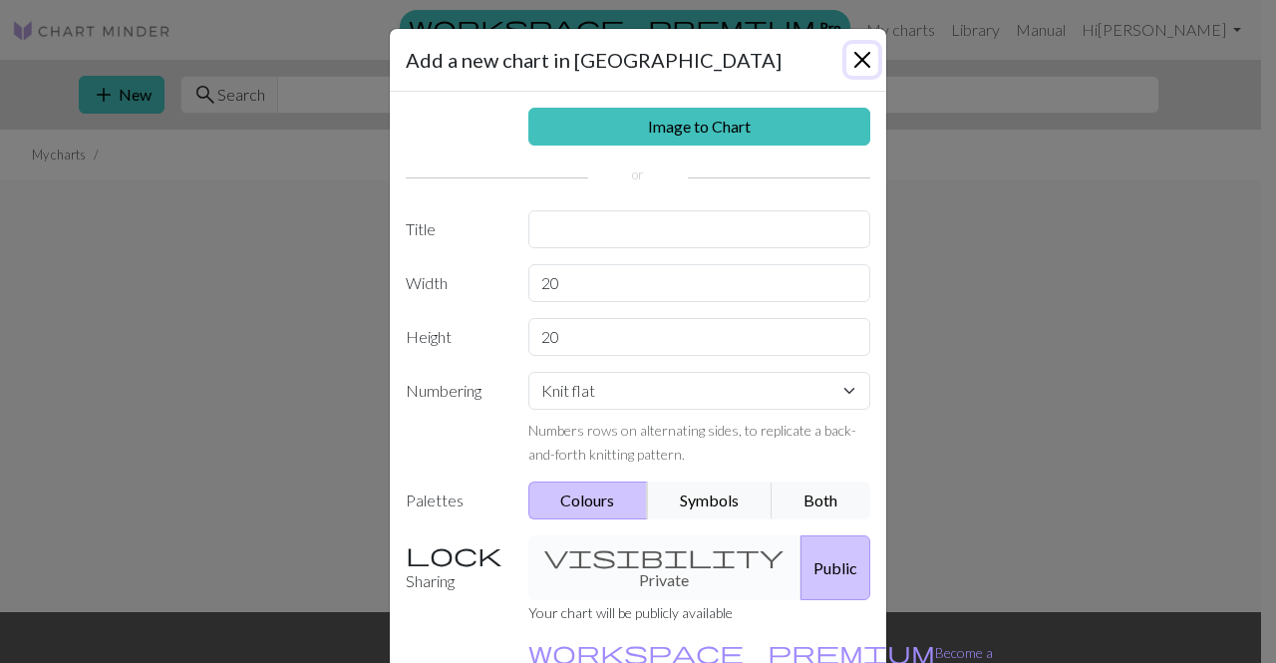
click at [855, 56] on button "Close" at bounding box center [863, 60] width 32 height 32
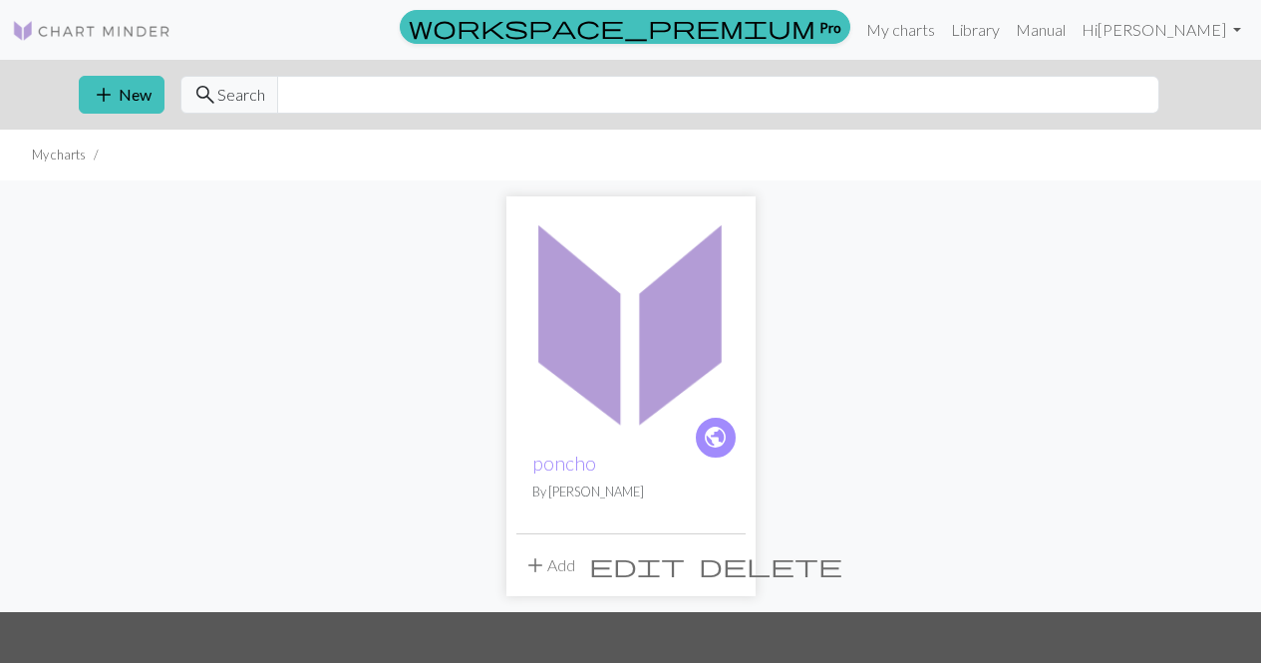
click at [554, 551] on button "add Add" at bounding box center [549, 565] width 66 height 38
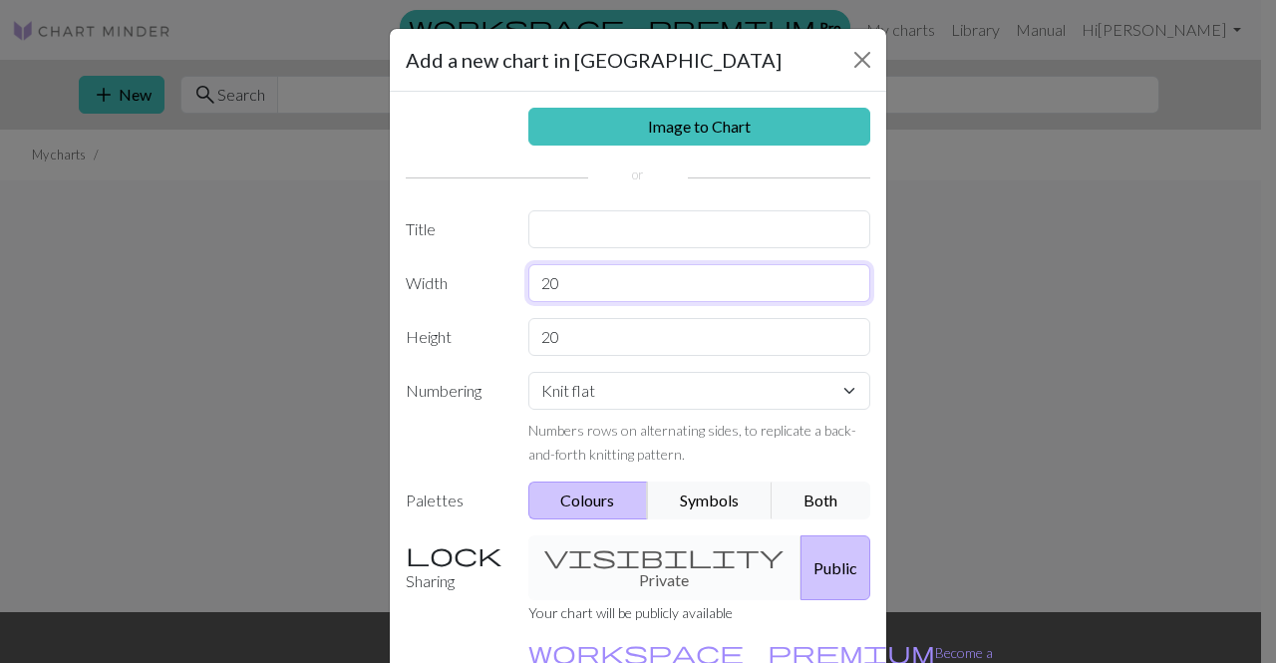
drag, startPoint x: 602, startPoint y: 268, endPoint x: 328, endPoint y: 283, distance: 274.6
click at [328, 283] on div "Add a new chart in poncho Image to Chart Title Width 20 Height 20 Numbering Kni…" at bounding box center [638, 331] width 1276 height 663
type input "128"
click at [681, 509] on button "Symbols" at bounding box center [710, 501] width 126 height 38
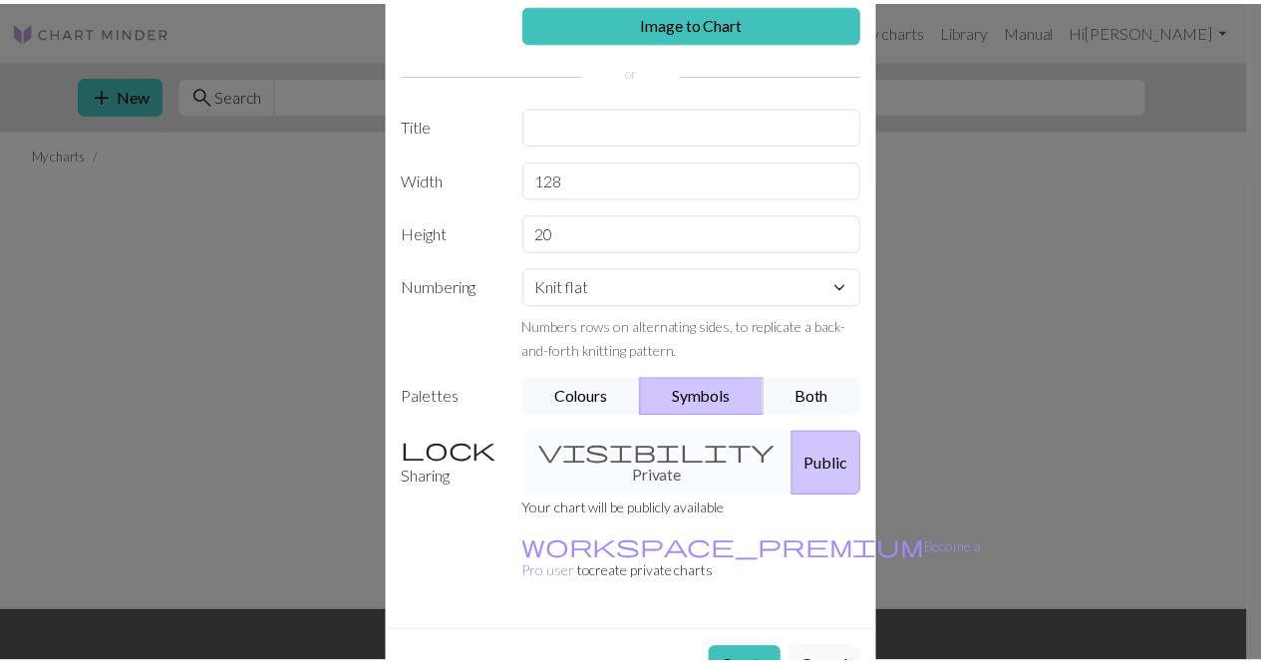
scroll to position [124, 0]
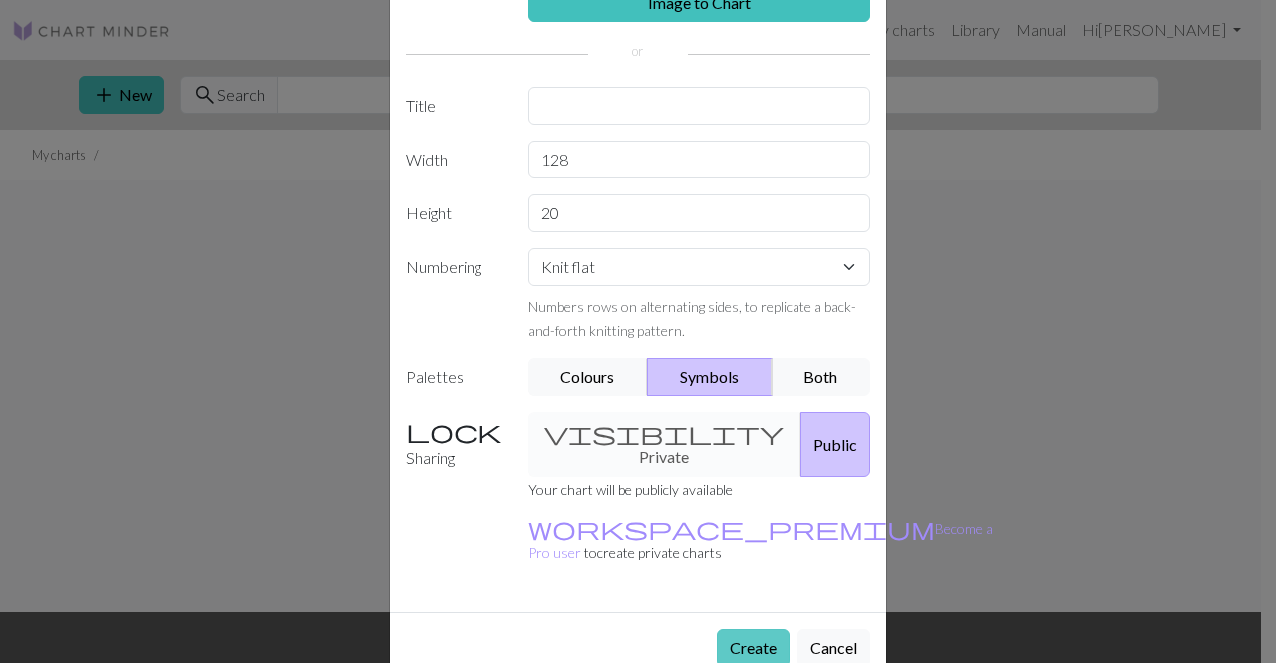
click at [742, 629] on button "Create" at bounding box center [753, 648] width 73 height 38
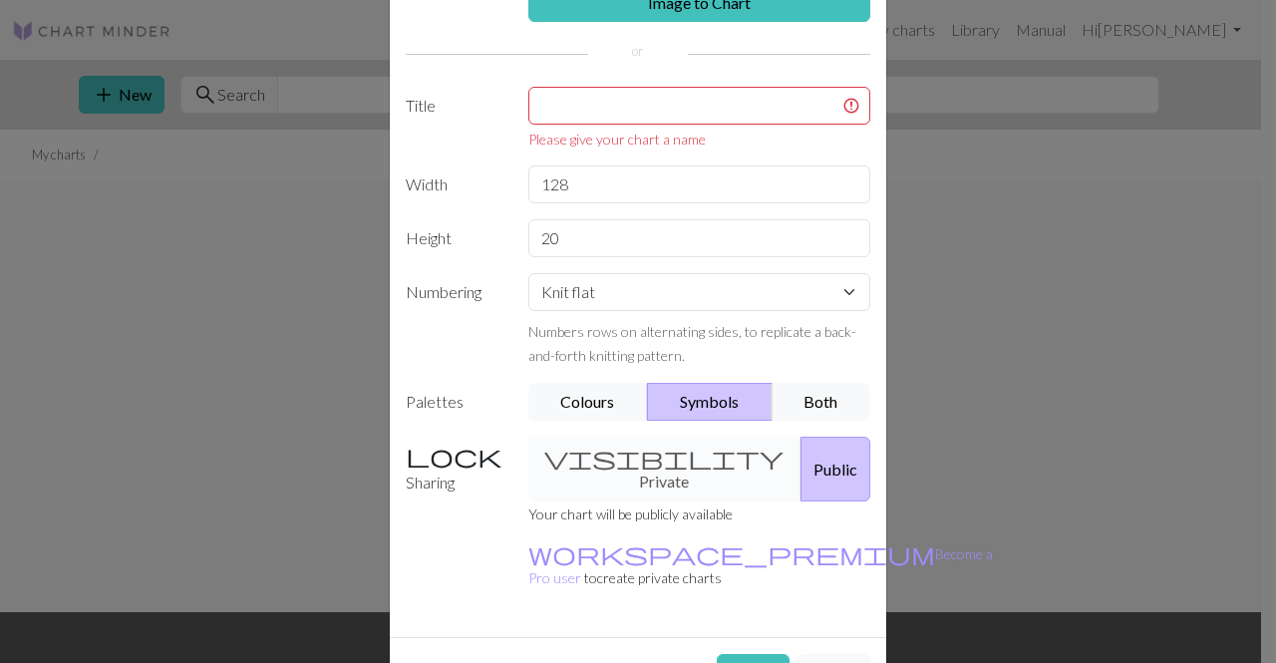
click at [688, 130] on div "Please give your chart a name" at bounding box center [699, 139] width 343 height 21
click at [677, 116] on input "text" at bounding box center [699, 106] width 343 height 38
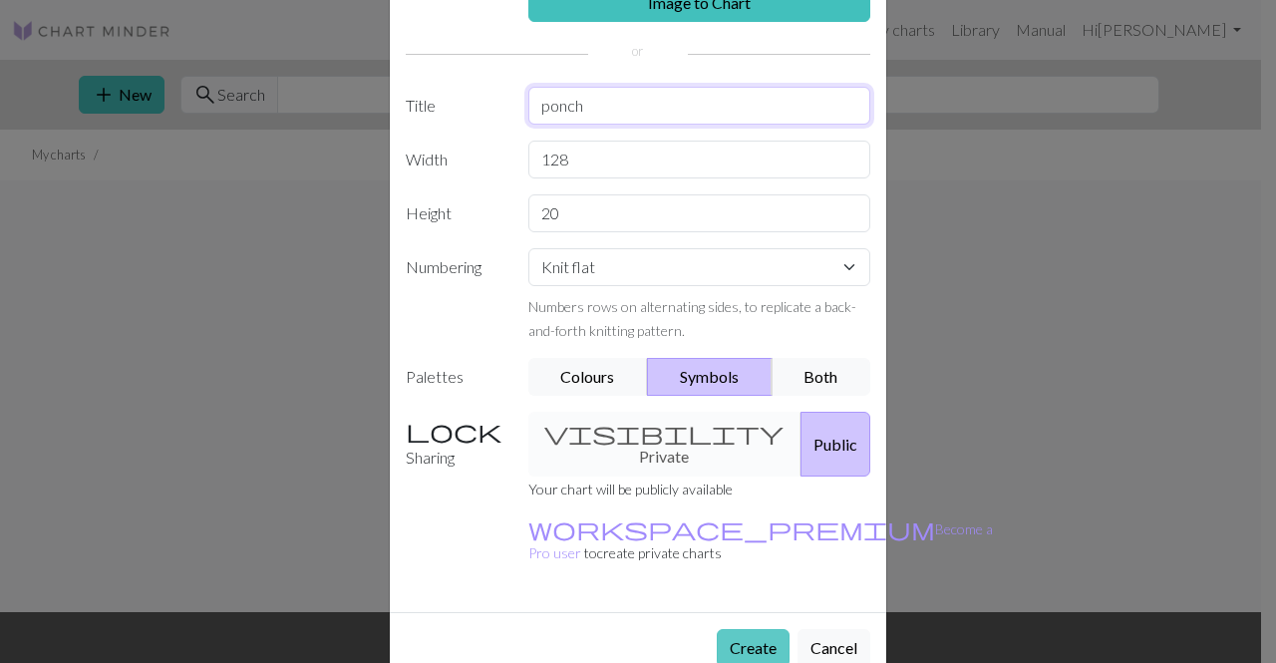
type input "ponch"
click at [733, 629] on button "Create" at bounding box center [753, 648] width 73 height 38
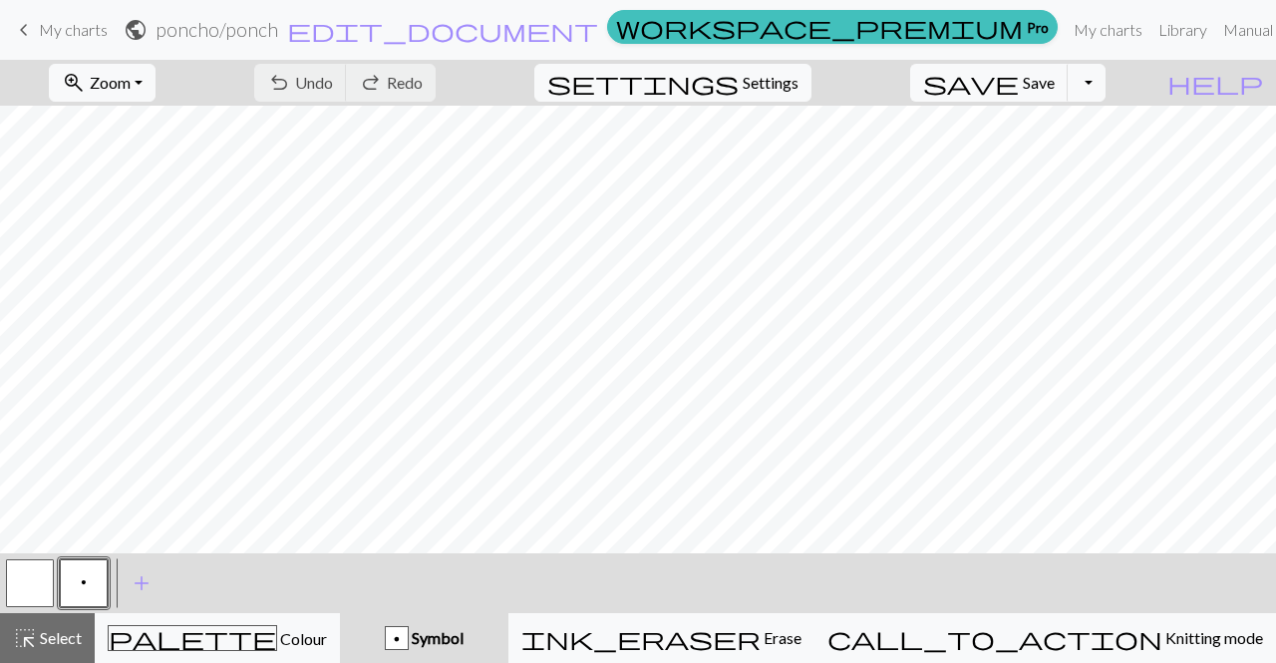
click at [278, 28] on h2 "poncho / ponch" at bounding box center [217, 29] width 123 height 23
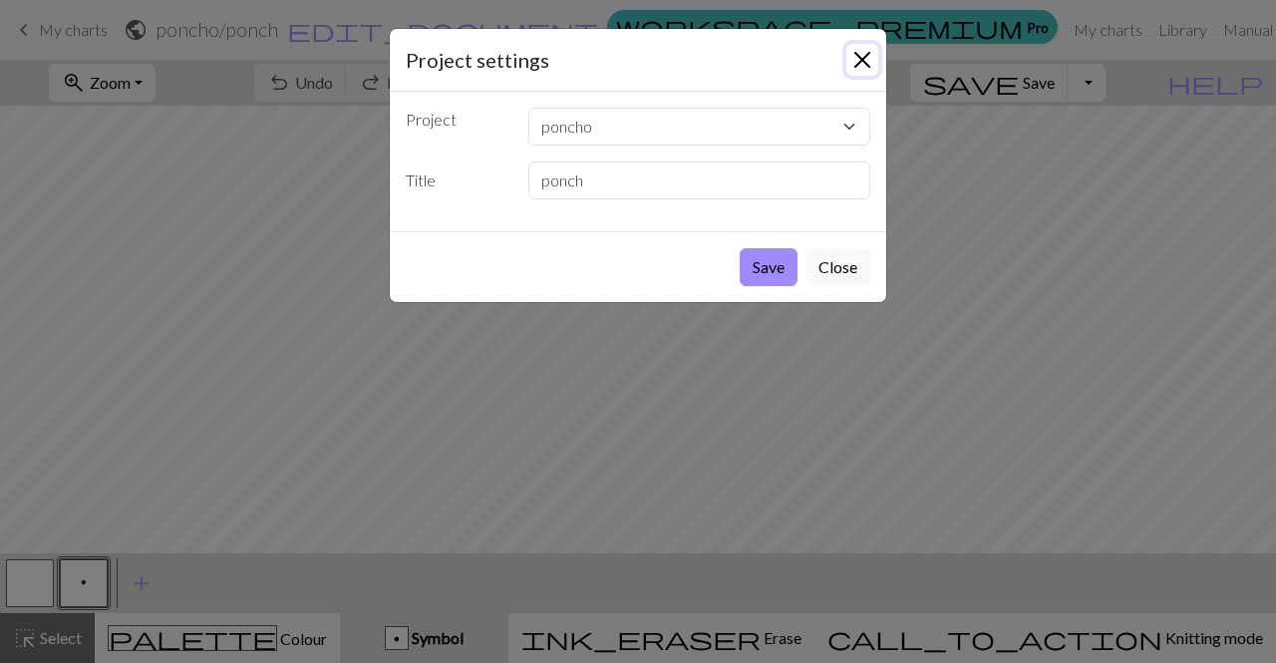
click at [859, 55] on button "Close" at bounding box center [863, 60] width 32 height 32
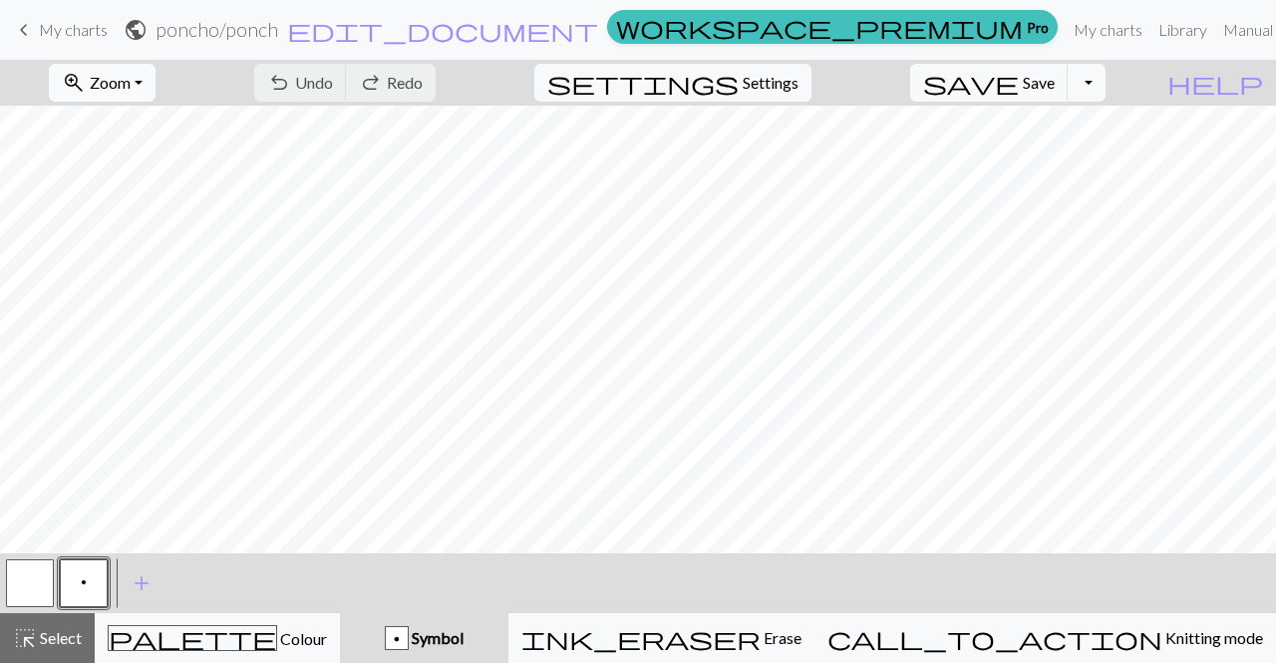
click at [131, 79] on span "Zoom" at bounding box center [110, 82] width 41 height 19
click at [160, 160] on button "Fit width" at bounding box center [129, 159] width 158 height 32
click at [86, 18] on link "keyboard_arrow_left My charts" at bounding box center [60, 30] width 96 height 34
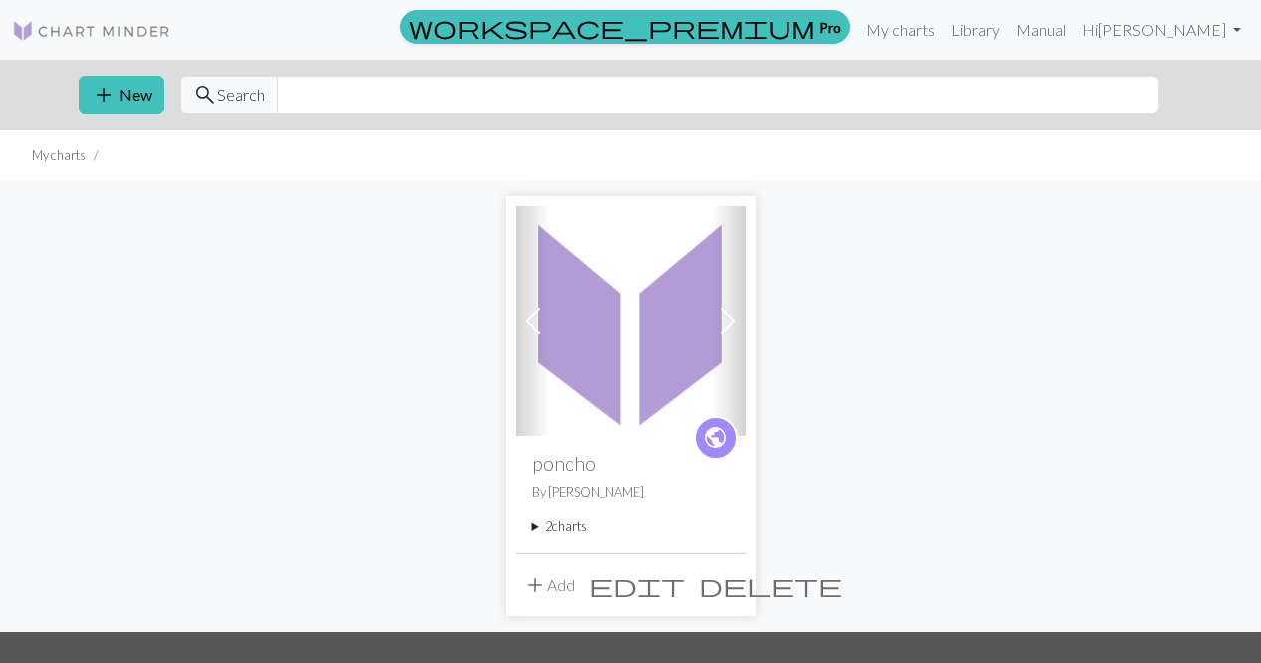
click at [725, 581] on span "delete" at bounding box center [771, 585] width 144 height 28
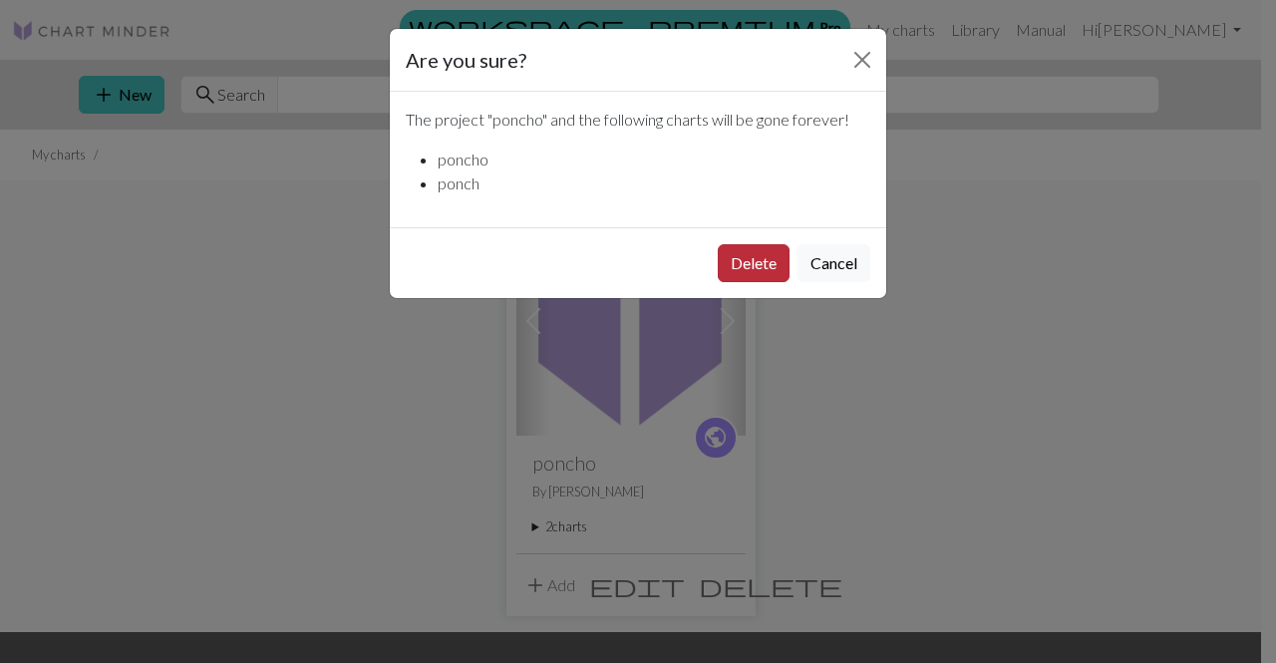
click at [751, 253] on button "Delete" at bounding box center [754, 263] width 72 height 38
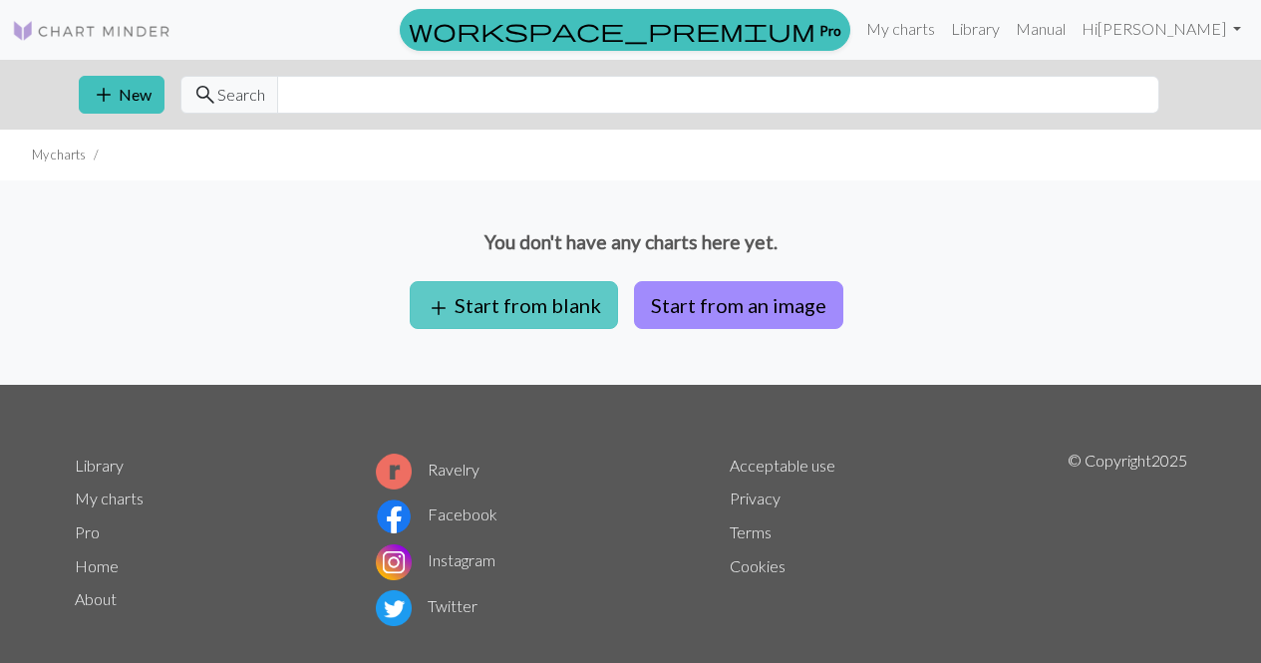
click at [566, 290] on button "add Start from blank" at bounding box center [514, 305] width 208 height 48
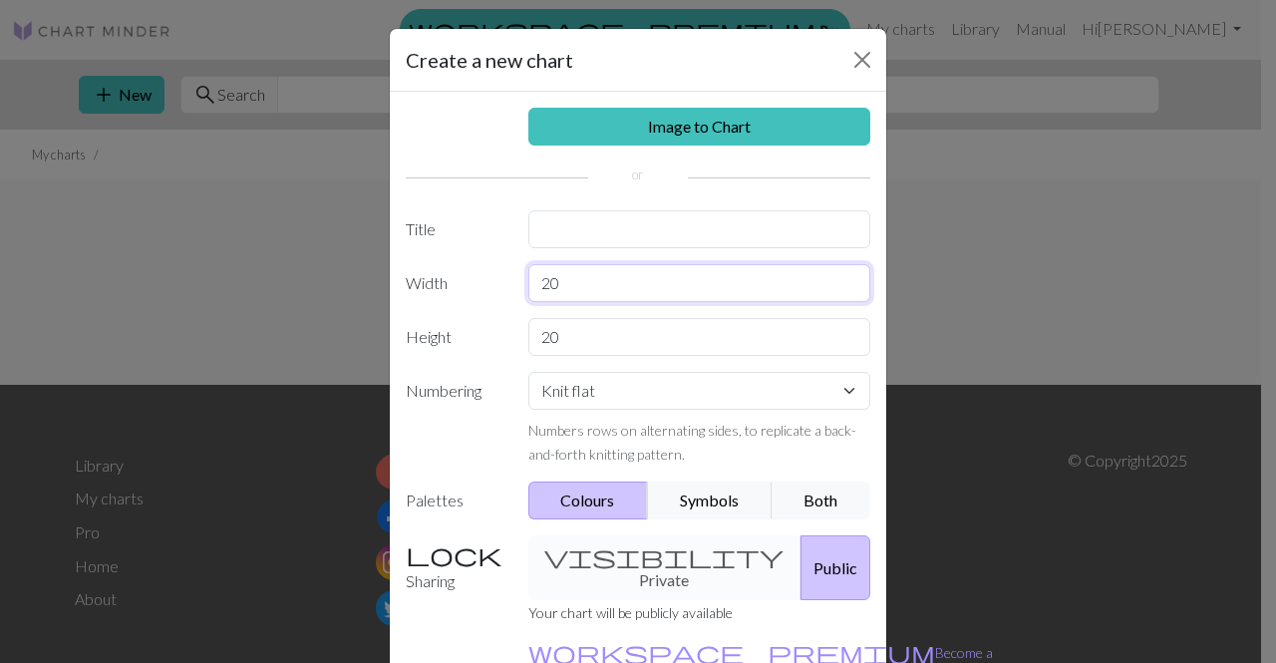
drag, startPoint x: 645, startPoint y: 292, endPoint x: 483, endPoint y: 284, distance: 162.7
click at [483, 284] on div "Width 20" at bounding box center [638, 283] width 489 height 38
type input "64"
click at [682, 509] on button "Symbols" at bounding box center [710, 501] width 126 height 38
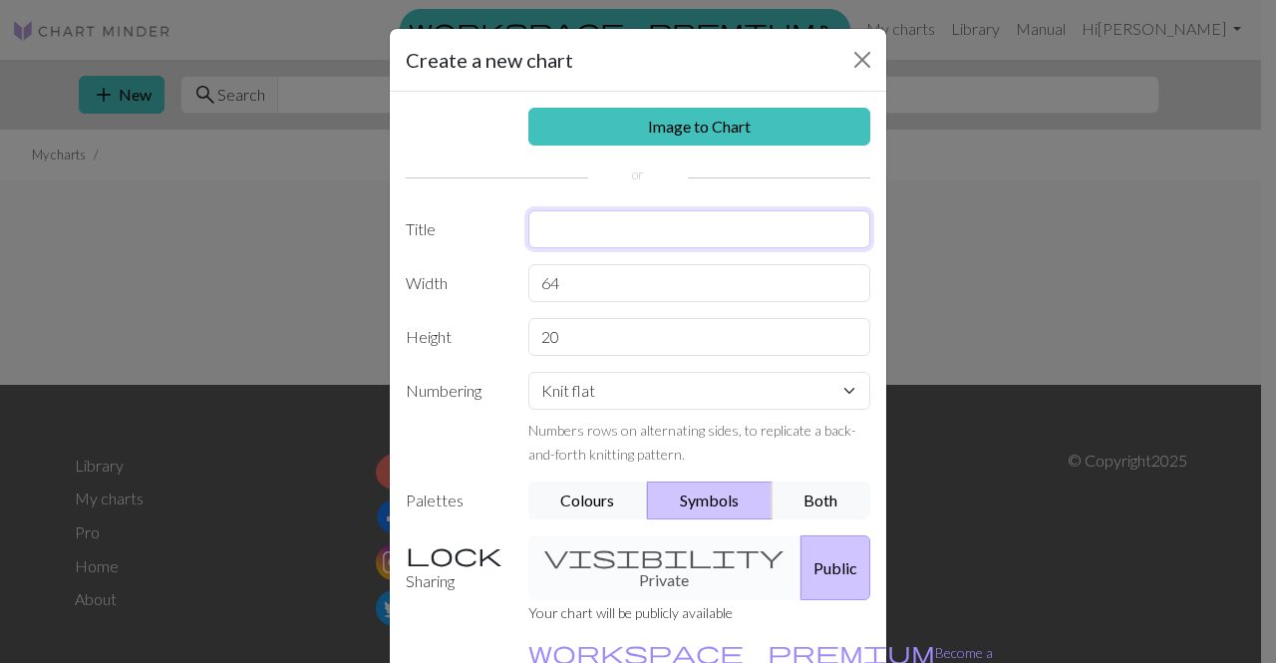
click at [679, 223] on input "text" at bounding box center [699, 229] width 343 height 38
type input "pinchhh"
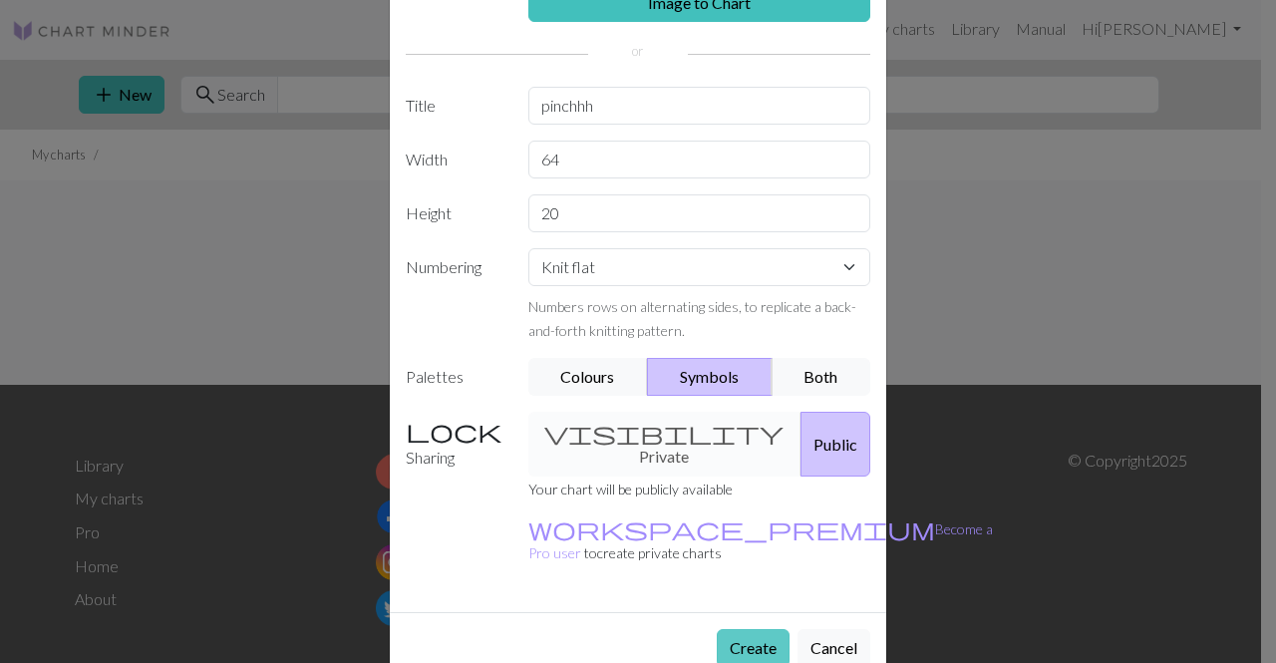
click at [757, 629] on button "Create" at bounding box center [753, 648] width 73 height 38
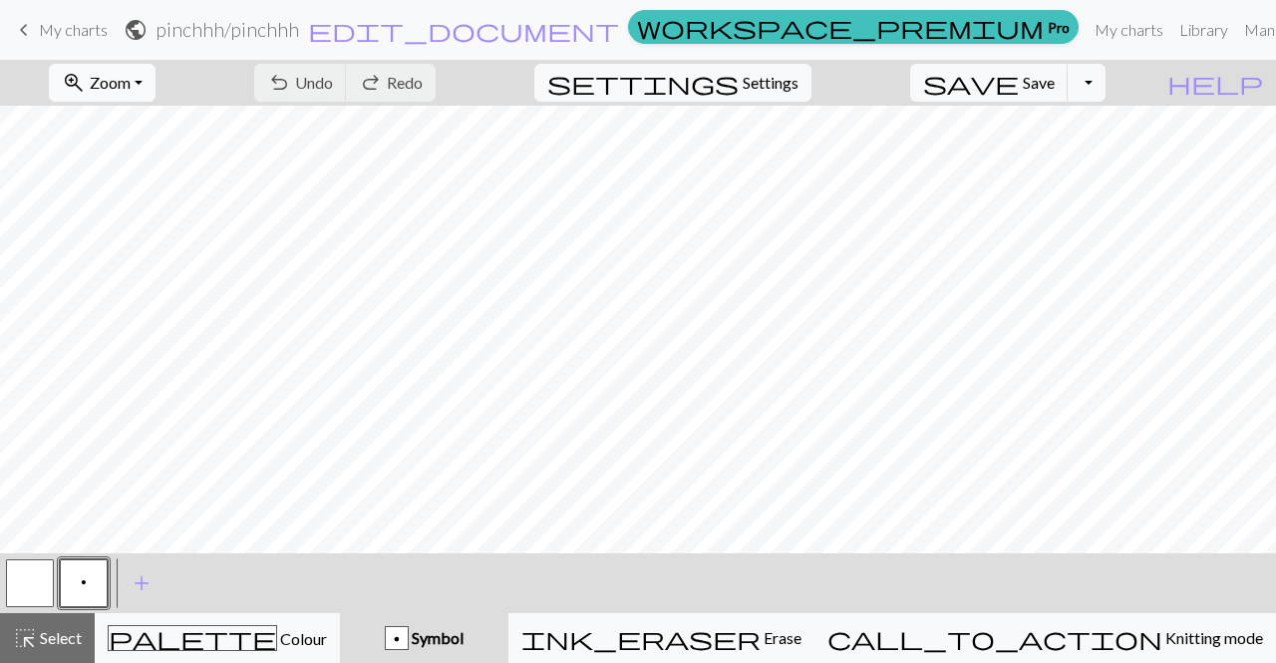
click at [156, 71] on button "zoom_in Zoom Zoom" at bounding box center [102, 83] width 107 height 38
click at [171, 154] on button "Fit width" at bounding box center [129, 159] width 158 height 32
click at [140, 581] on span "add" at bounding box center [142, 583] width 24 height 28
click at [136, 584] on button "button" at bounding box center [138, 583] width 48 height 48
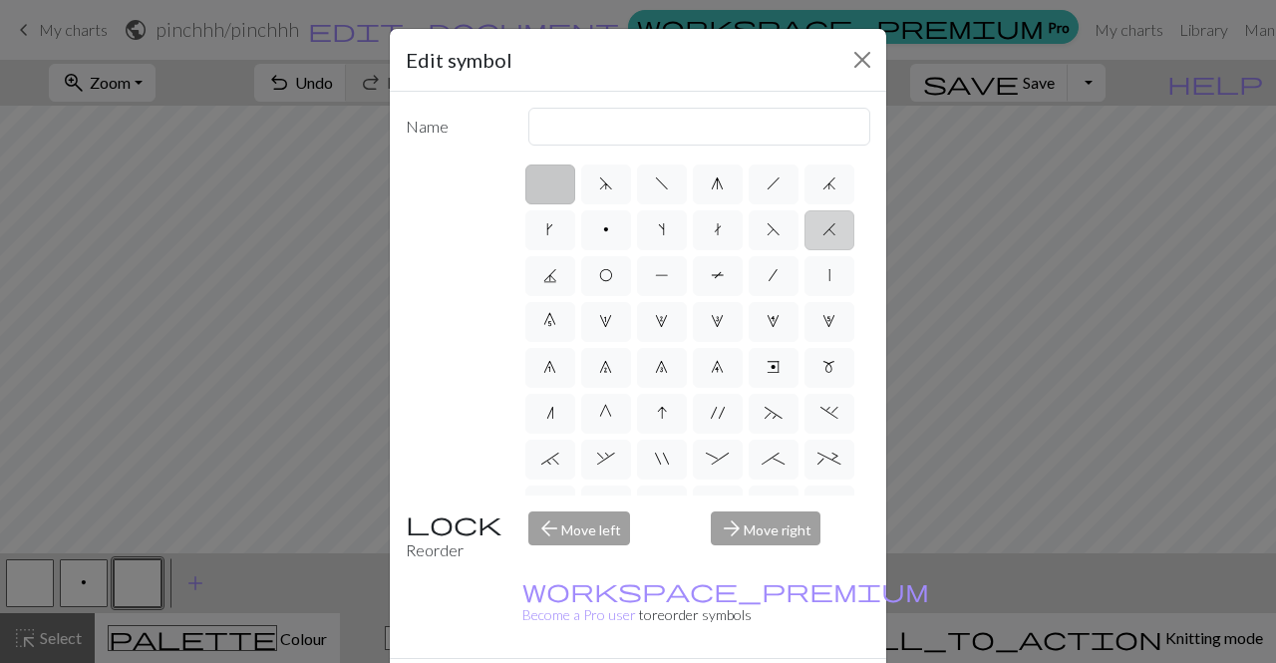
click at [805, 250] on label "H" at bounding box center [830, 230] width 50 height 40
click at [823, 230] on input "H" at bounding box center [829, 223] width 13 height 13
radio input "true"
type input "k2tog"
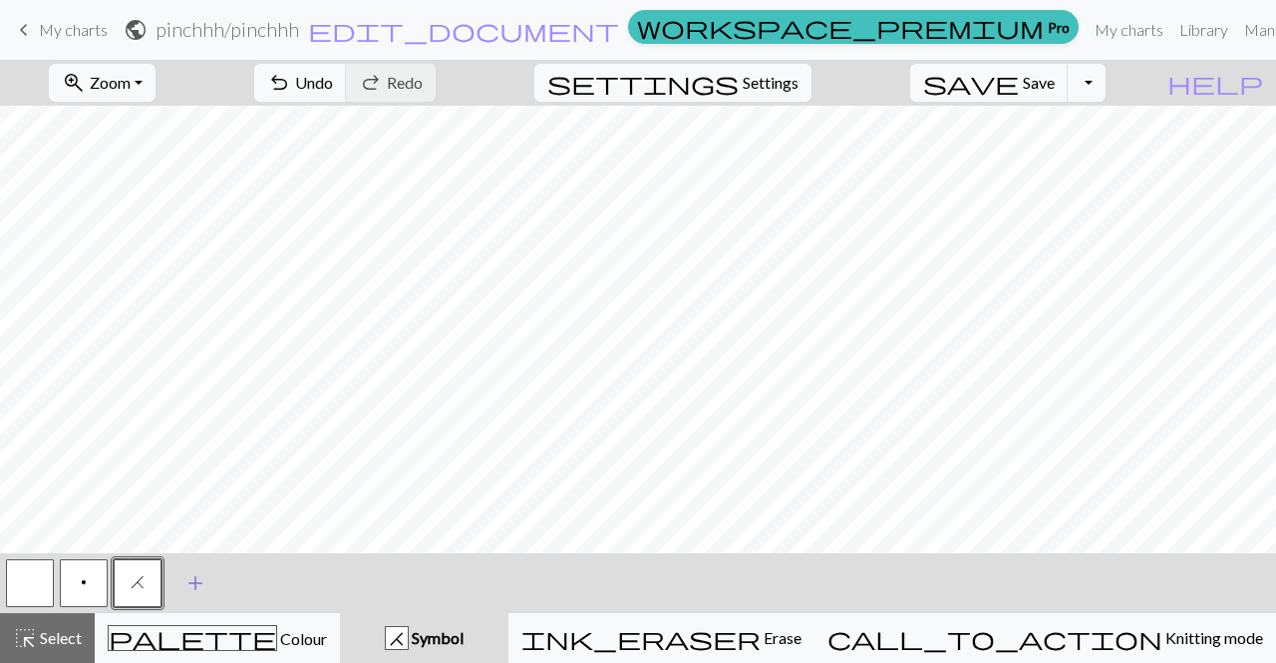
click at [191, 569] on span "add" at bounding box center [195, 583] width 24 height 28
click at [194, 571] on button "button" at bounding box center [192, 583] width 48 height 48
click at [197, 579] on button "button" at bounding box center [192, 583] width 48 height 48
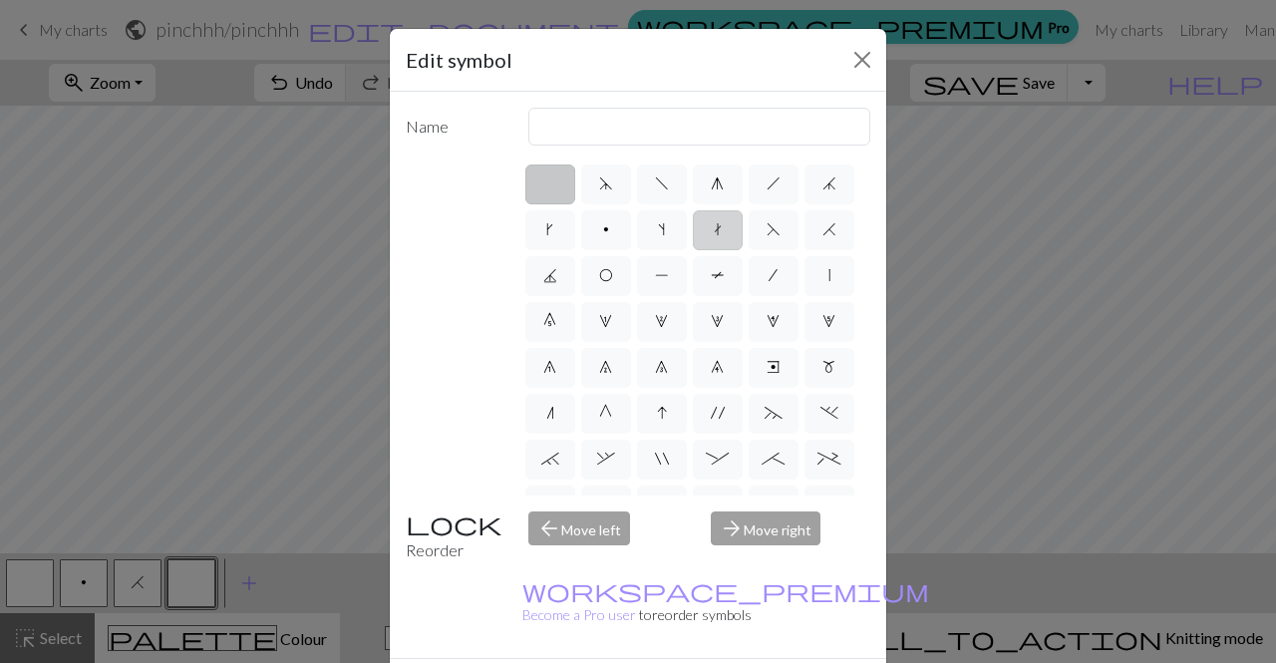
click at [743, 232] on label "t" at bounding box center [718, 230] width 50 height 40
click at [727, 230] on input "t" at bounding box center [720, 223] width 13 height 13
radio input "true"
type input "ktbl"
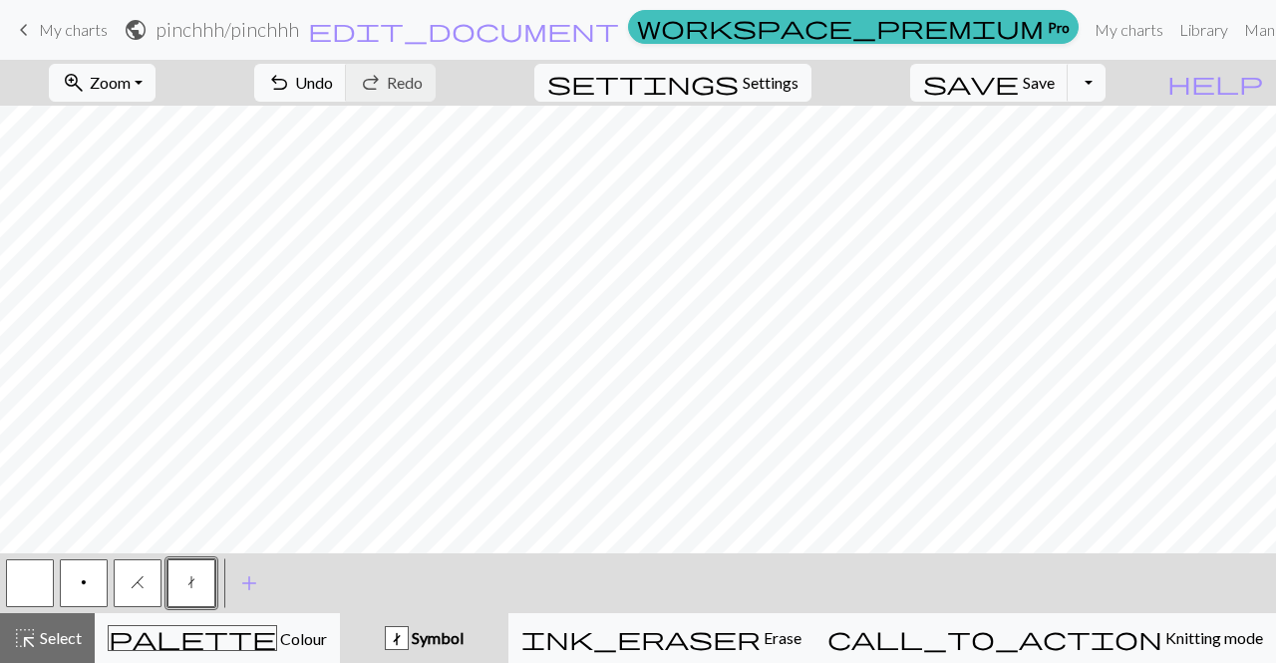
click at [138, 591] on button "H" at bounding box center [138, 583] width 48 height 48
click at [192, 568] on button "t" at bounding box center [192, 583] width 48 height 48
click at [34, 592] on button "button" at bounding box center [30, 583] width 48 height 48
click at [143, 584] on span "H" at bounding box center [138, 582] width 14 height 16
click at [208, 578] on button "t" at bounding box center [192, 583] width 48 height 48
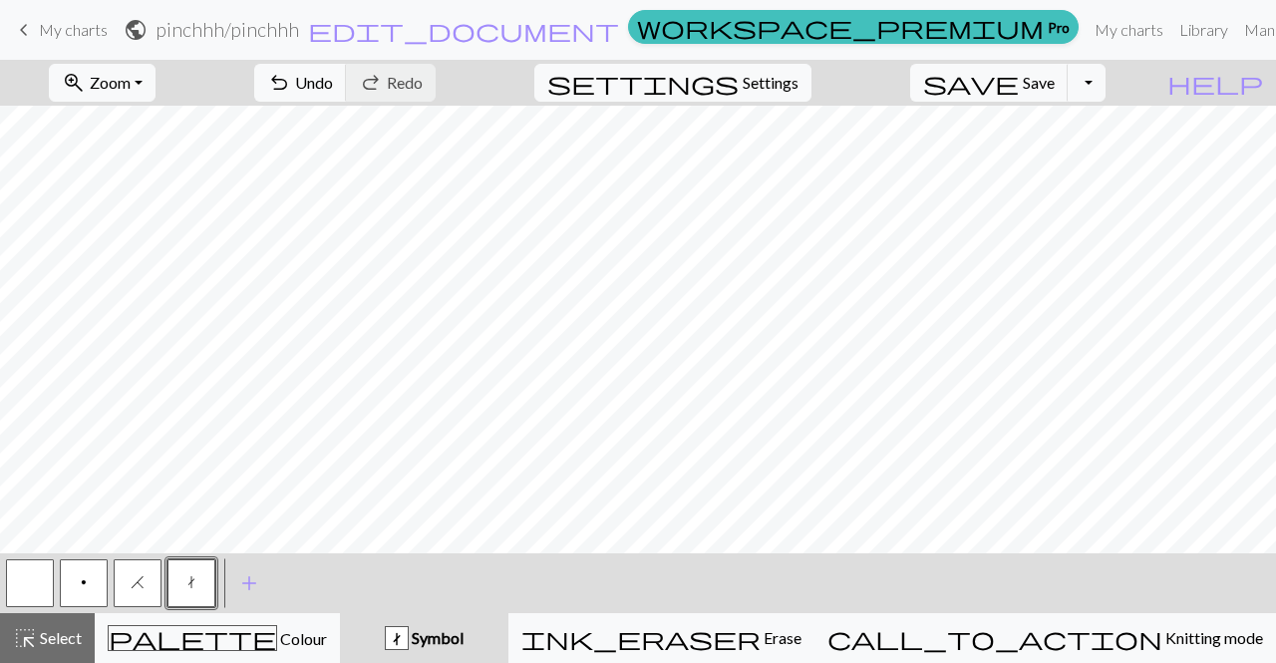
click at [42, 579] on button "button" at bounding box center [30, 583] width 48 height 48
click at [136, 569] on button "H" at bounding box center [138, 583] width 48 height 48
click at [187, 572] on button "t" at bounding box center [192, 583] width 48 height 48
click at [135, 585] on span "H" at bounding box center [138, 582] width 14 height 16
click at [182, 581] on button "t" at bounding box center [192, 583] width 48 height 48
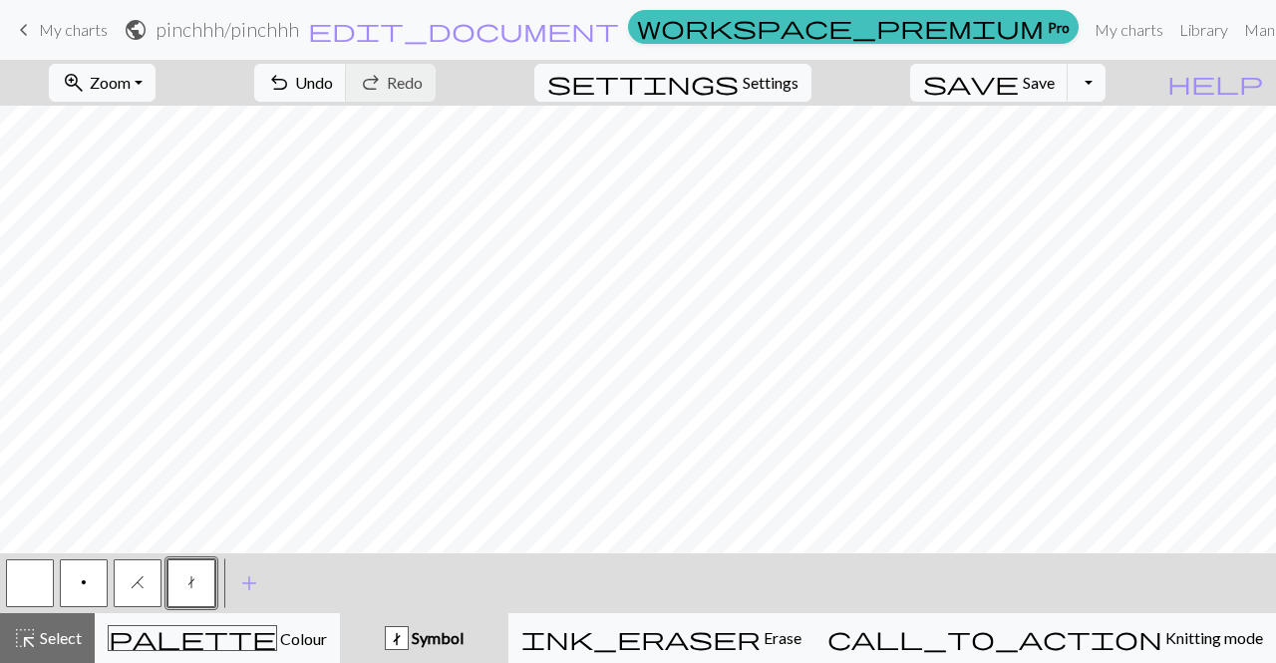
click at [135, 580] on span "H" at bounding box center [138, 582] width 14 height 16
click at [189, 579] on span "t" at bounding box center [191, 582] width 8 height 16
click at [139, 569] on button "H" at bounding box center [138, 583] width 48 height 48
click at [182, 563] on button "t" at bounding box center [192, 583] width 48 height 48
click at [146, 581] on button "H" at bounding box center [138, 583] width 48 height 48
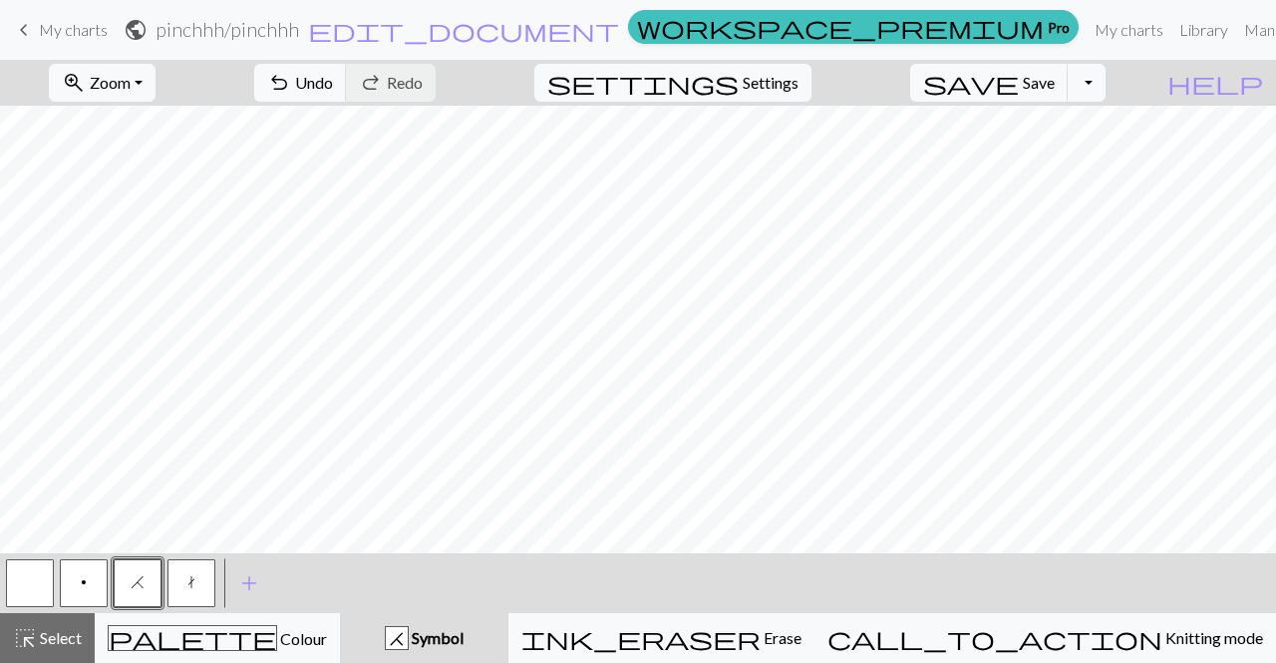
click at [209, 581] on button "t" at bounding box center [192, 583] width 48 height 48
click at [140, 571] on button "H" at bounding box center [138, 583] width 48 height 48
click at [36, 578] on button "button" at bounding box center [30, 583] width 48 height 48
click at [178, 580] on button "t" at bounding box center [192, 583] width 48 height 48
click at [145, 577] on button "H" at bounding box center [138, 583] width 48 height 48
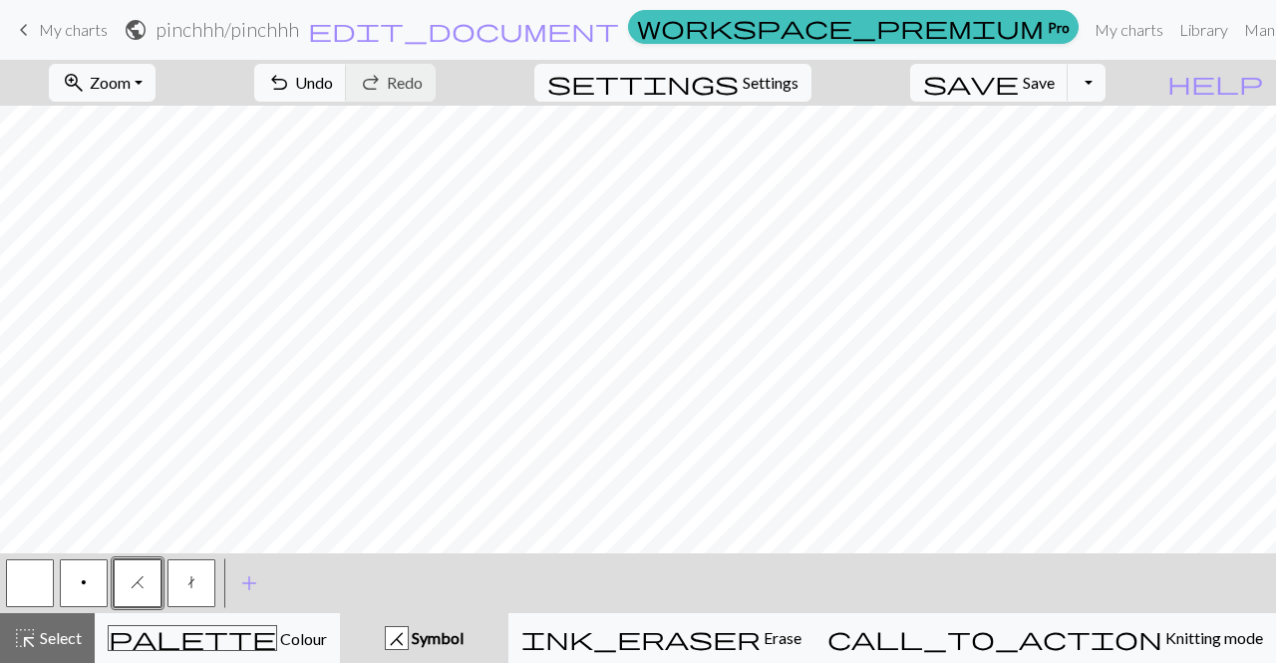
click at [188, 585] on span "t" at bounding box center [191, 582] width 8 height 16
click at [142, 580] on span "H" at bounding box center [138, 582] width 14 height 16
click at [27, 583] on button "button" at bounding box center [30, 583] width 48 height 48
click at [201, 589] on button "t" at bounding box center [192, 583] width 48 height 48
click at [131, 578] on span "H" at bounding box center [138, 582] width 14 height 16
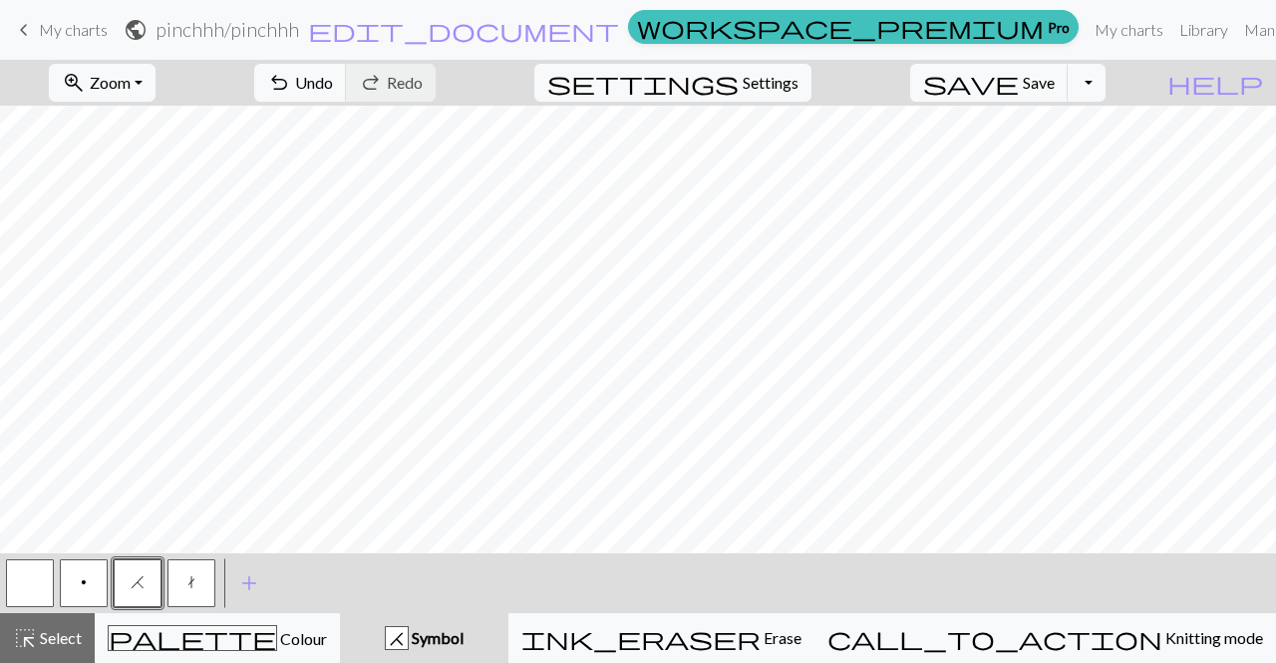
click at [190, 579] on span "t" at bounding box center [191, 582] width 8 height 16
click at [135, 562] on button "H" at bounding box center [138, 583] width 48 height 48
click at [216, 572] on div "t" at bounding box center [192, 583] width 54 height 54
click at [197, 573] on button "t" at bounding box center [192, 583] width 48 height 48
click at [45, 581] on button "button" at bounding box center [30, 583] width 48 height 48
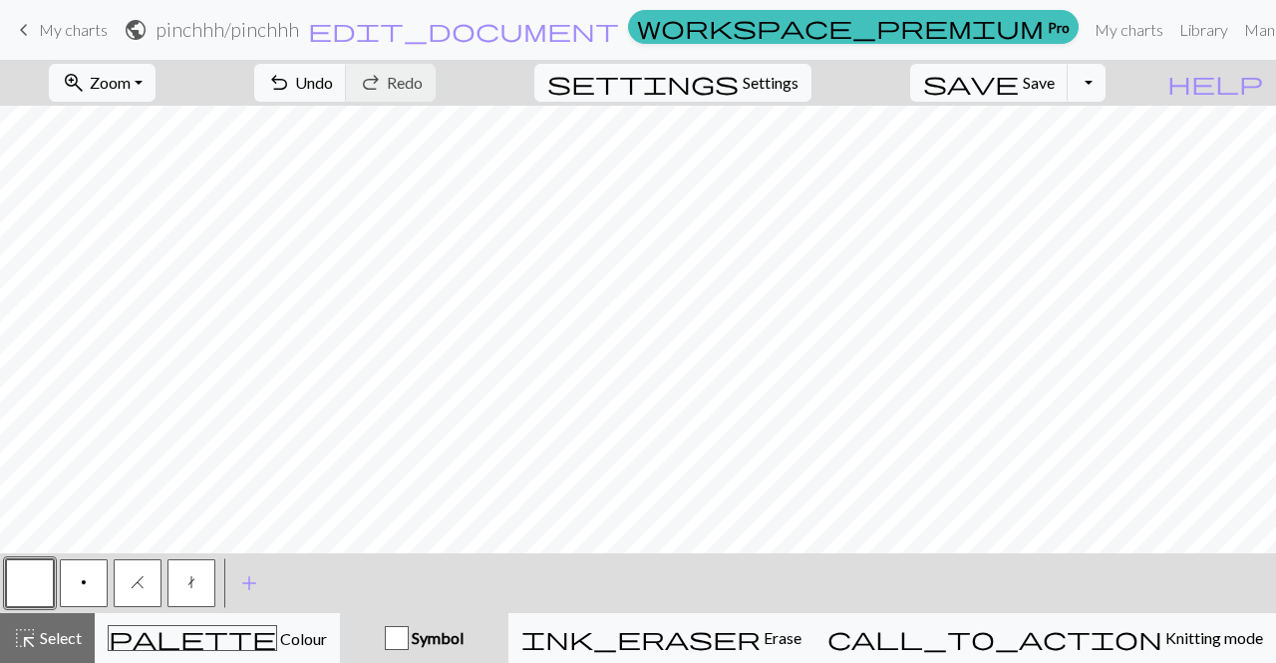
click at [141, 578] on span "H" at bounding box center [138, 582] width 14 height 16
click at [196, 576] on button "t" at bounding box center [192, 583] width 48 height 48
click at [146, 573] on button "H" at bounding box center [138, 583] width 48 height 48
click at [188, 588] on span "t" at bounding box center [191, 582] width 8 height 16
